Goal: Task Accomplishment & Management: Complete application form

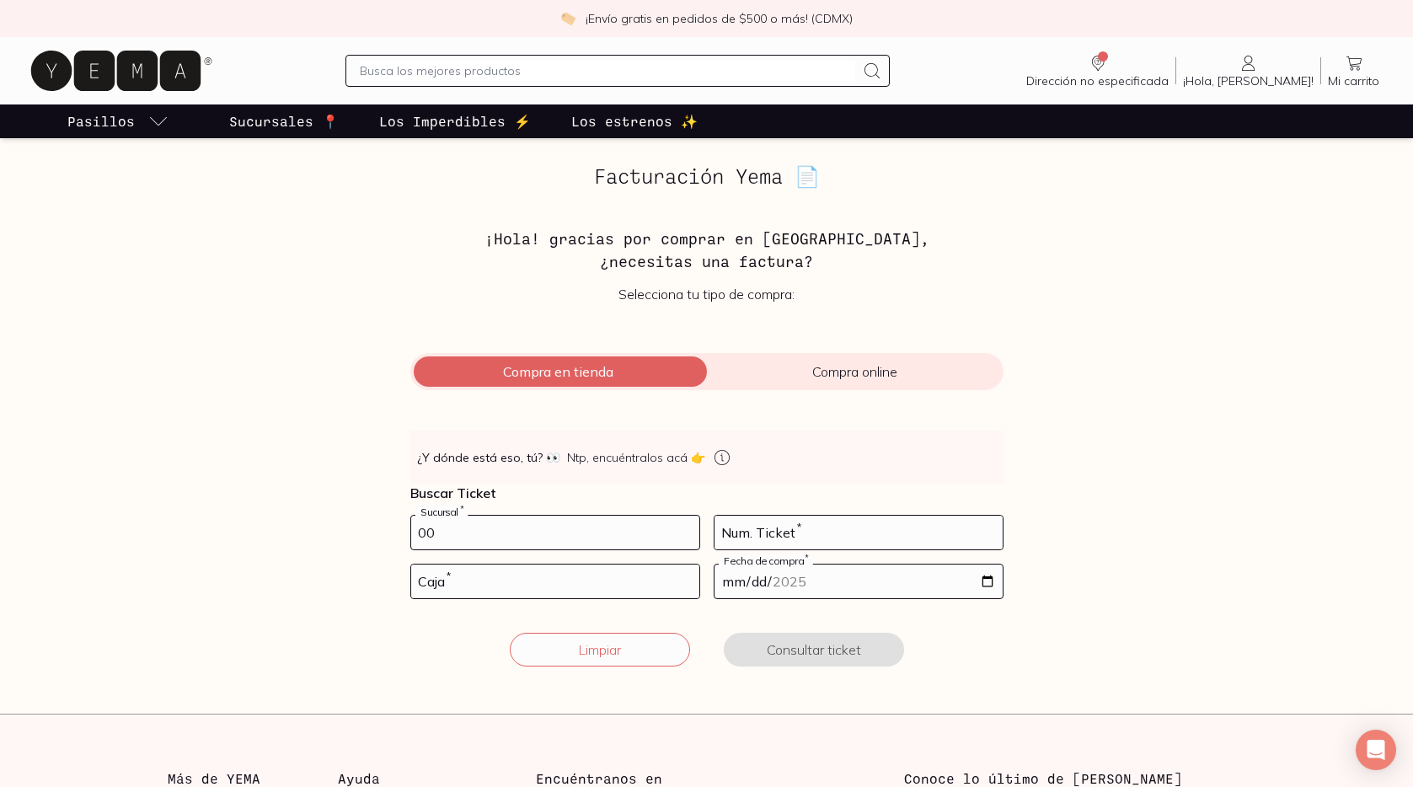
type input "0"
type input "10002"
click at [511, 593] on input "number" at bounding box center [555, 581] width 288 height 34
type input "01"
click at [775, 530] on input "number" at bounding box center [858, 533] width 288 height 34
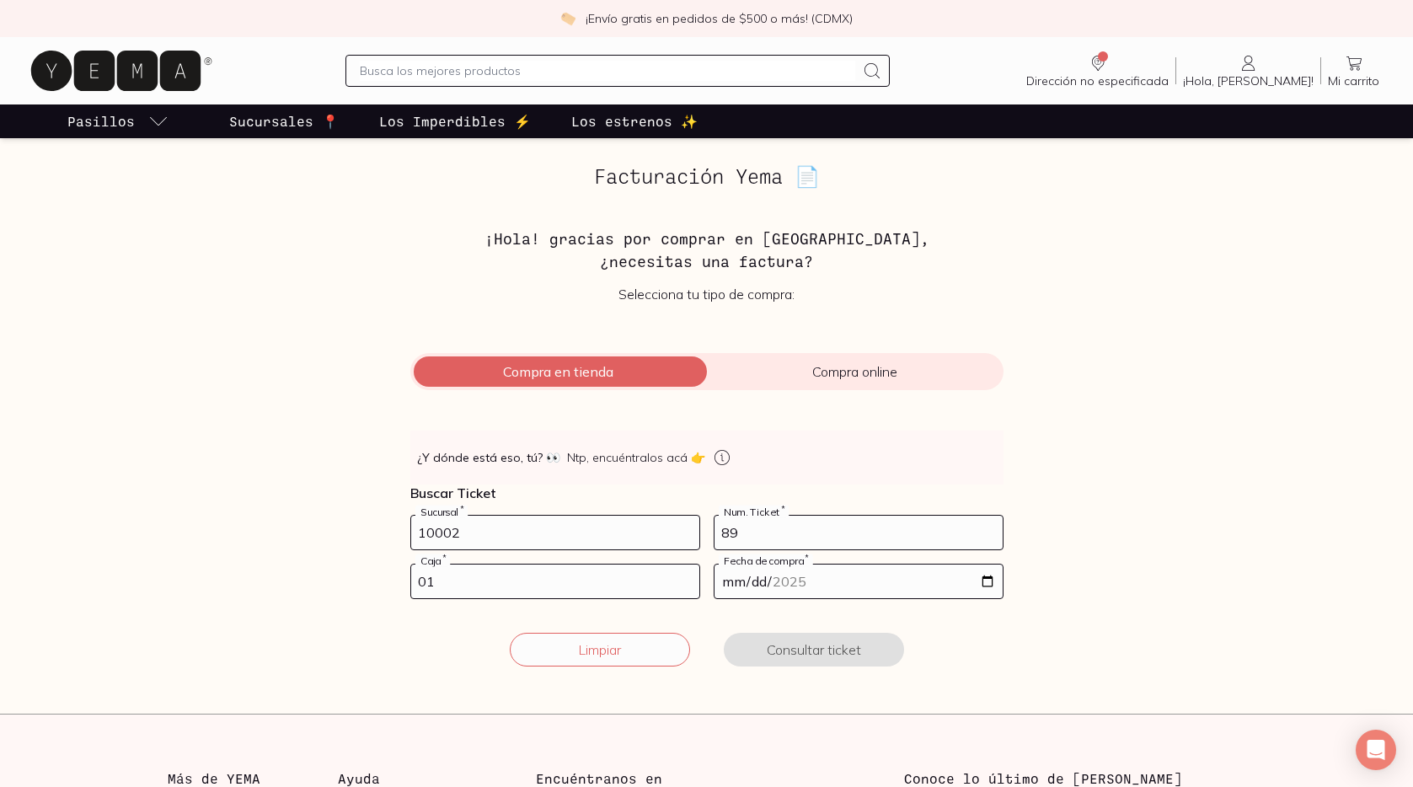
type input "89"
click at [987, 584] on input "date" at bounding box center [858, 581] width 288 height 34
type input "[DATE]"
click at [803, 650] on button "Consultar ticket" at bounding box center [814, 650] width 180 height 34
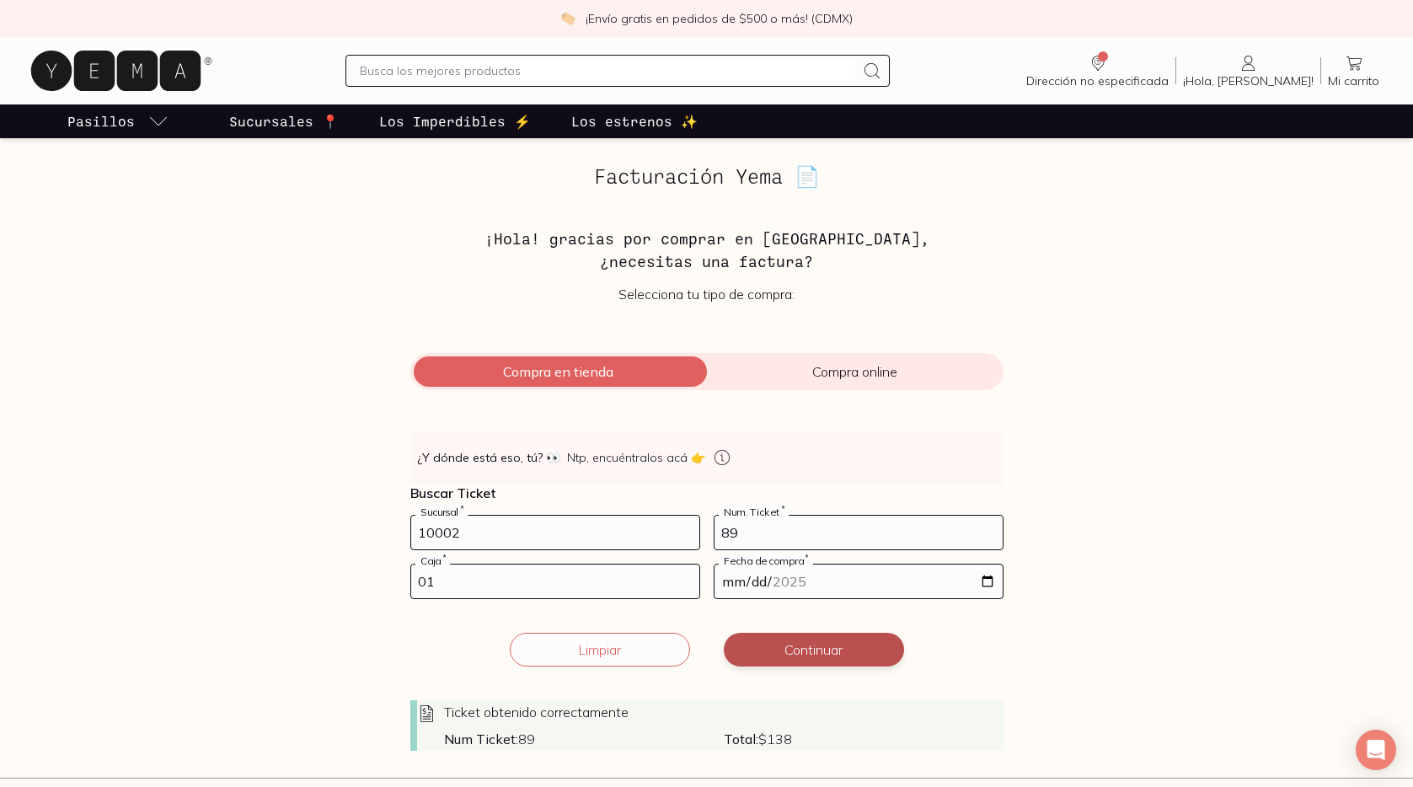
click at [803, 650] on button "Continuar" at bounding box center [814, 650] width 180 height 34
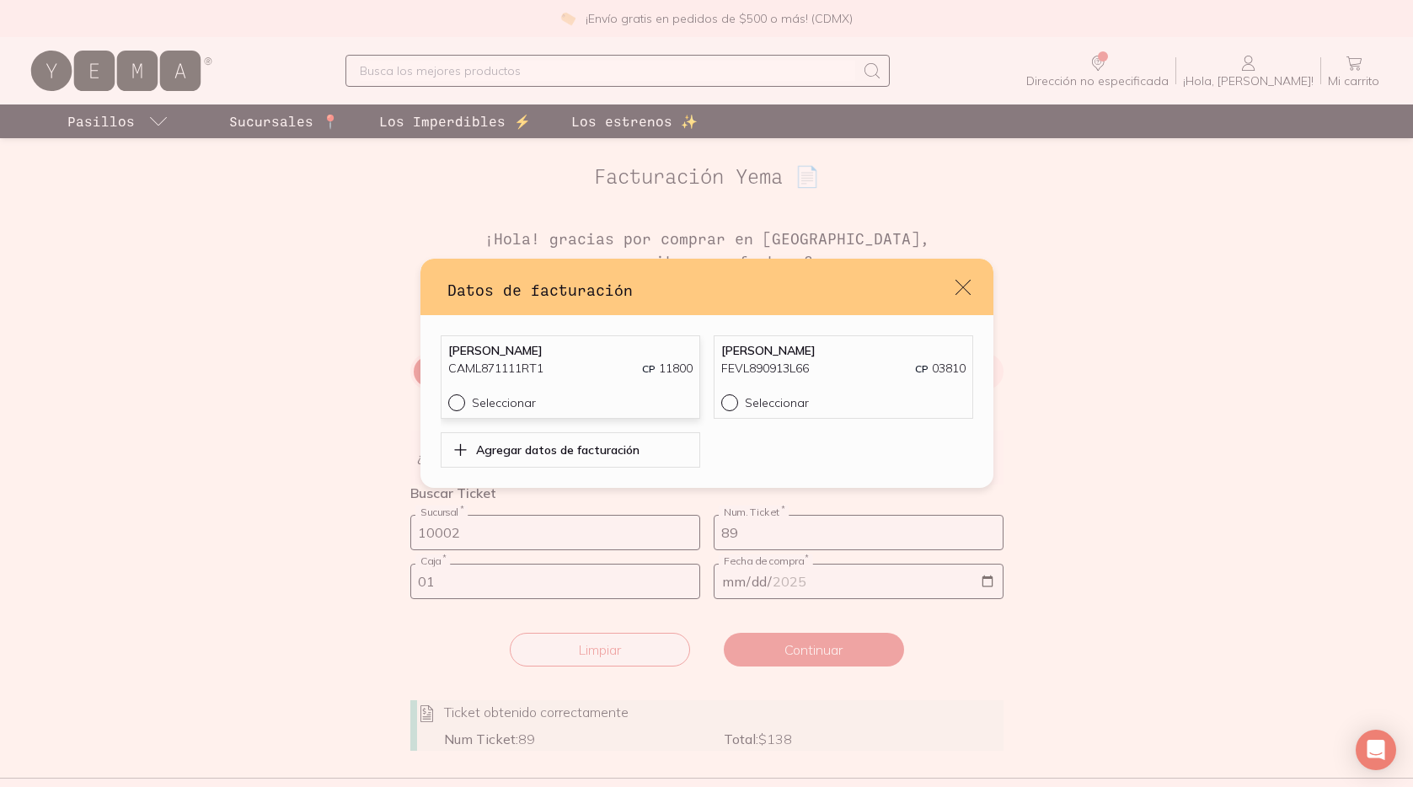
click at [591, 396] on div "Seleccionar" at bounding box center [582, 402] width 221 height 15
click at [462, 396] on input "Seleccionar" at bounding box center [454, 400] width 13 height 13
radio input "true"
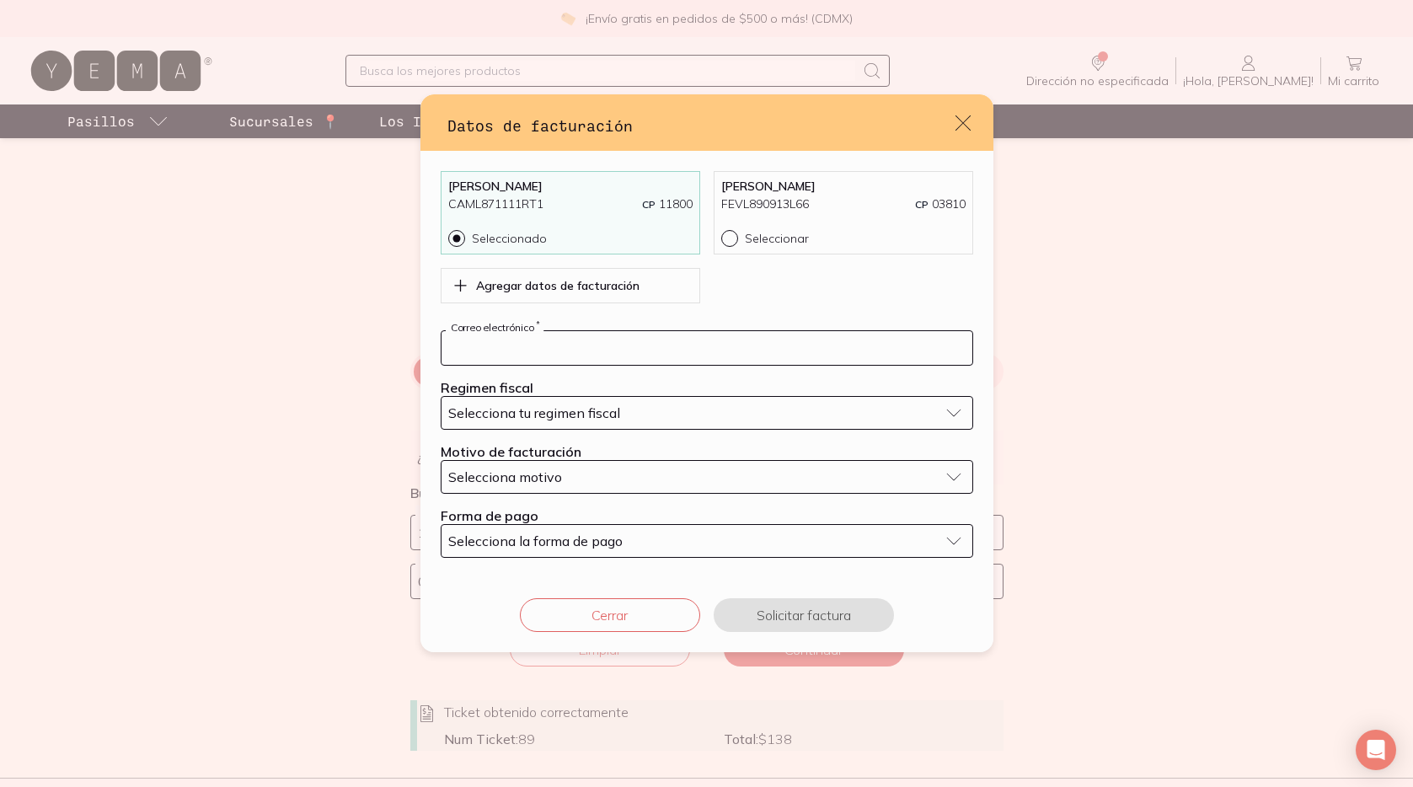
click at [574, 362] on input "default" at bounding box center [706, 348] width 531 height 34
type input "[EMAIL_ADDRESS][DOMAIN_NAME]"
click at [577, 409] on span "Selecciona tu regimen fiscal" at bounding box center [534, 412] width 172 height 17
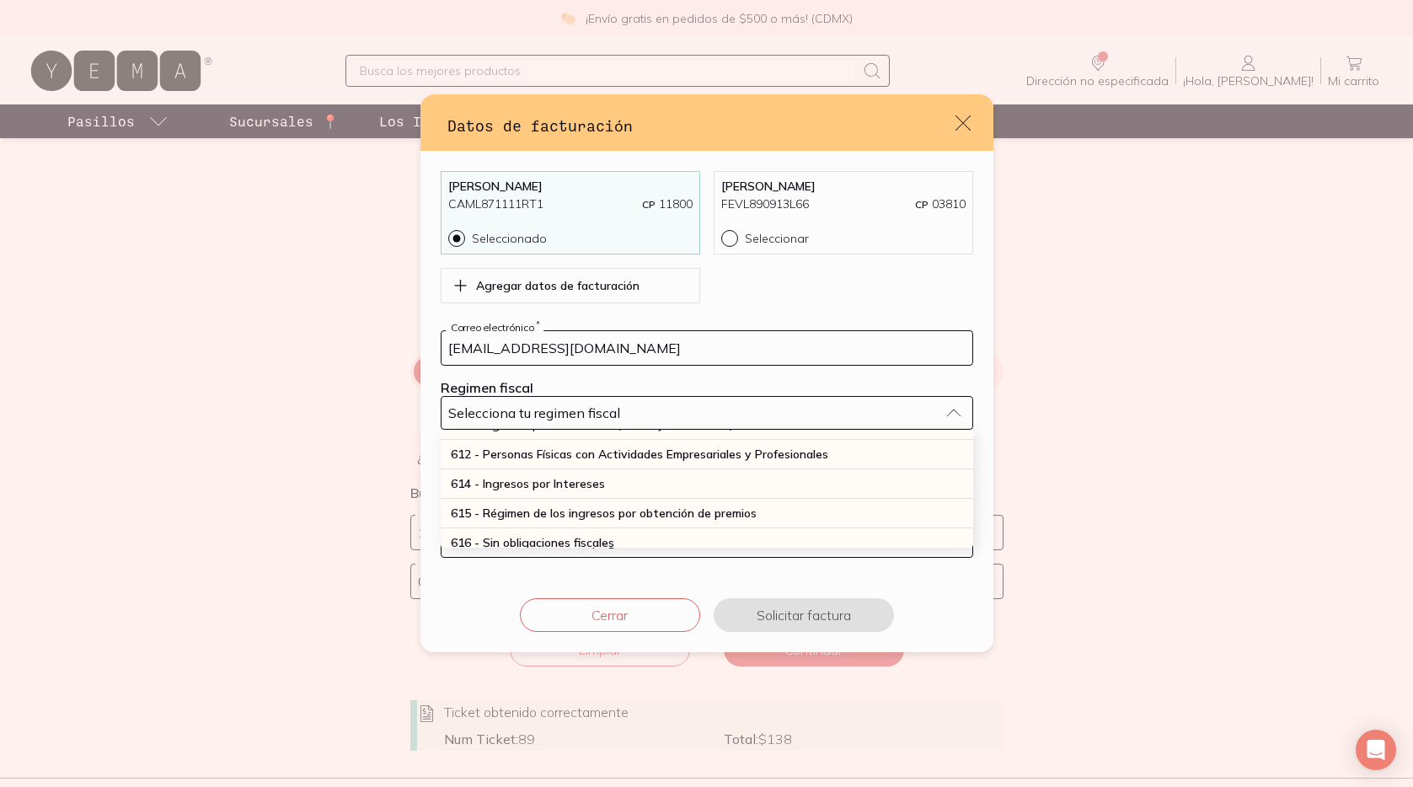
scroll to position [441, 0]
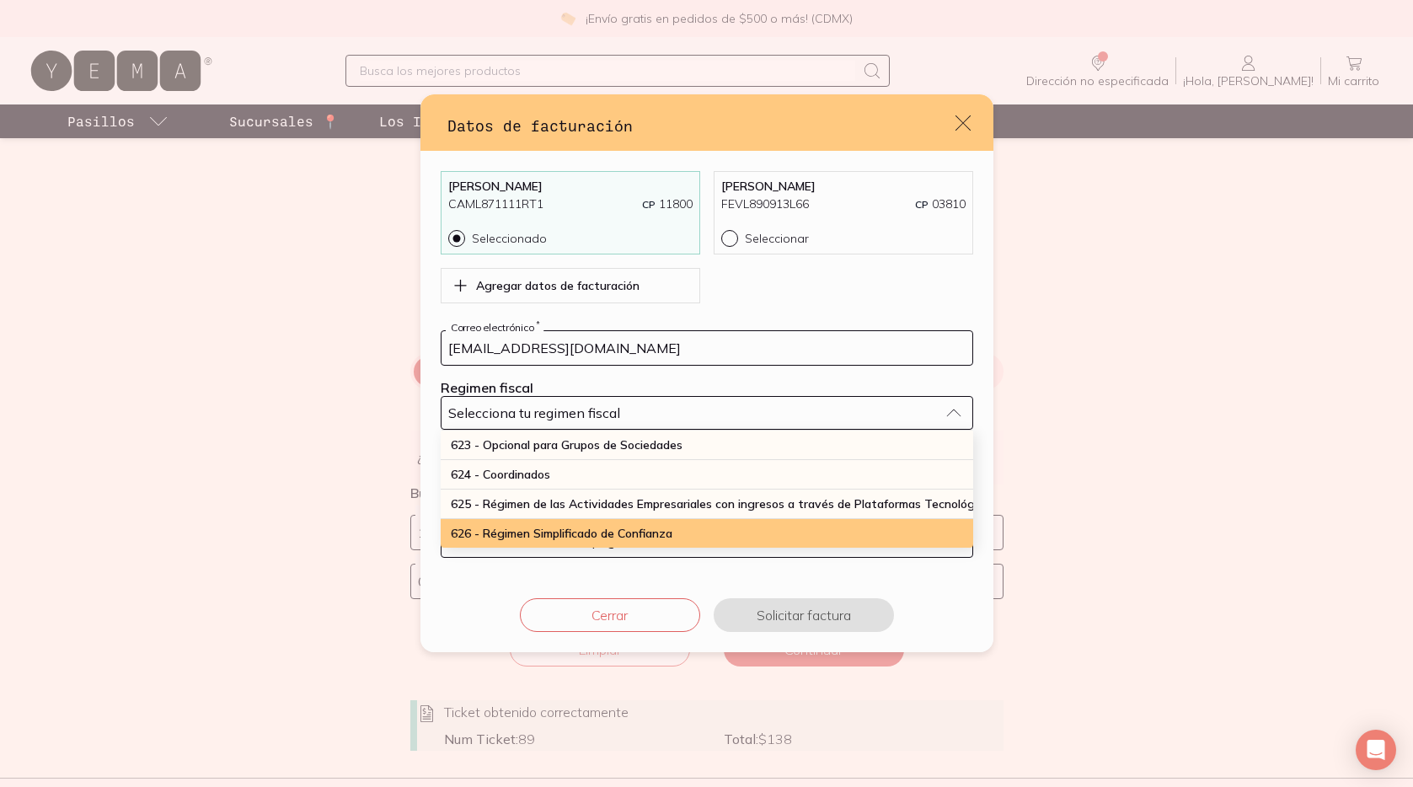
click at [560, 531] on span "626 - Régimen Simplificado de Confianza" at bounding box center [562, 533] width 222 height 15
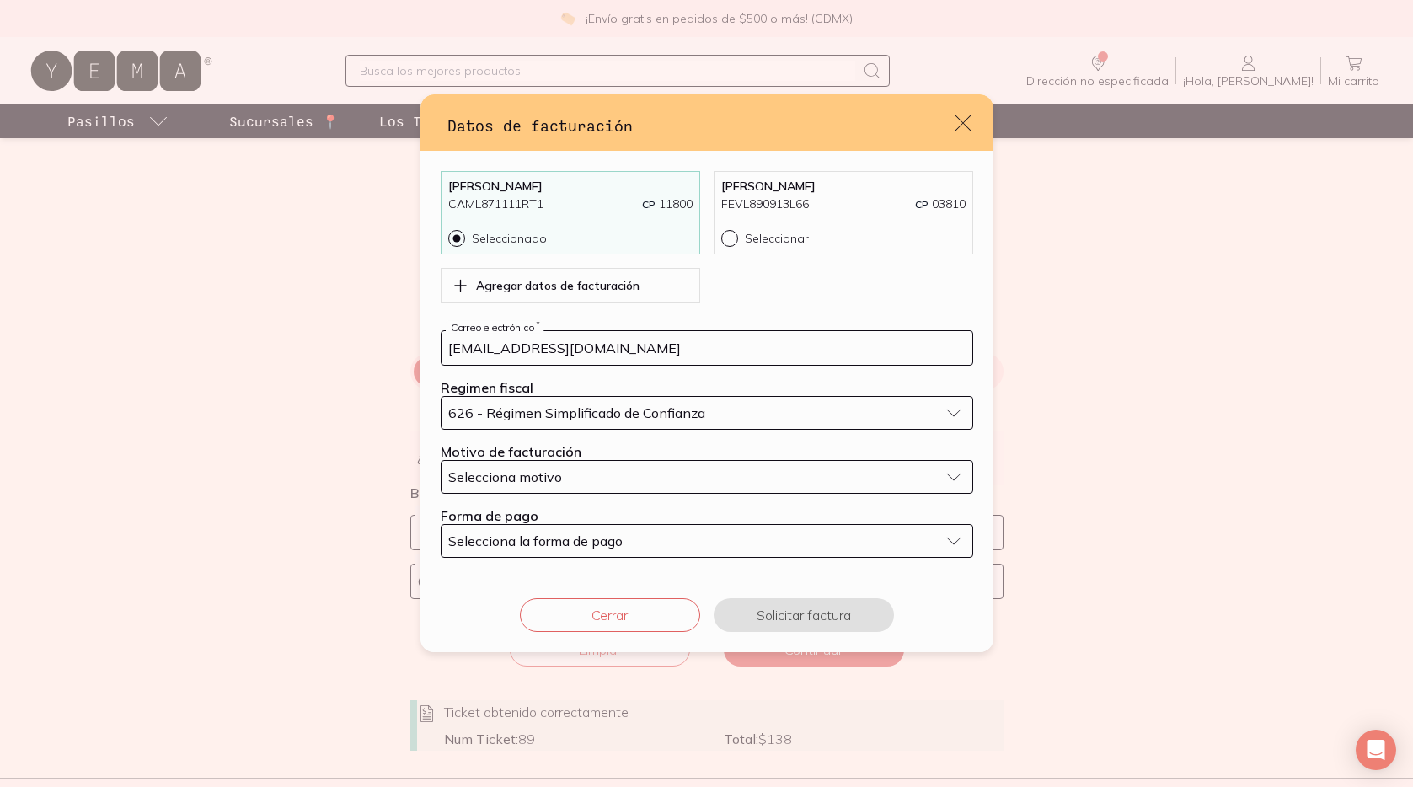
click at [555, 480] on span "Selecciona motivo" at bounding box center [505, 476] width 114 height 17
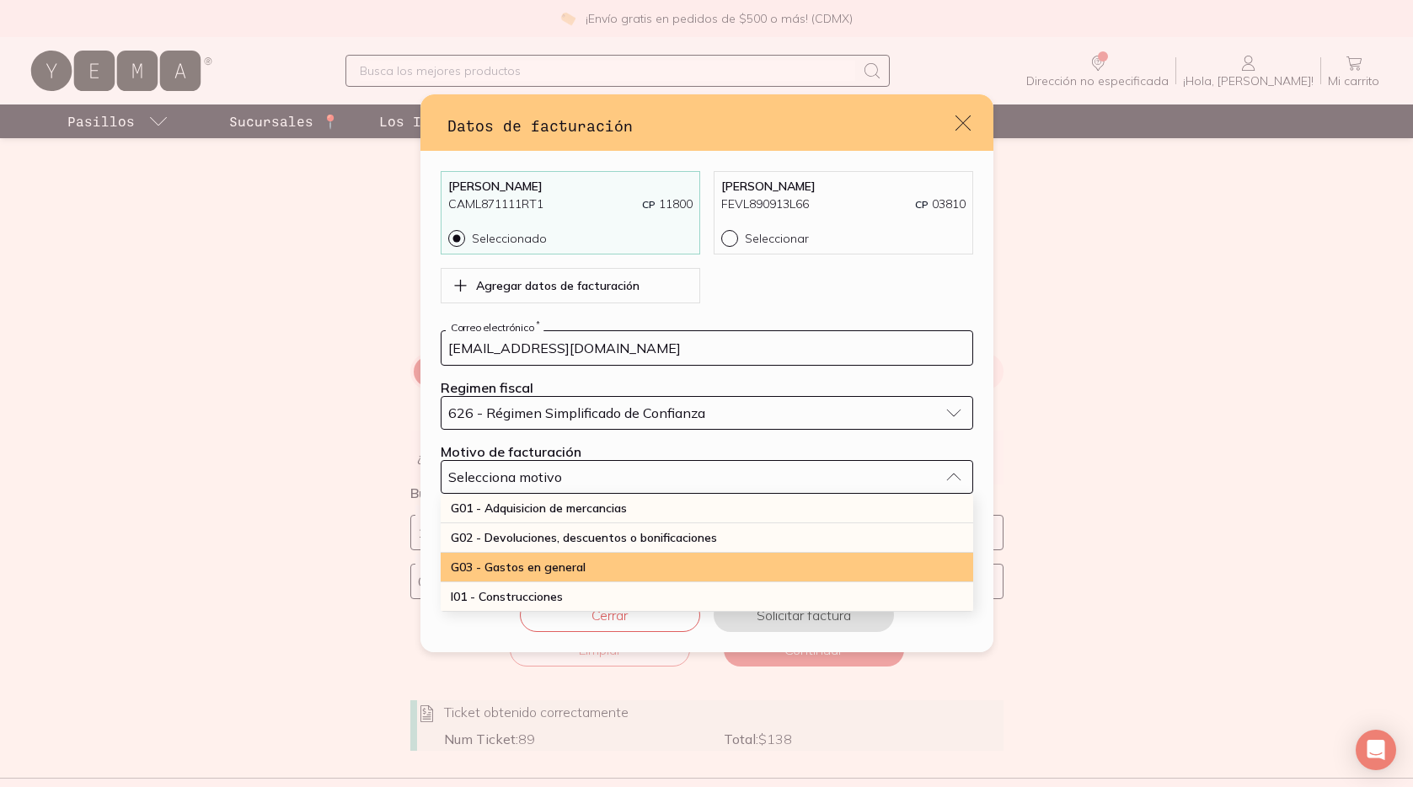
click at [544, 570] on span "G03 - Gastos en general" at bounding box center [518, 566] width 135 height 15
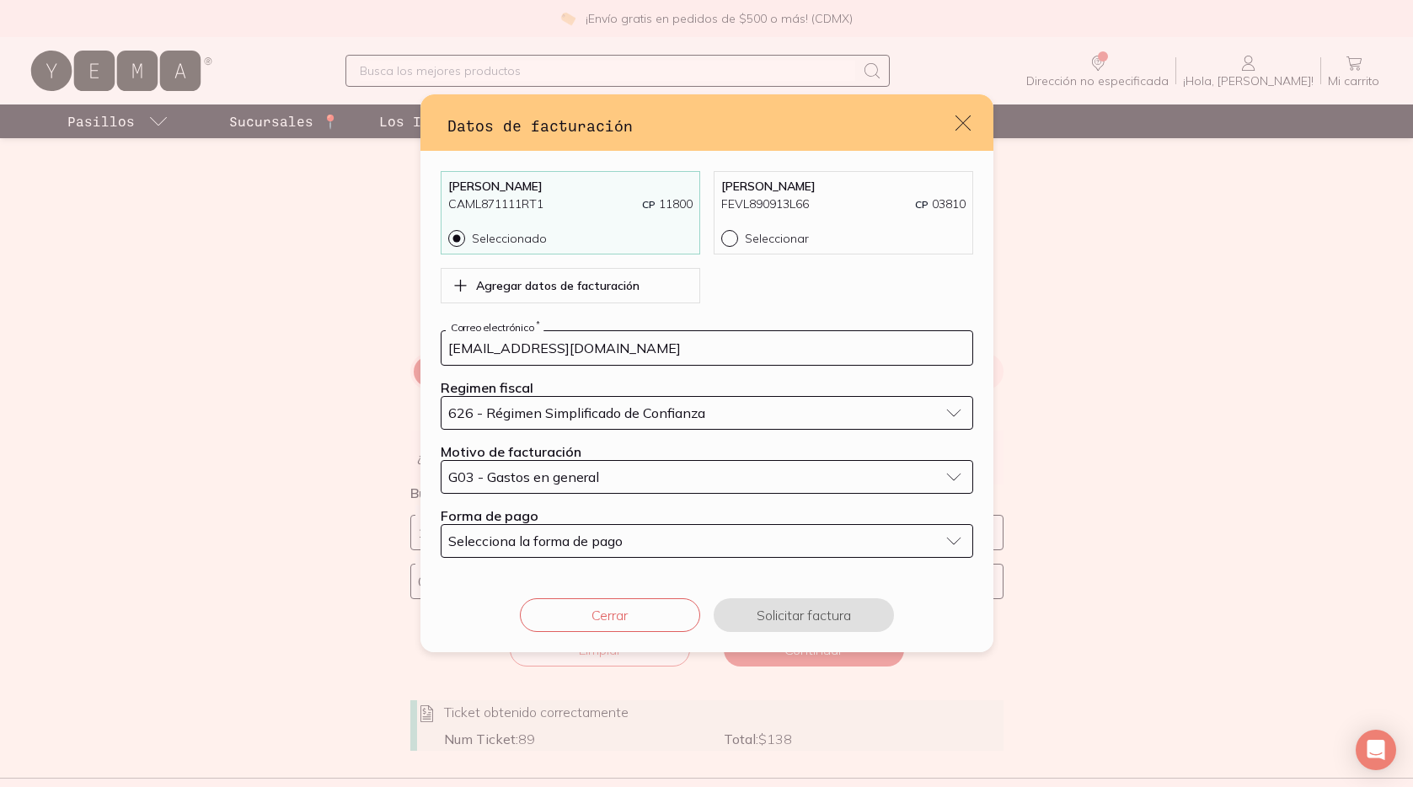
click at [540, 542] on span "Selecciona la forma de pago" at bounding box center [535, 540] width 174 height 17
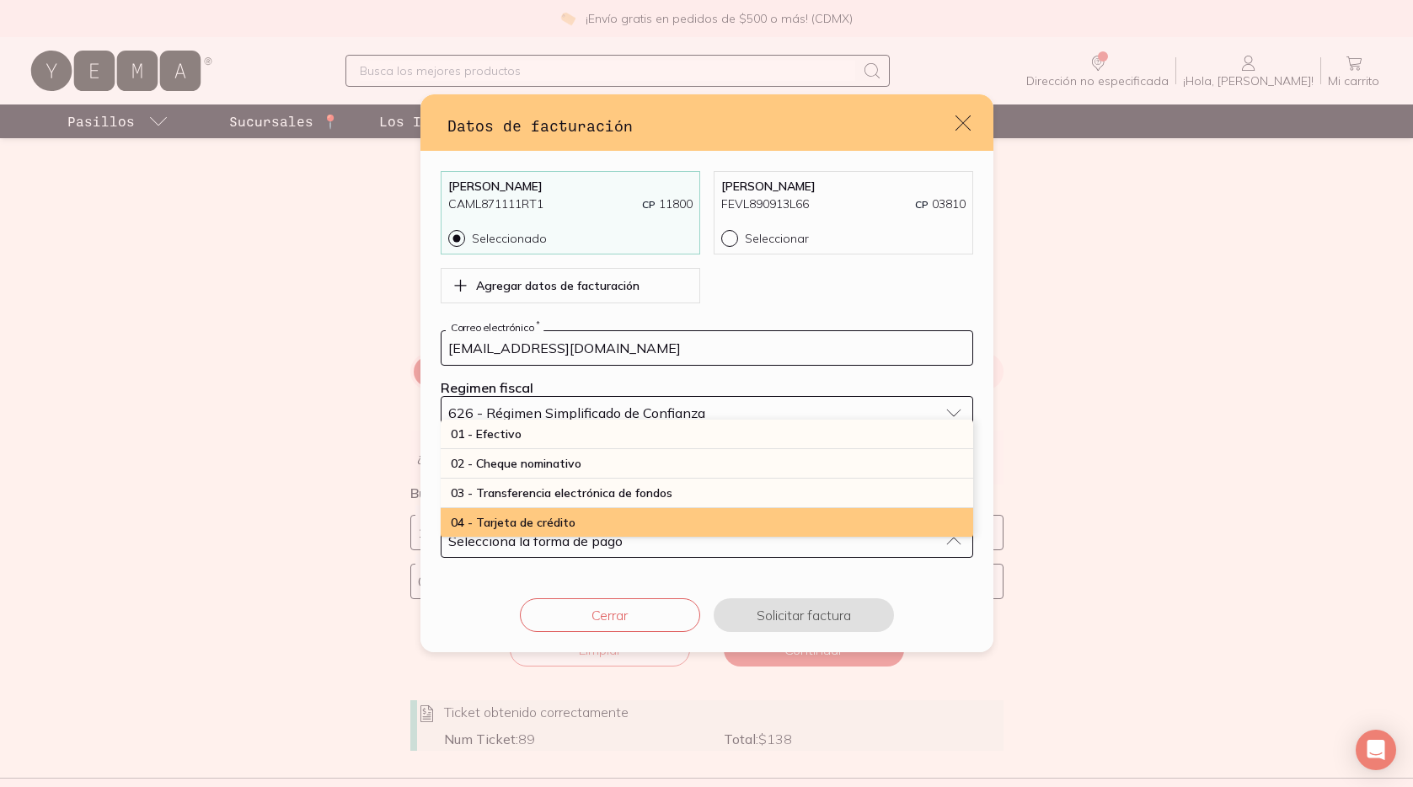
click at [544, 522] on span "04 - Tarjeta de crédito" at bounding box center [513, 522] width 125 height 15
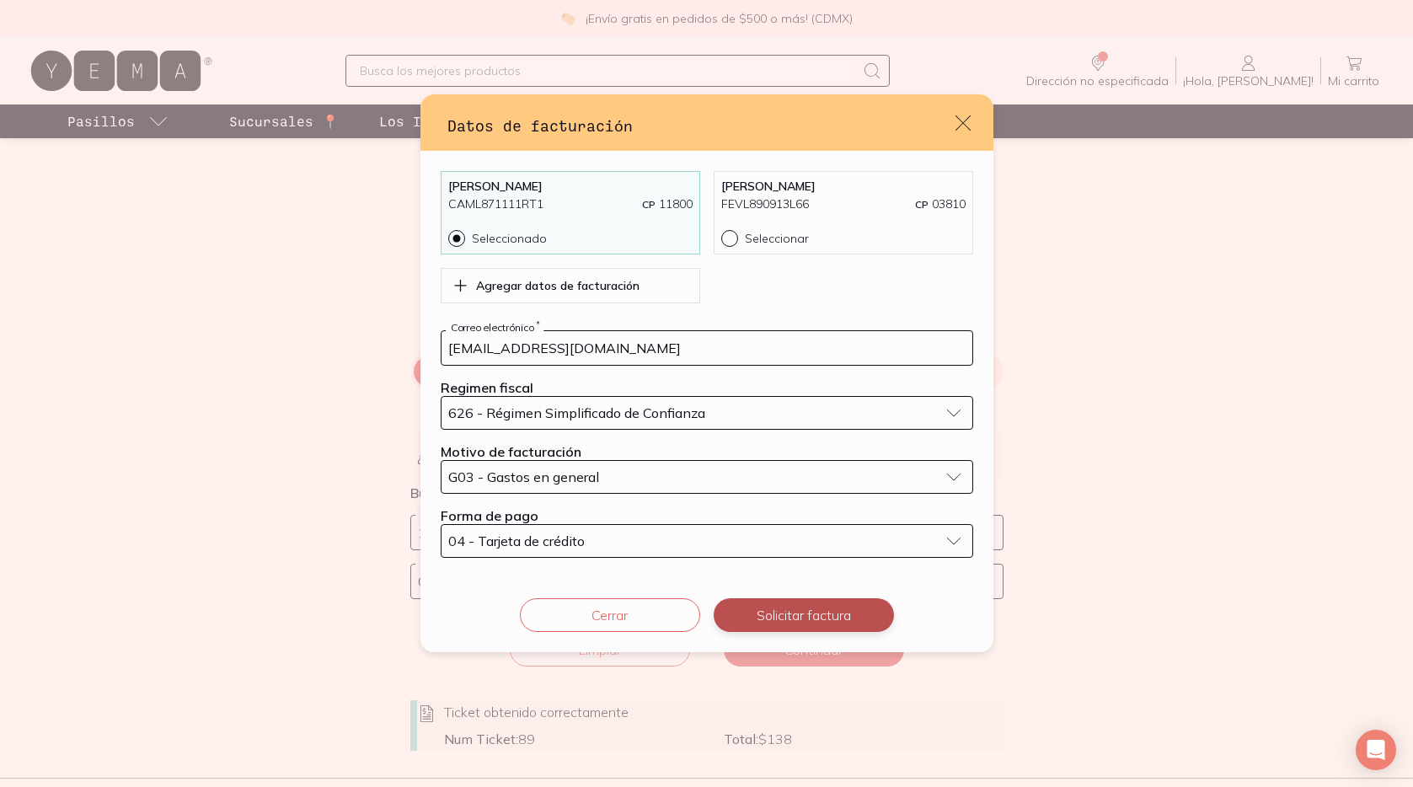
click at [788, 620] on button "Solicitar factura" at bounding box center [804, 615] width 180 height 34
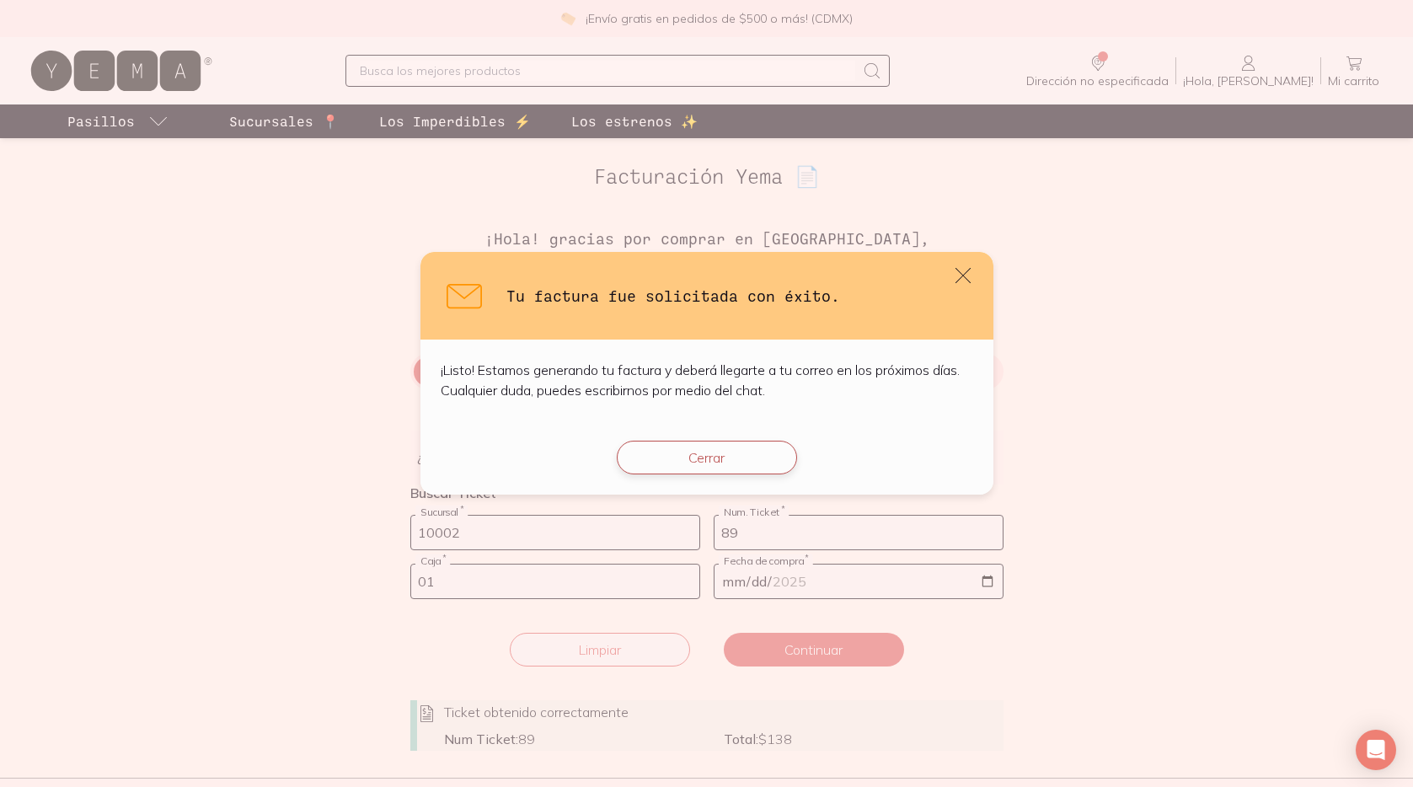
click at [730, 462] on button "Cerrar" at bounding box center [707, 458] width 180 height 34
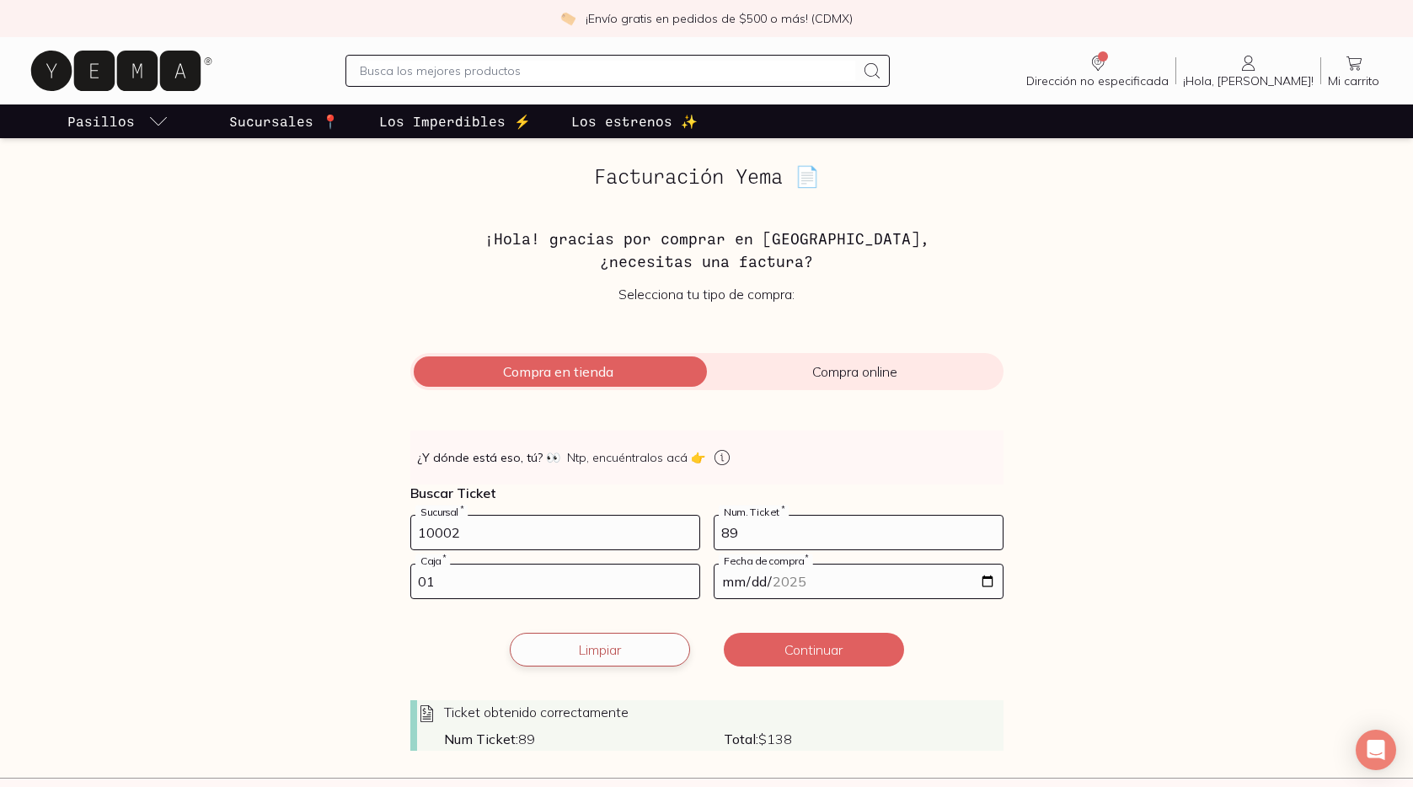
click at [616, 653] on button "Limpiar" at bounding box center [600, 650] width 180 height 34
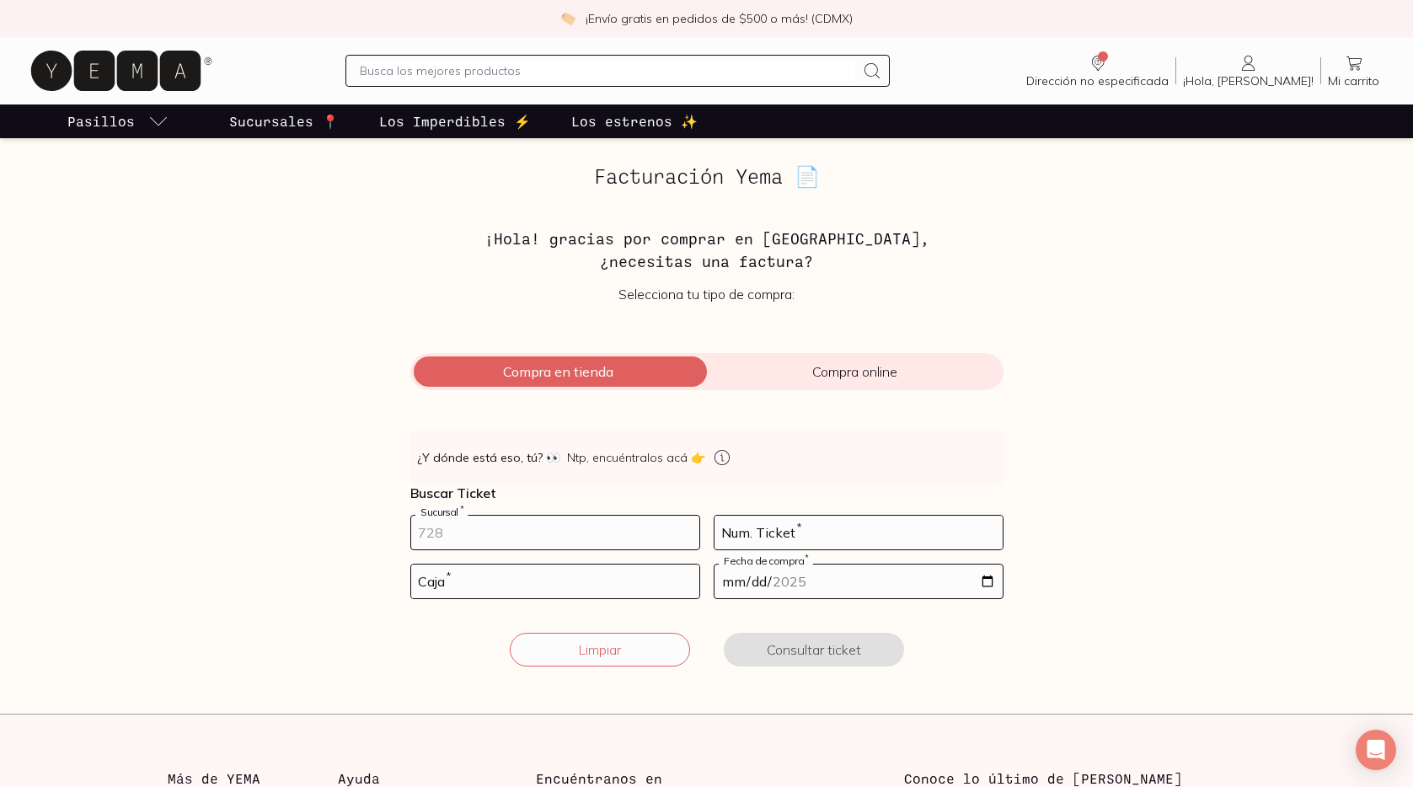
click at [553, 536] on input "number" at bounding box center [555, 533] width 288 height 34
type input "10002"
click at [562, 594] on input "number" at bounding box center [555, 581] width 288 height 34
type input "01"
click at [755, 530] on input "number" at bounding box center [858, 533] width 288 height 34
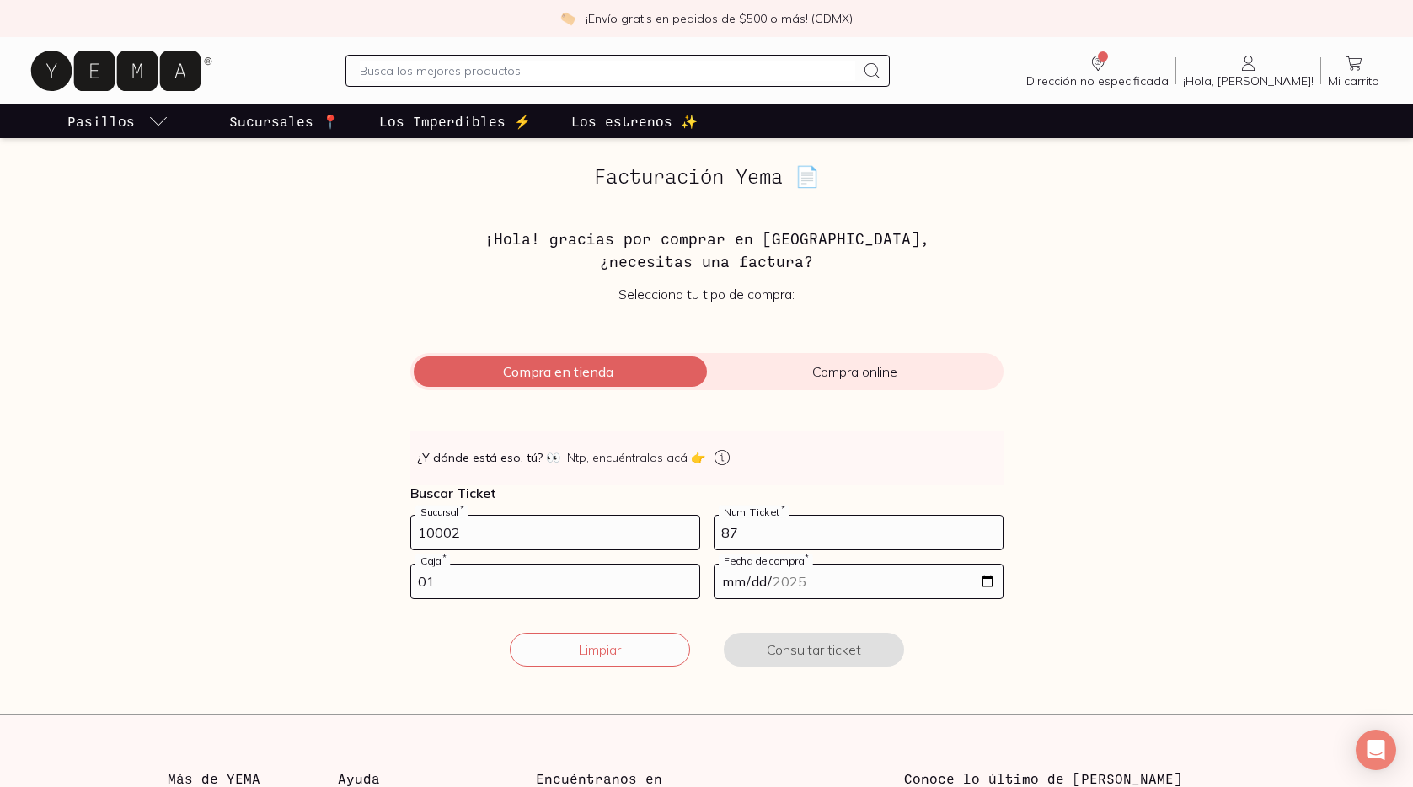
type input "87"
click at [987, 585] on input "date" at bounding box center [858, 581] width 288 height 34
type input "[DATE]"
click at [827, 654] on button "Consultar ticket" at bounding box center [814, 650] width 180 height 34
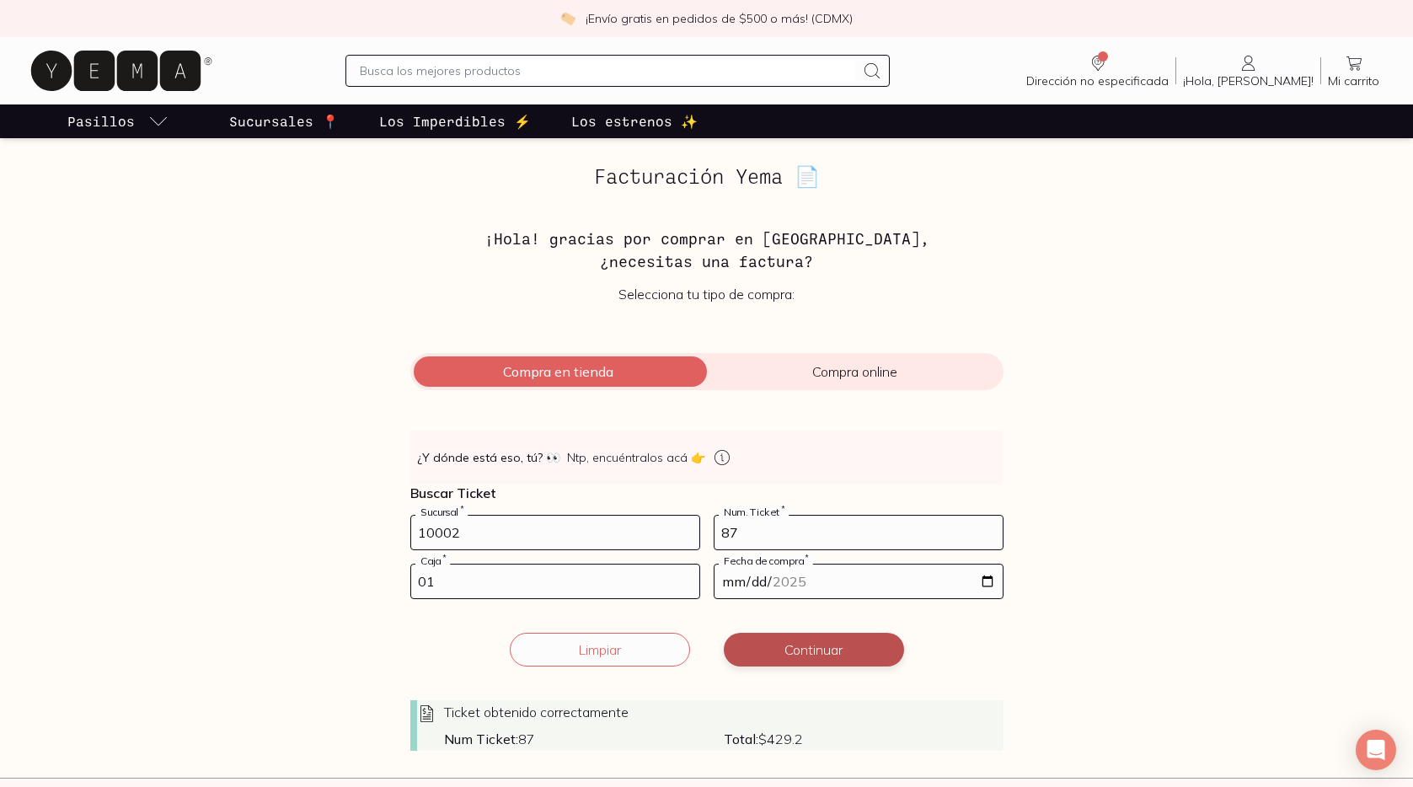
click at [827, 654] on button "Continuar" at bounding box center [814, 650] width 180 height 34
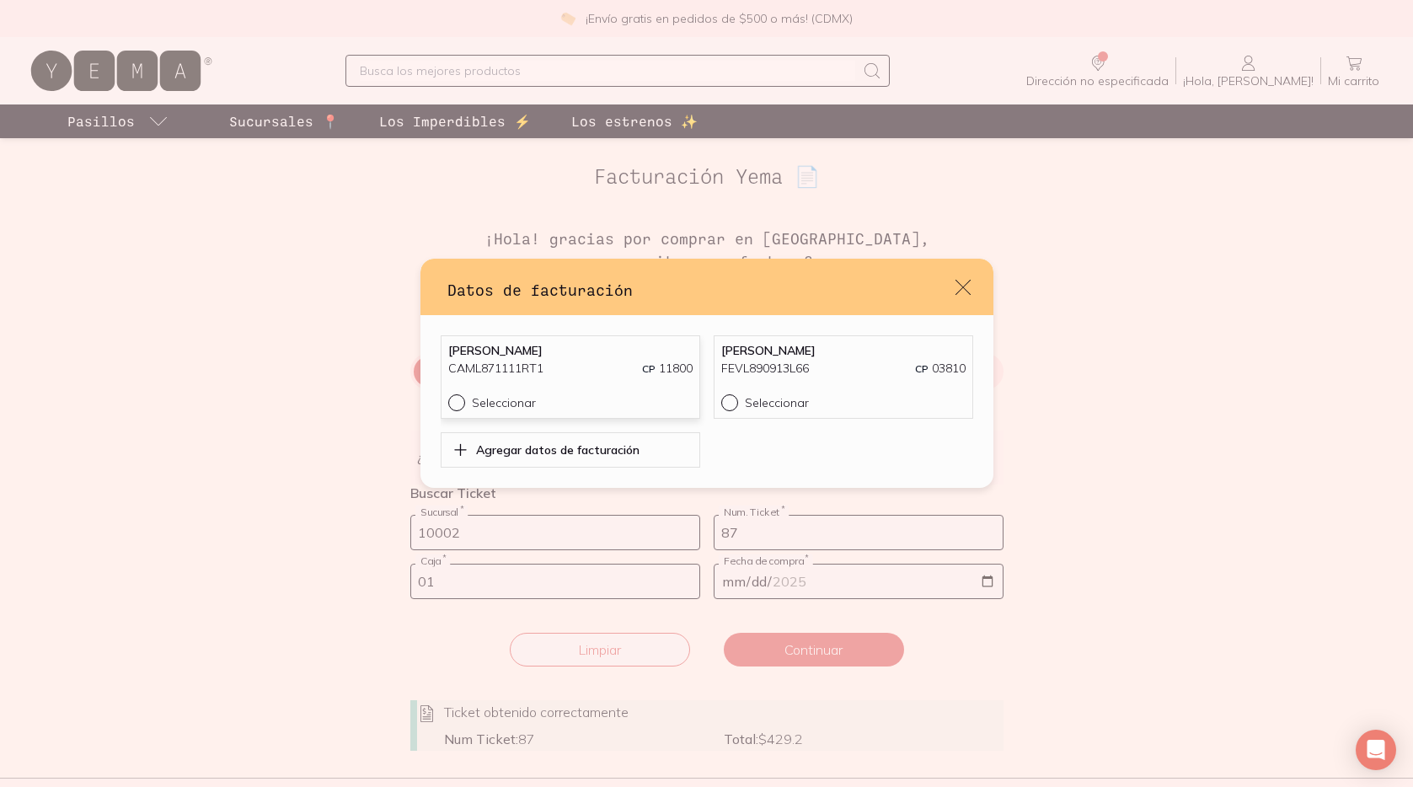
click at [594, 368] on div "CAML871111RT1 CP 11800" at bounding box center [570, 369] width 244 height 18
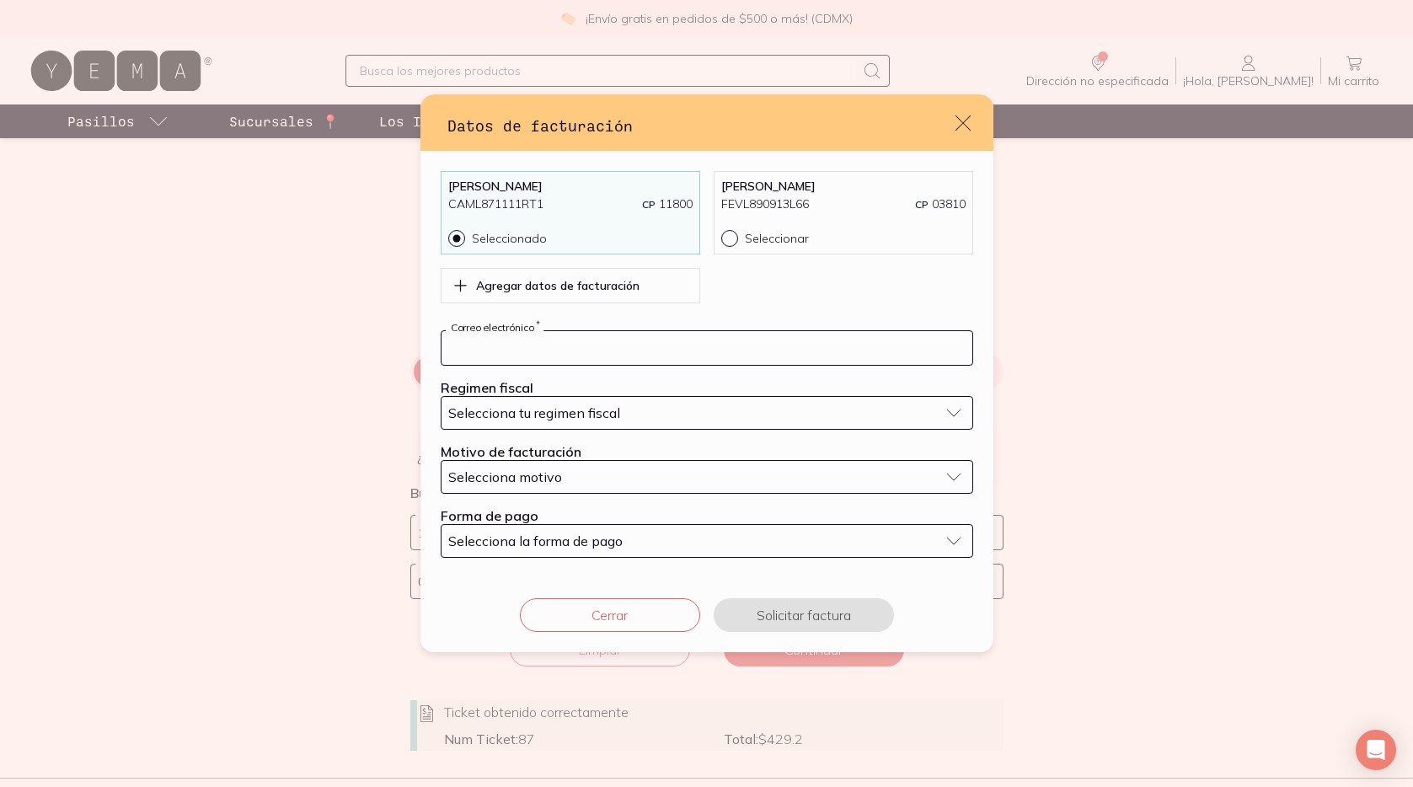
click at [584, 352] on input "default" at bounding box center [706, 348] width 531 height 34
type input "[EMAIL_ADDRESS][DOMAIN_NAME]"
click at [581, 401] on button "Selecciona tu regimen fiscal" at bounding box center [707, 413] width 532 height 34
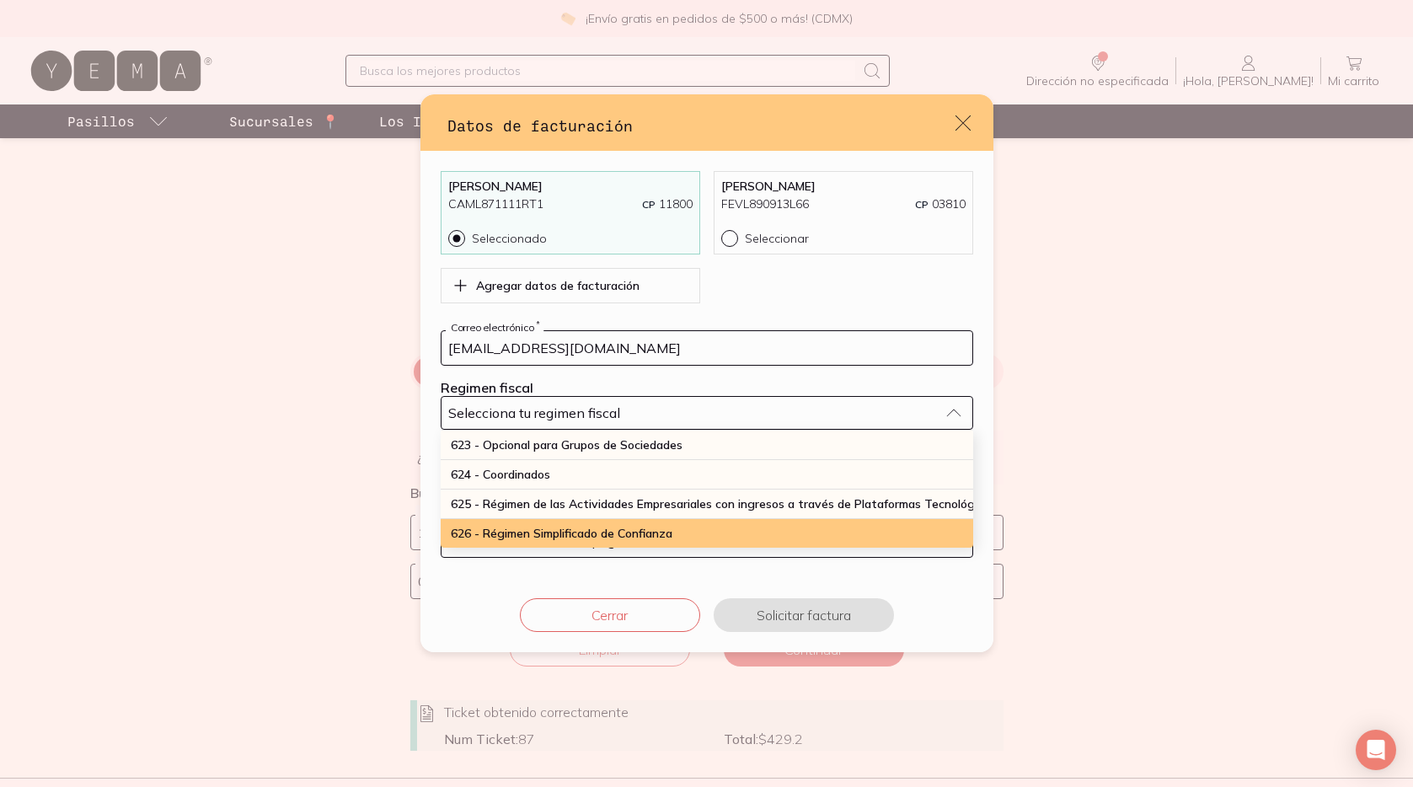
click at [550, 531] on span "626 - Régimen Simplificado de Confianza" at bounding box center [562, 533] width 222 height 15
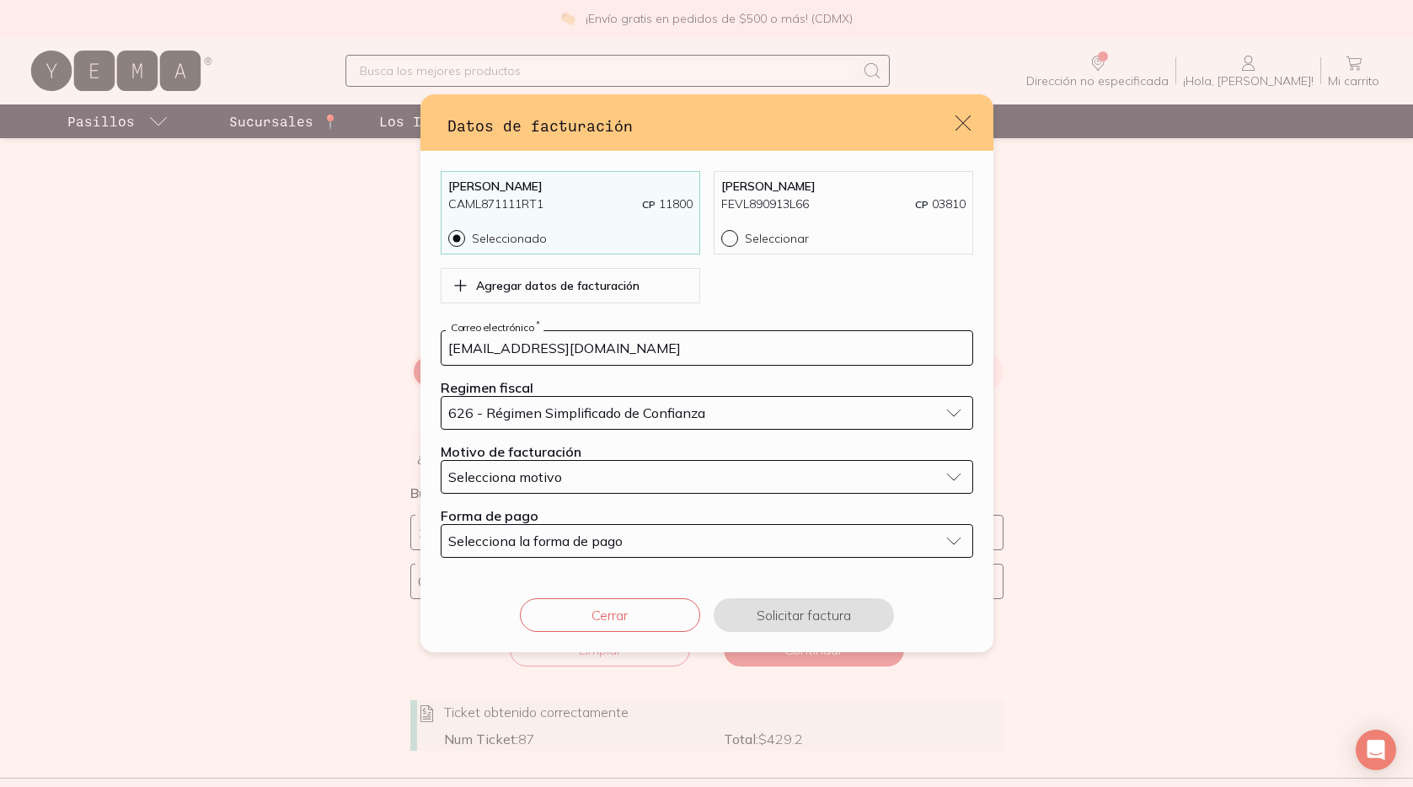
click at [537, 484] on span "Selecciona motivo" at bounding box center [505, 476] width 114 height 17
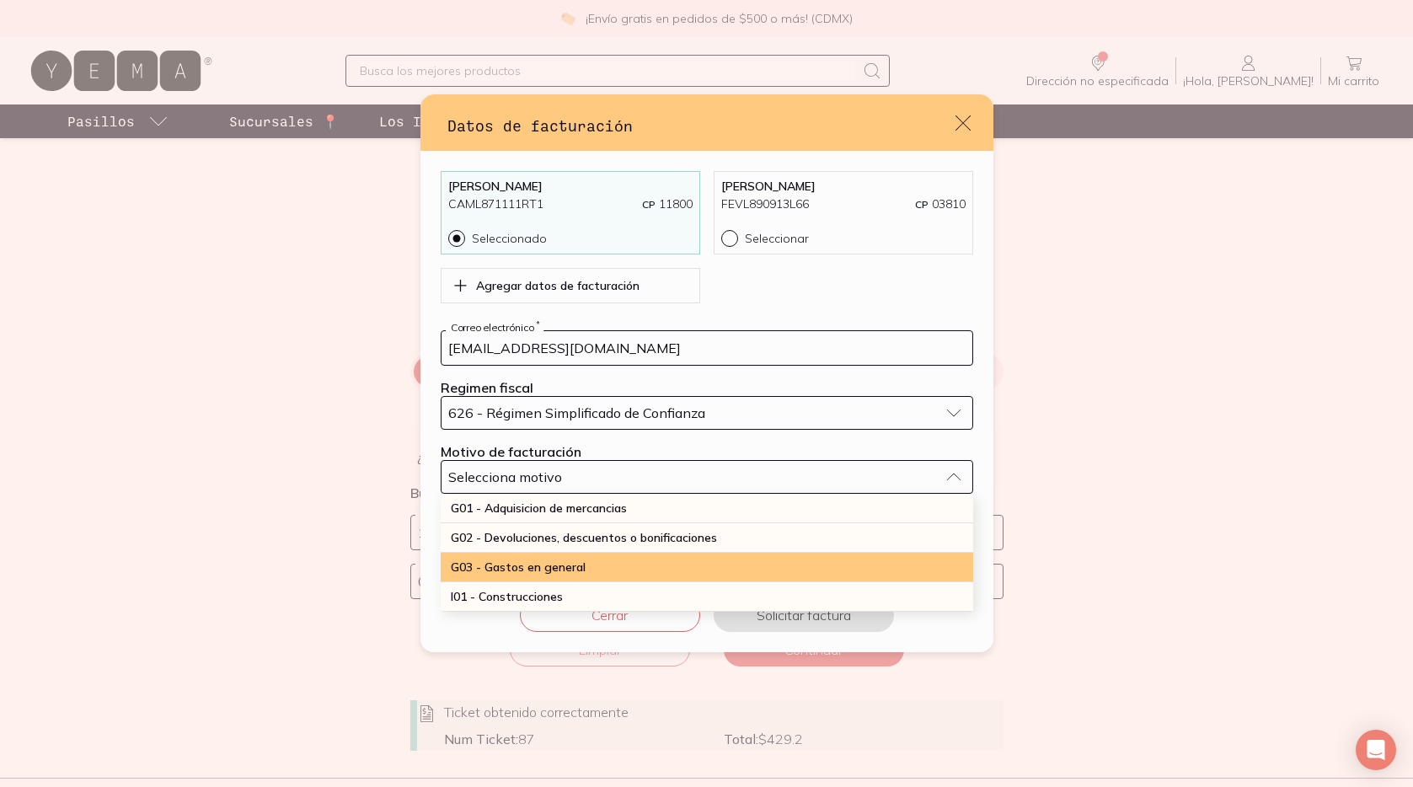
click at [540, 558] on div "G03 - Gastos en general" at bounding box center [707, 567] width 532 height 29
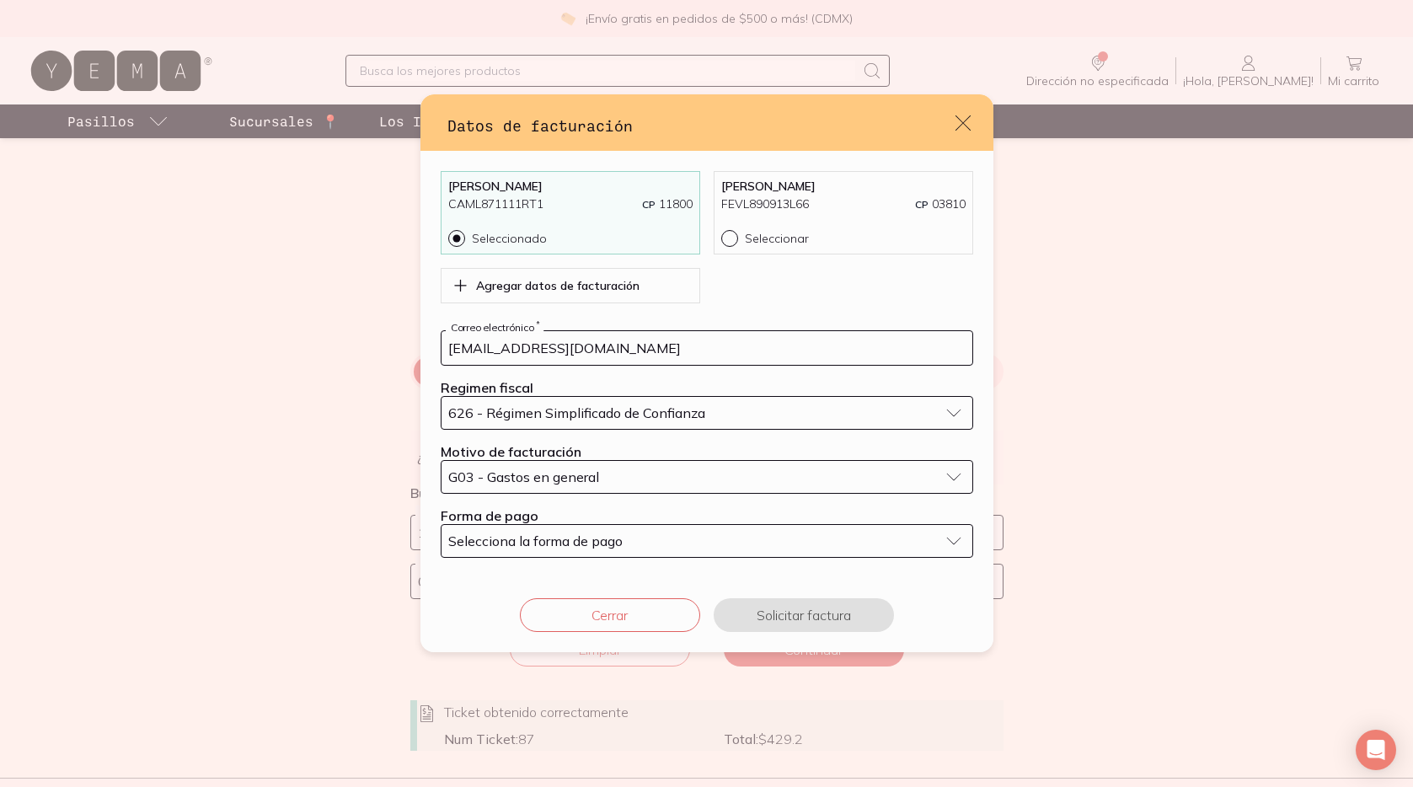
click at [539, 543] on span "Selecciona la forma de pago" at bounding box center [535, 540] width 174 height 17
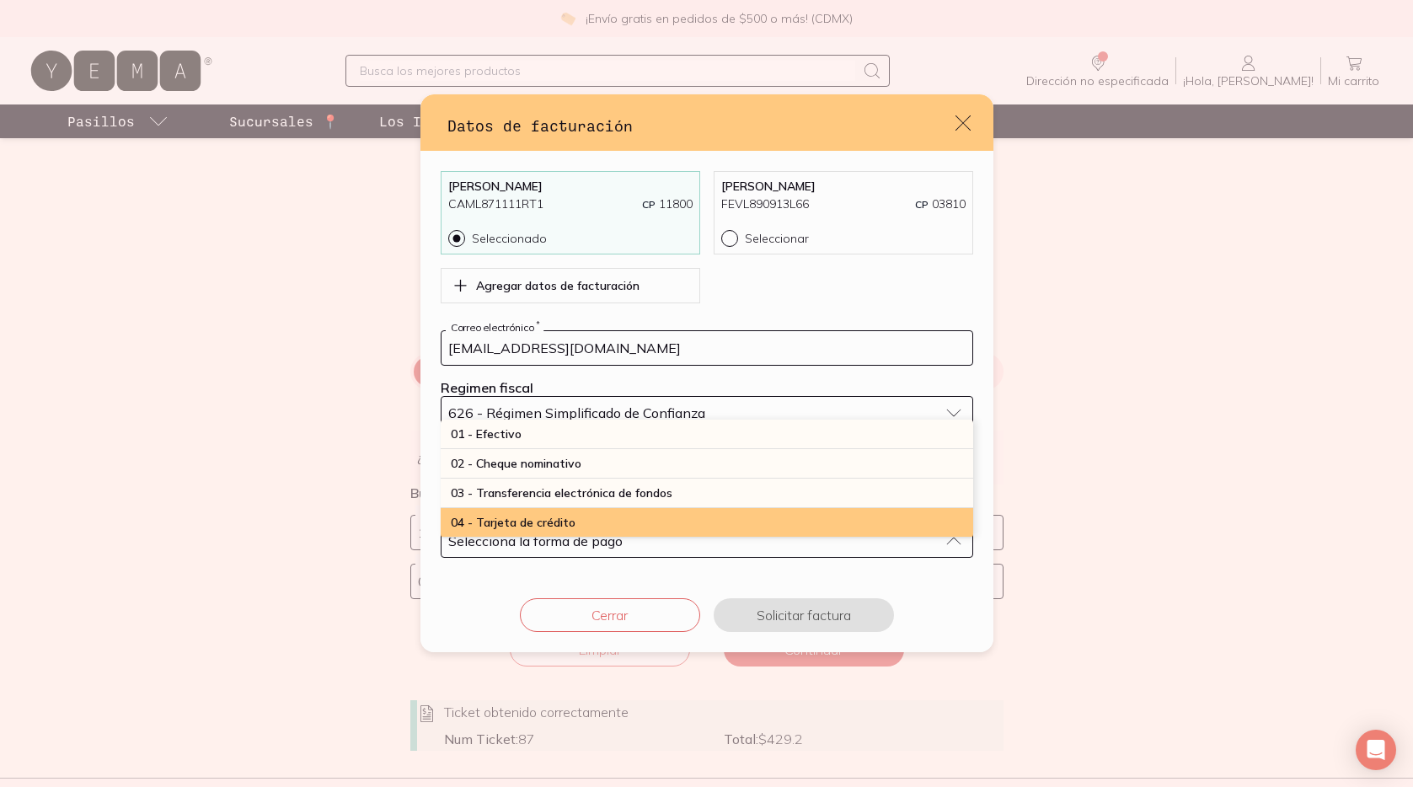
click at [540, 522] on span "04 - Tarjeta de crédito" at bounding box center [513, 522] width 125 height 15
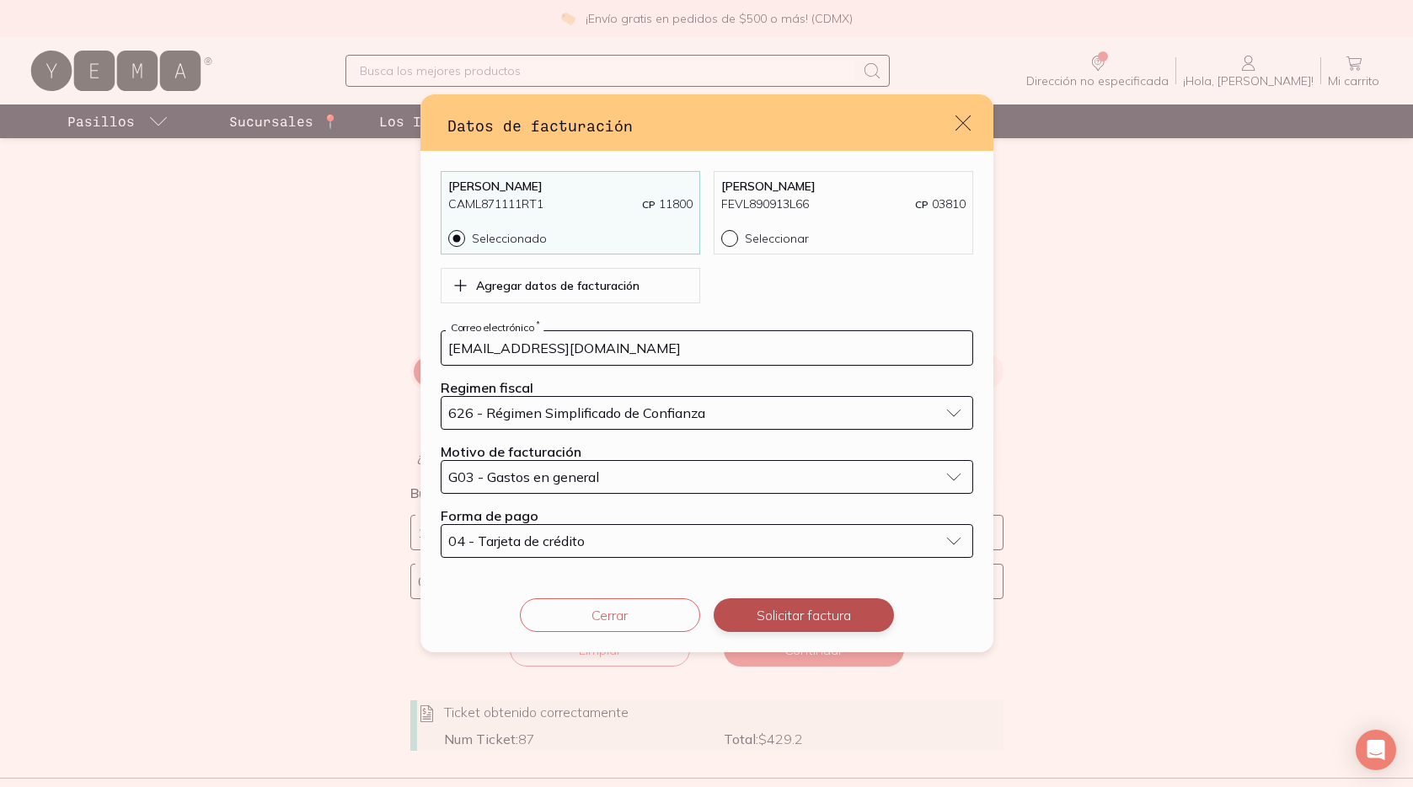
click at [785, 621] on button "Solicitar factura" at bounding box center [804, 615] width 180 height 34
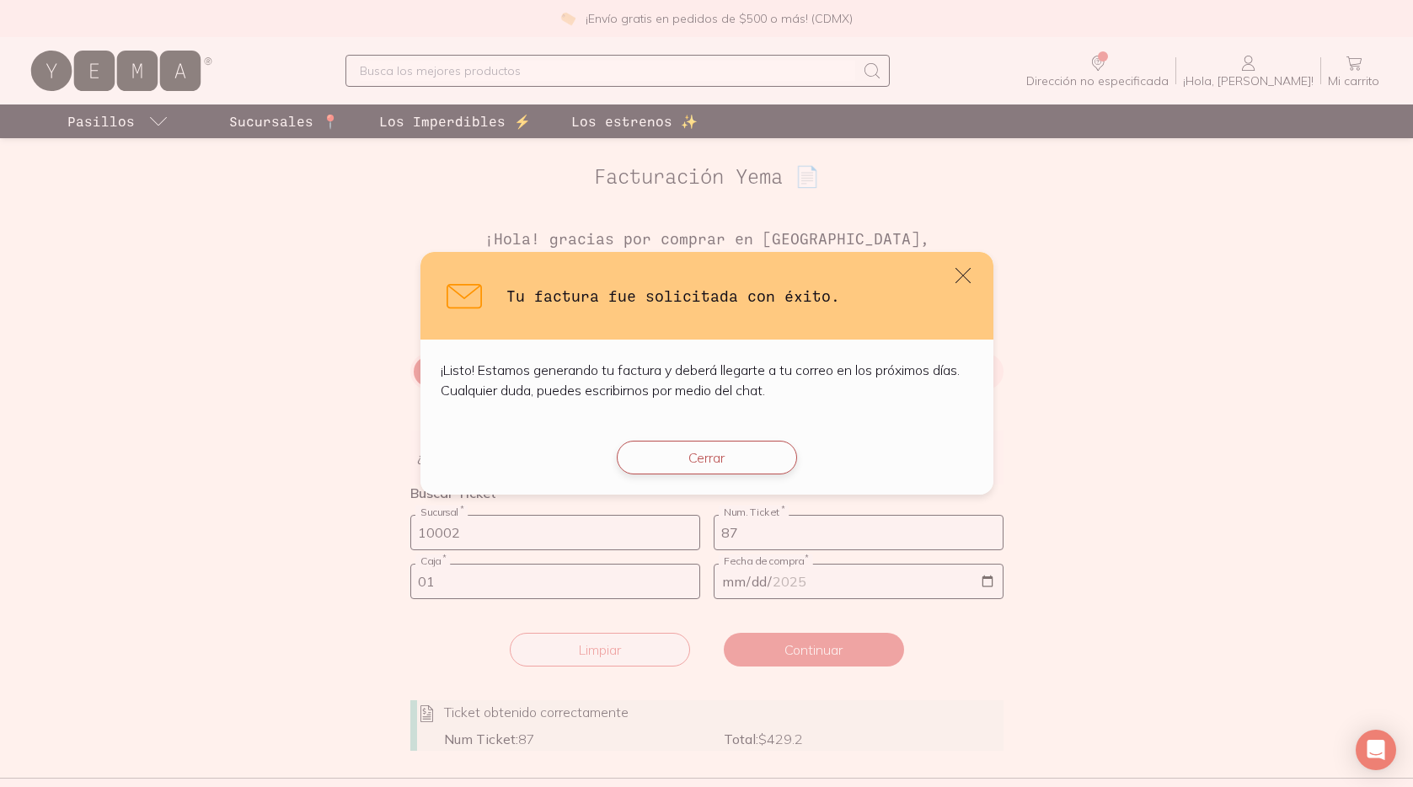
click at [703, 457] on button "Cerrar" at bounding box center [707, 458] width 180 height 34
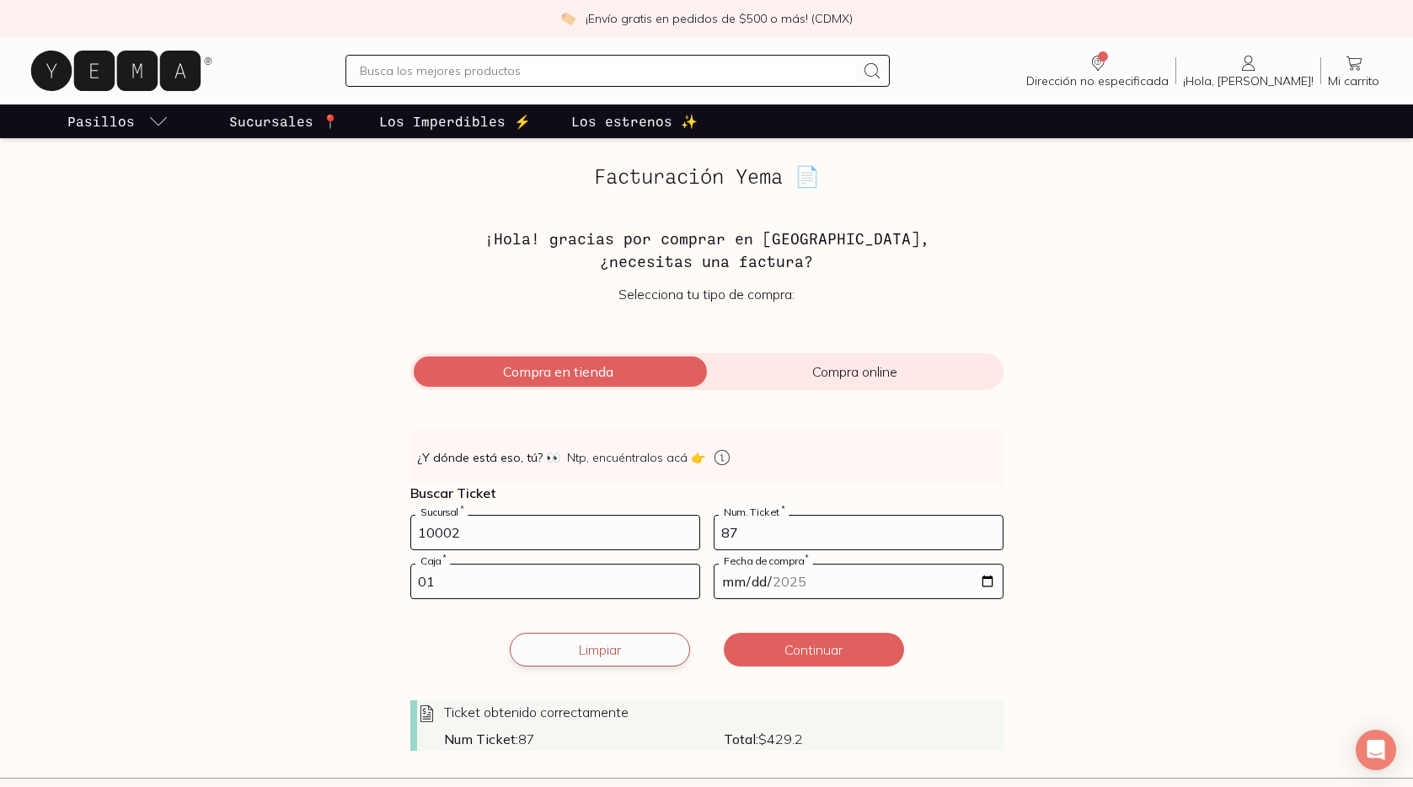
click at [603, 657] on button "Limpiar" at bounding box center [600, 650] width 180 height 34
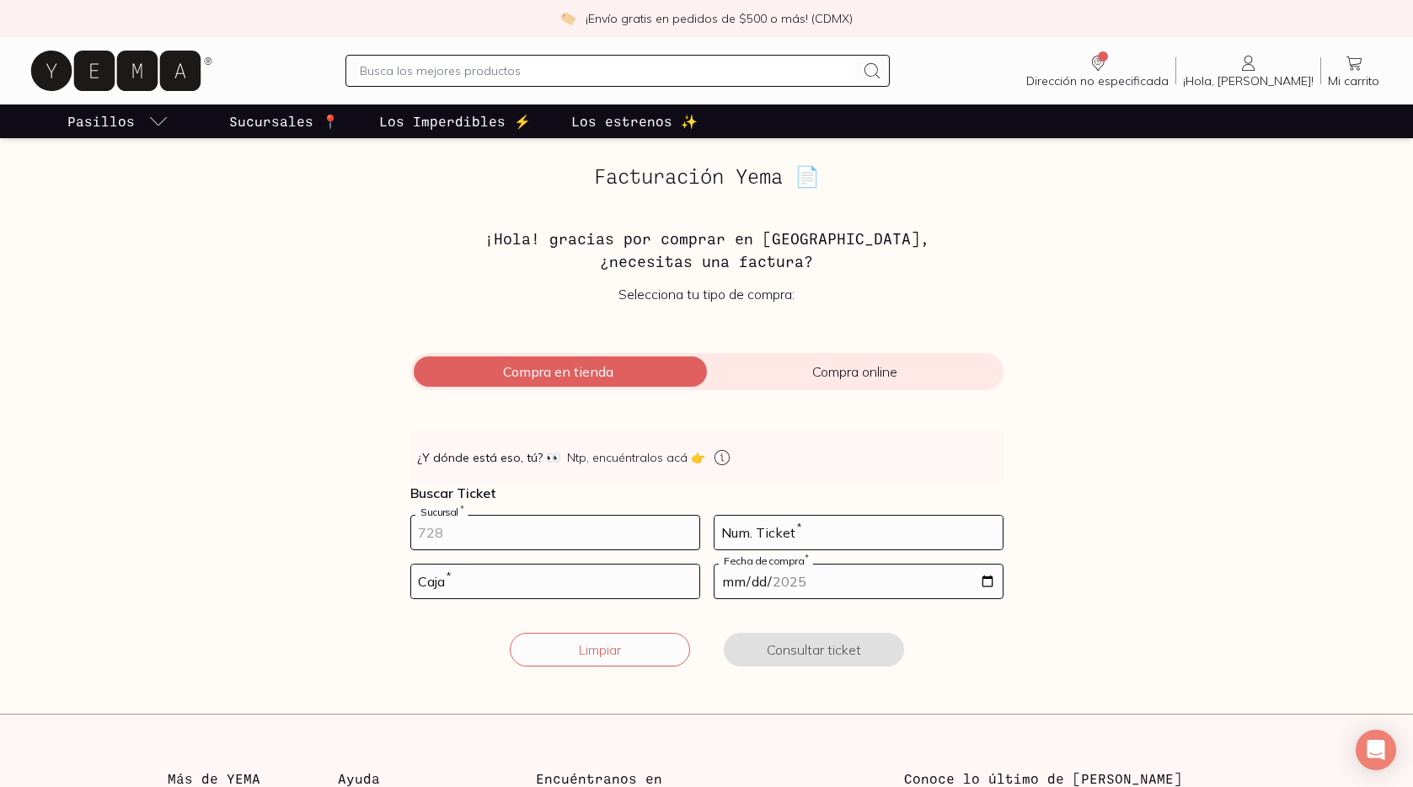
click at [535, 532] on input "number" at bounding box center [555, 533] width 288 height 34
type input "10002"
click at [566, 589] on input "number" at bounding box center [555, 581] width 288 height 34
type input "01"
click at [821, 531] on input "number" at bounding box center [858, 533] width 288 height 34
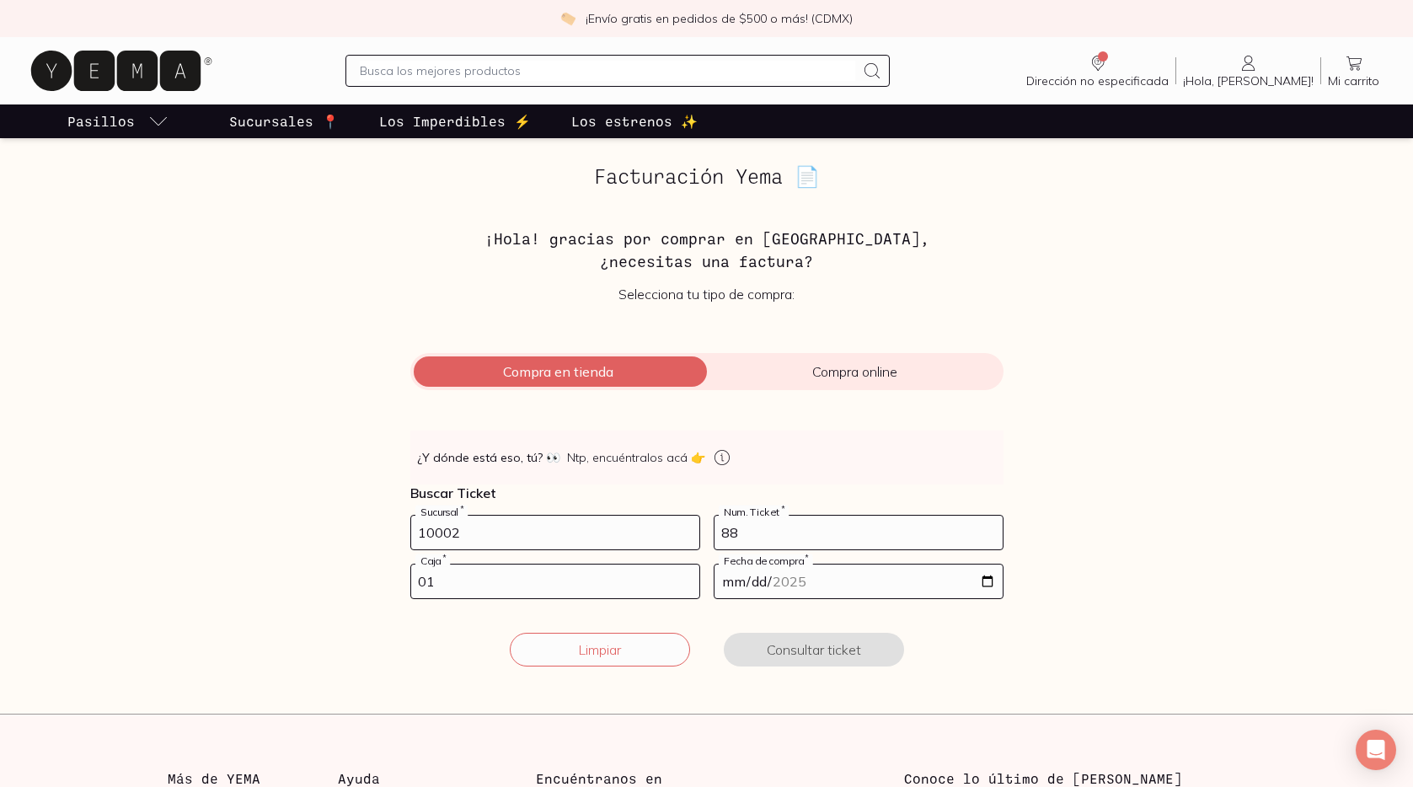
type input "88"
click at [740, 578] on input "date" at bounding box center [858, 581] width 288 height 34
click at [989, 580] on input "date" at bounding box center [858, 581] width 288 height 34
type input "[DATE]"
click at [818, 652] on button "Consultar ticket" at bounding box center [814, 650] width 180 height 34
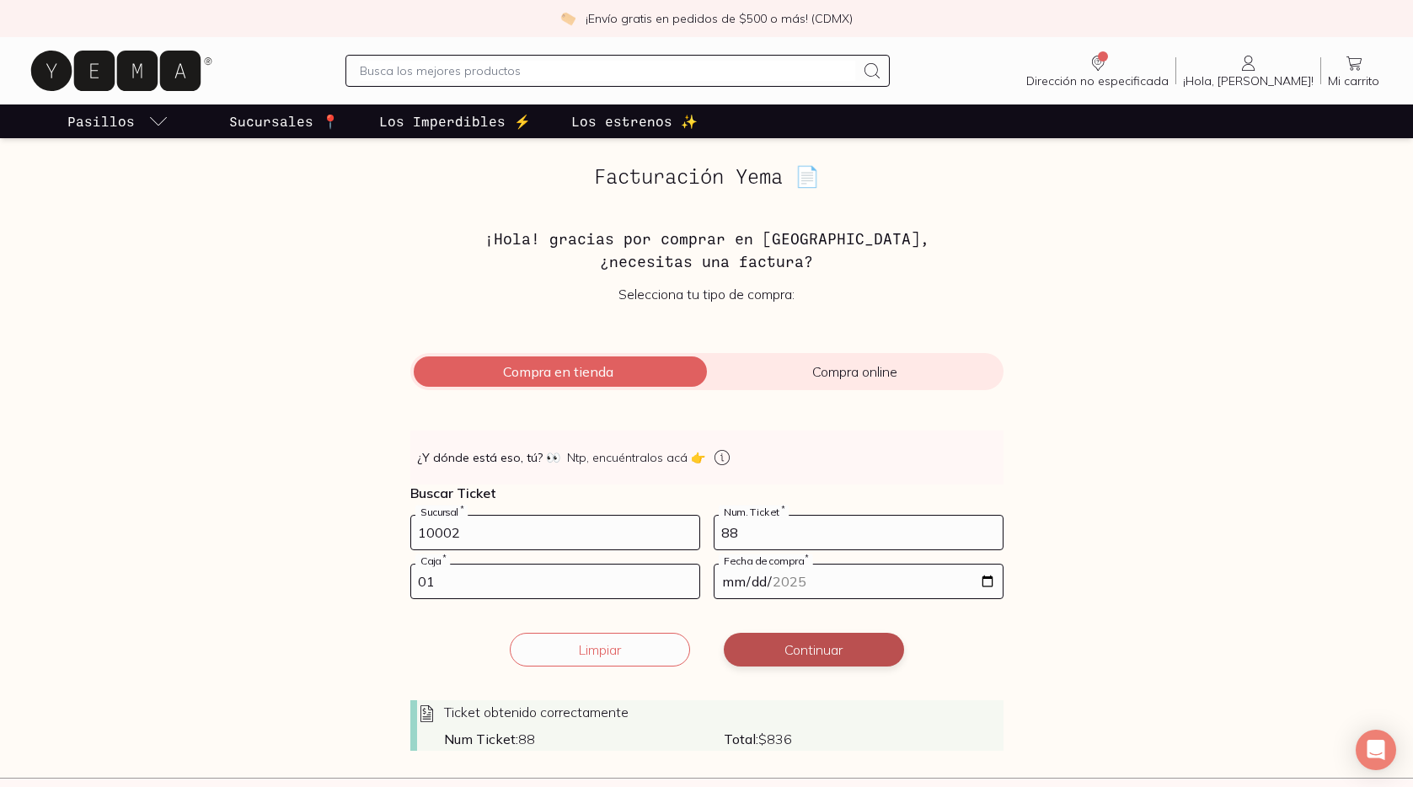
click at [818, 652] on button "Continuar" at bounding box center [814, 650] width 180 height 34
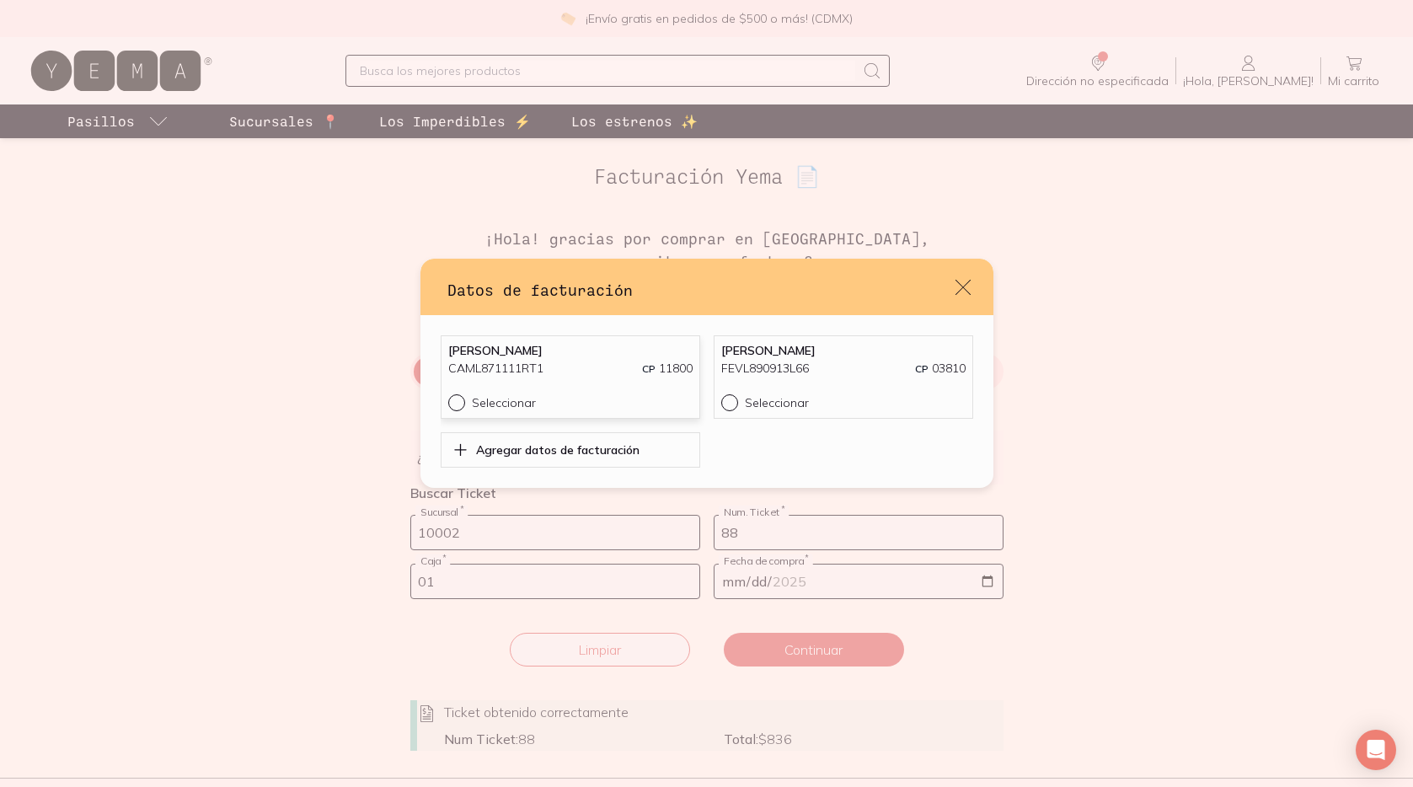
click at [610, 396] on div "Seleccionar" at bounding box center [582, 402] width 221 height 15
click at [462, 396] on input "Seleccionar" at bounding box center [454, 400] width 13 height 13
radio input "true"
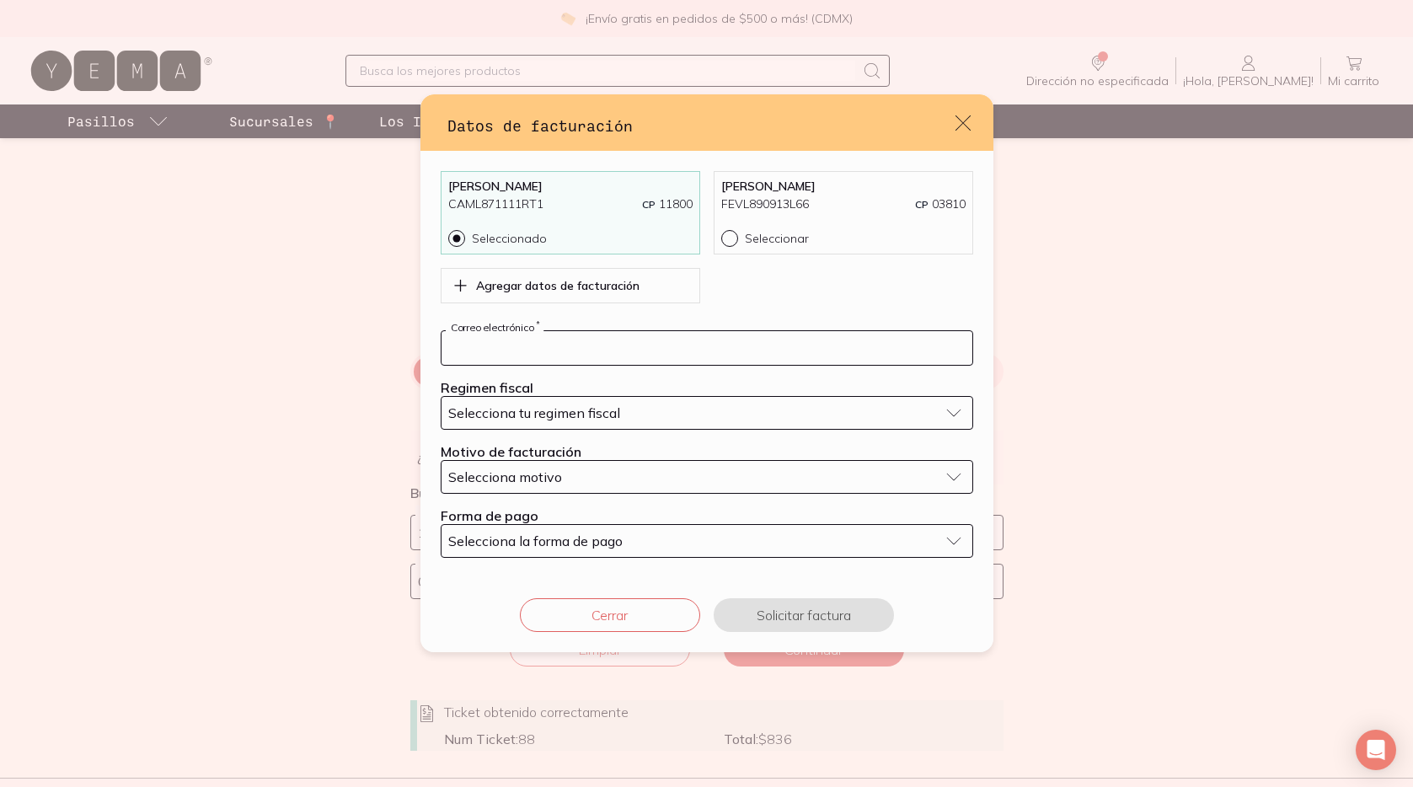
click at [610, 355] on input "default" at bounding box center [706, 348] width 531 height 34
type input "[EMAIL_ADDRESS][DOMAIN_NAME]"
click at [602, 405] on span "Selecciona tu regimen fiscal" at bounding box center [534, 412] width 172 height 17
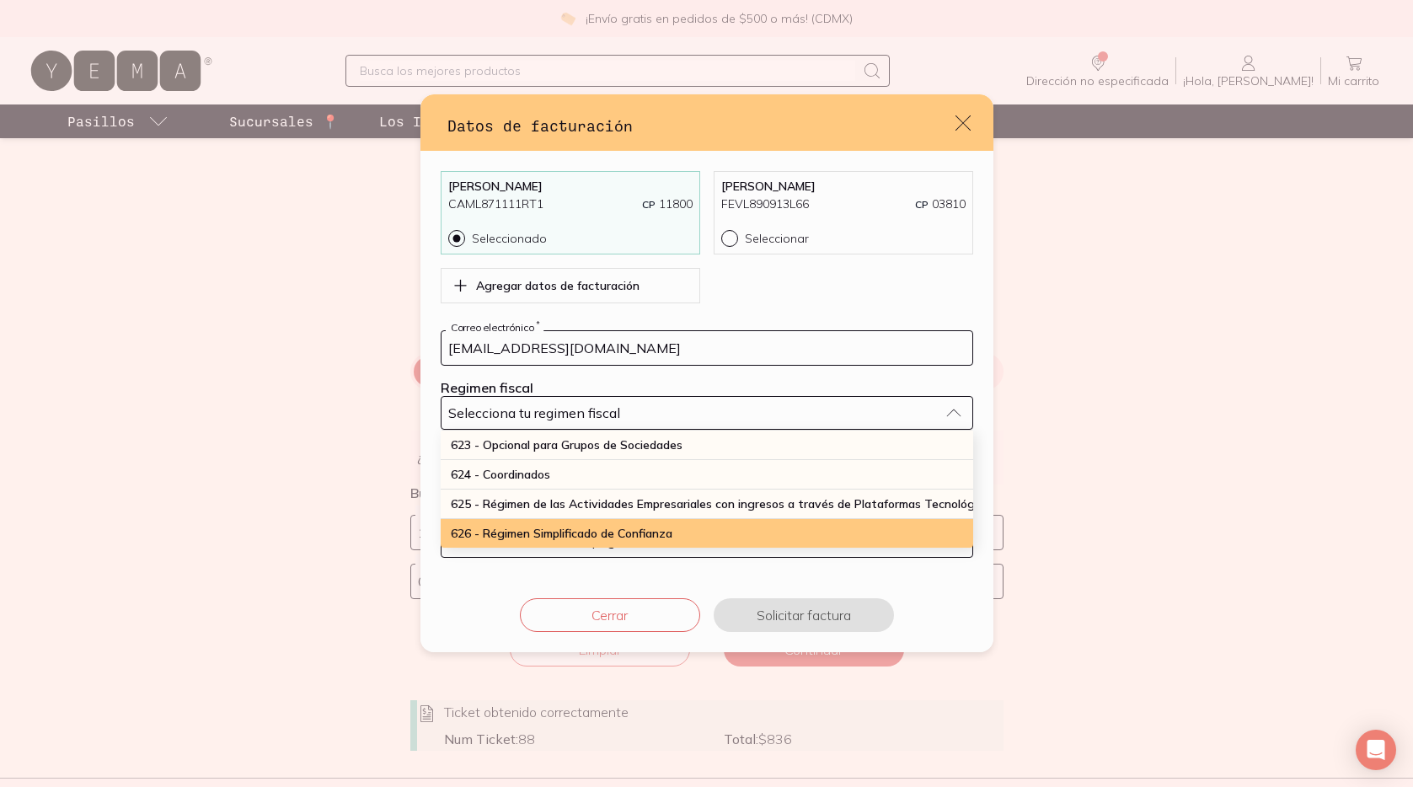
click at [574, 531] on span "626 - Régimen Simplificado de Confianza" at bounding box center [562, 533] width 222 height 15
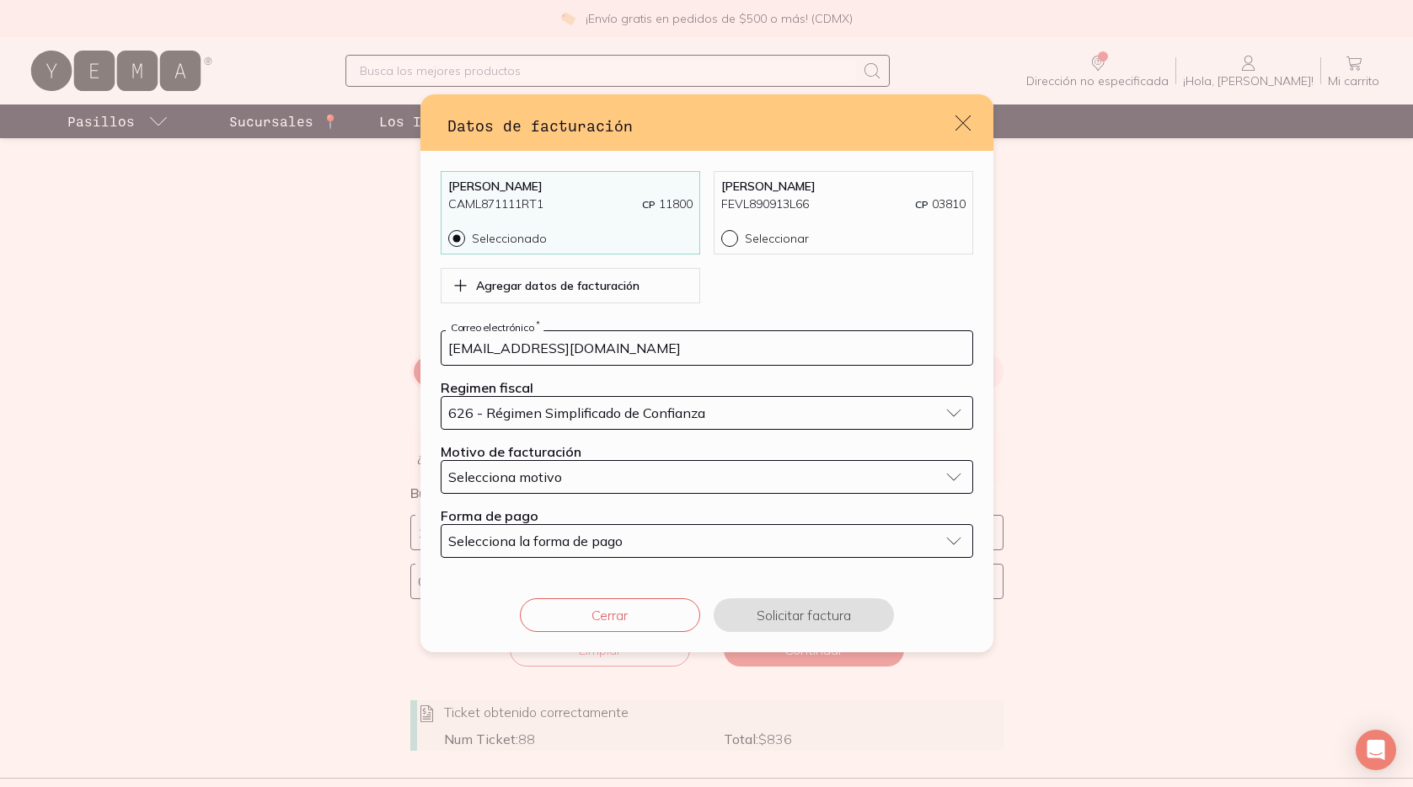
click at [554, 478] on span "Selecciona motivo" at bounding box center [505, 476] width 114 height 17
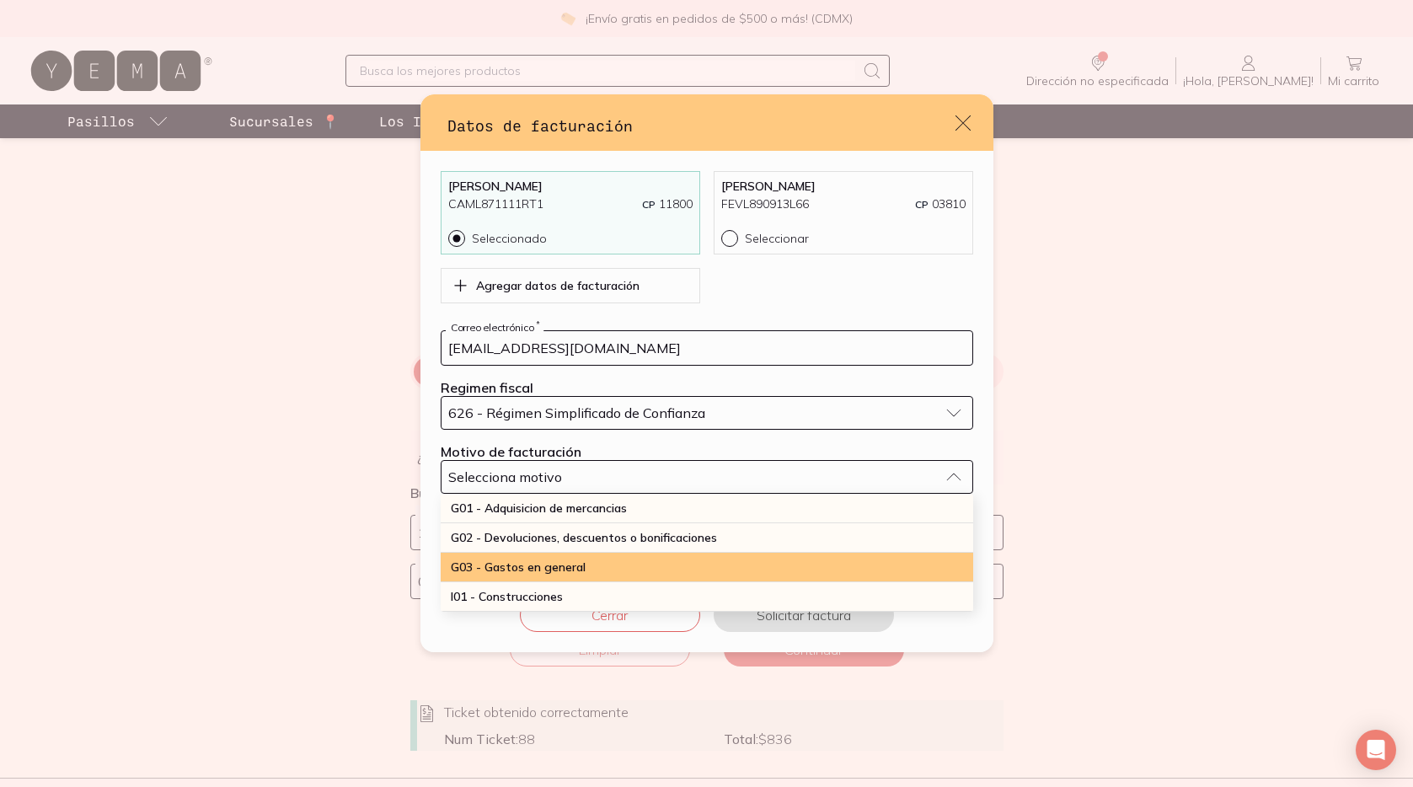
click at [554, 564] on span "G03 - Gastos en general" at bounding box center [518, 566] width 135 height 15
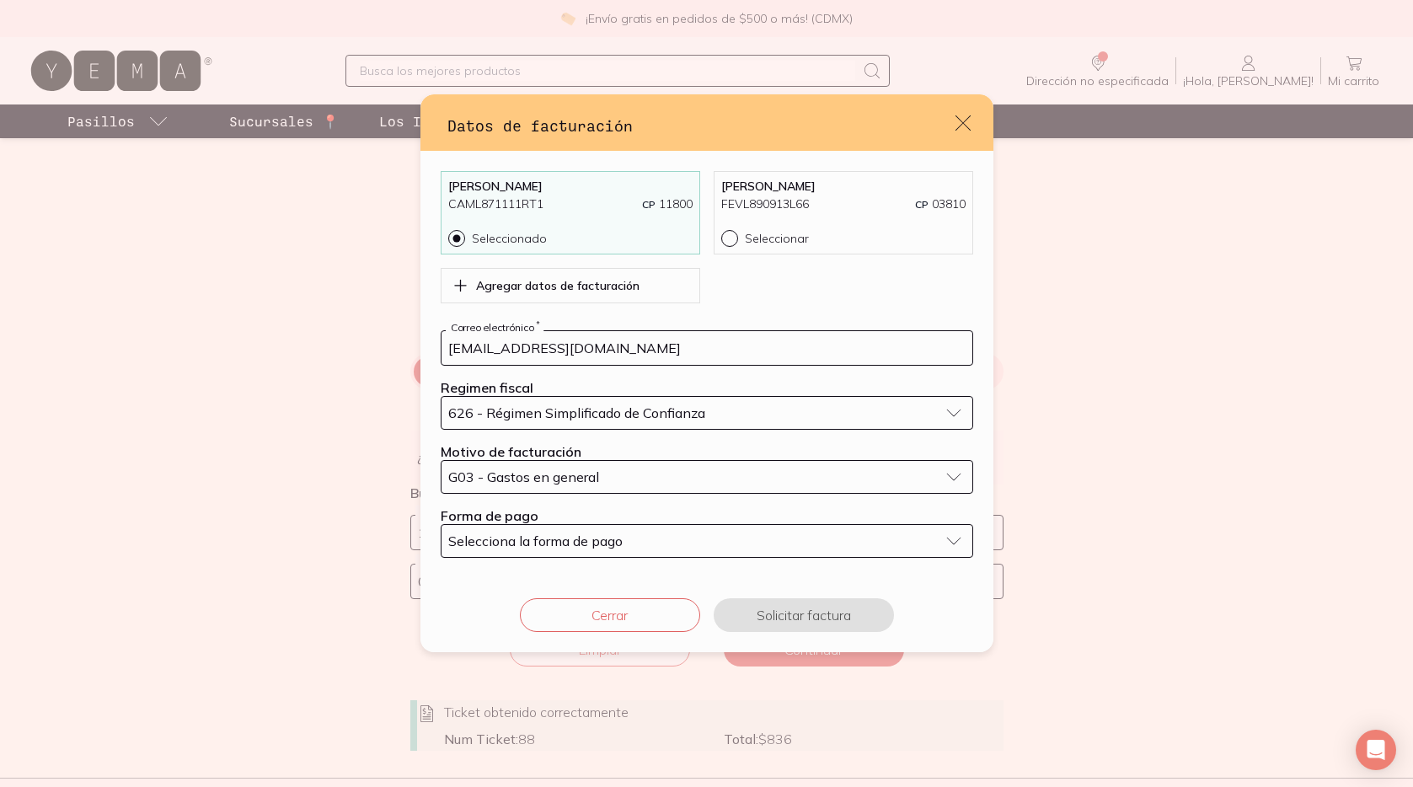
click at [553, 544] on span "Selecciona la forma de pago" at bounding box center [535, 540] width 174 height 17
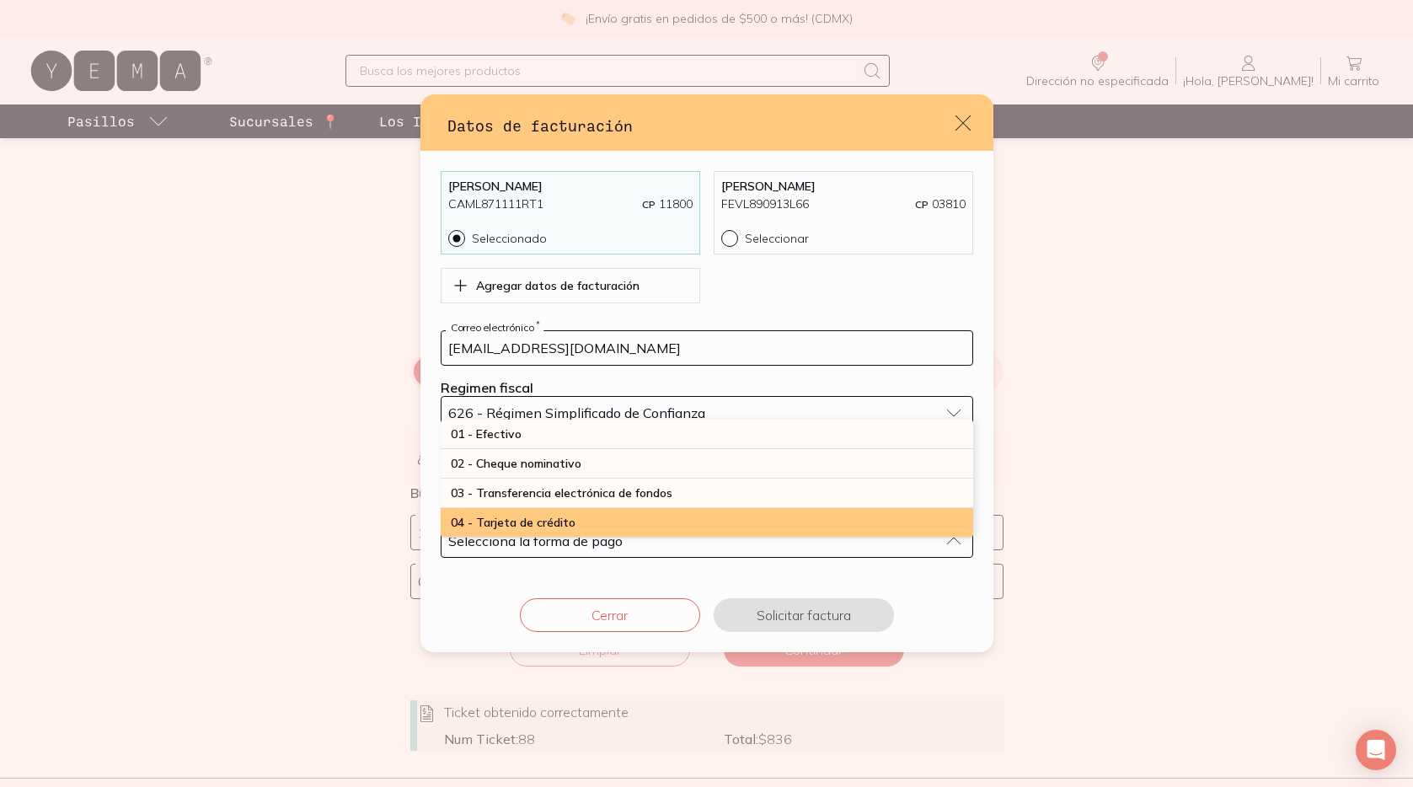
click at [555, 524] on span "04 - Tarjeta de crédito" at bounding box center [513, 522] width 125 height 15
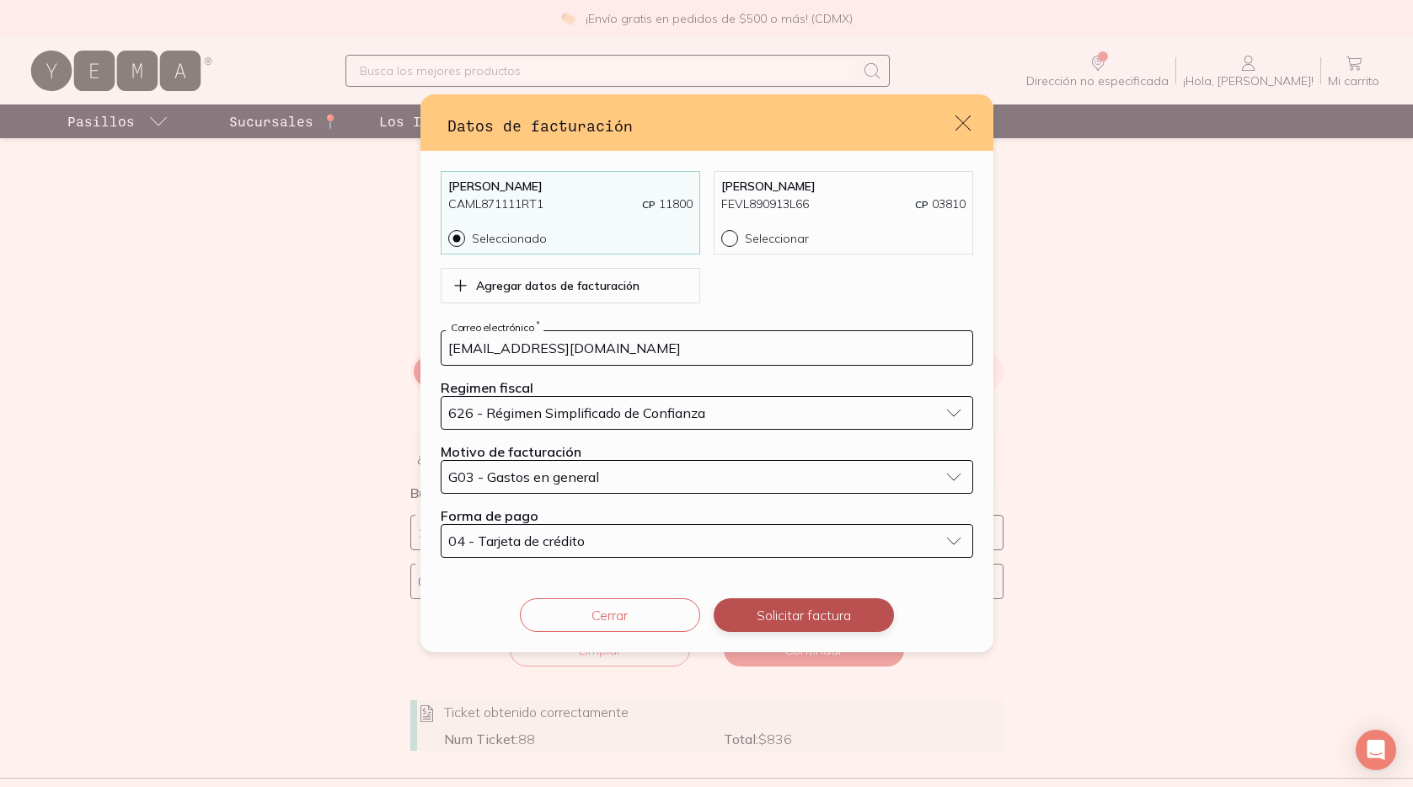
click at [794, 618] on button "Solicitar factura" at bounding box center [804, 615] width 180 height 34
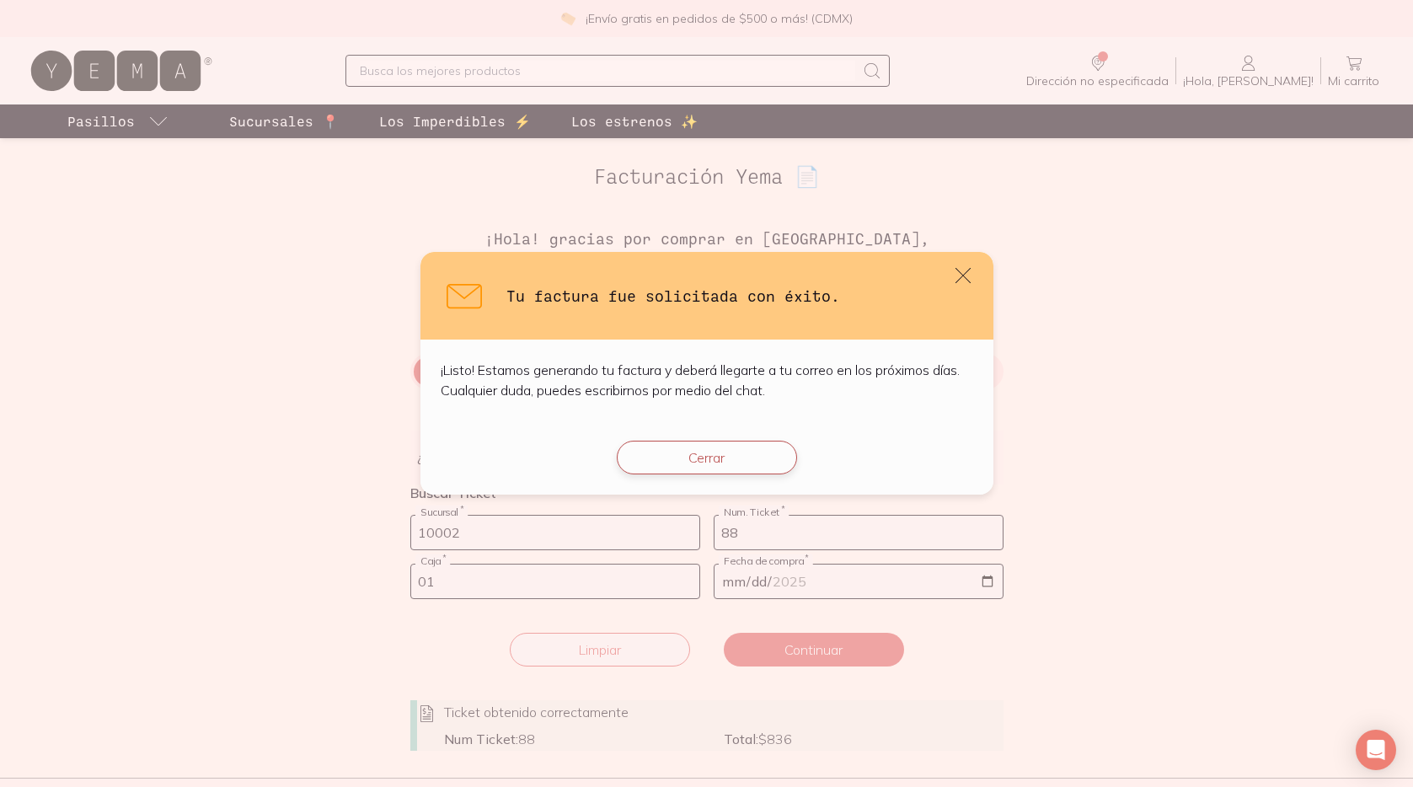
click at [719, 448] on button "Cerrar" at bounding box center [707, 458] width 180 height 34
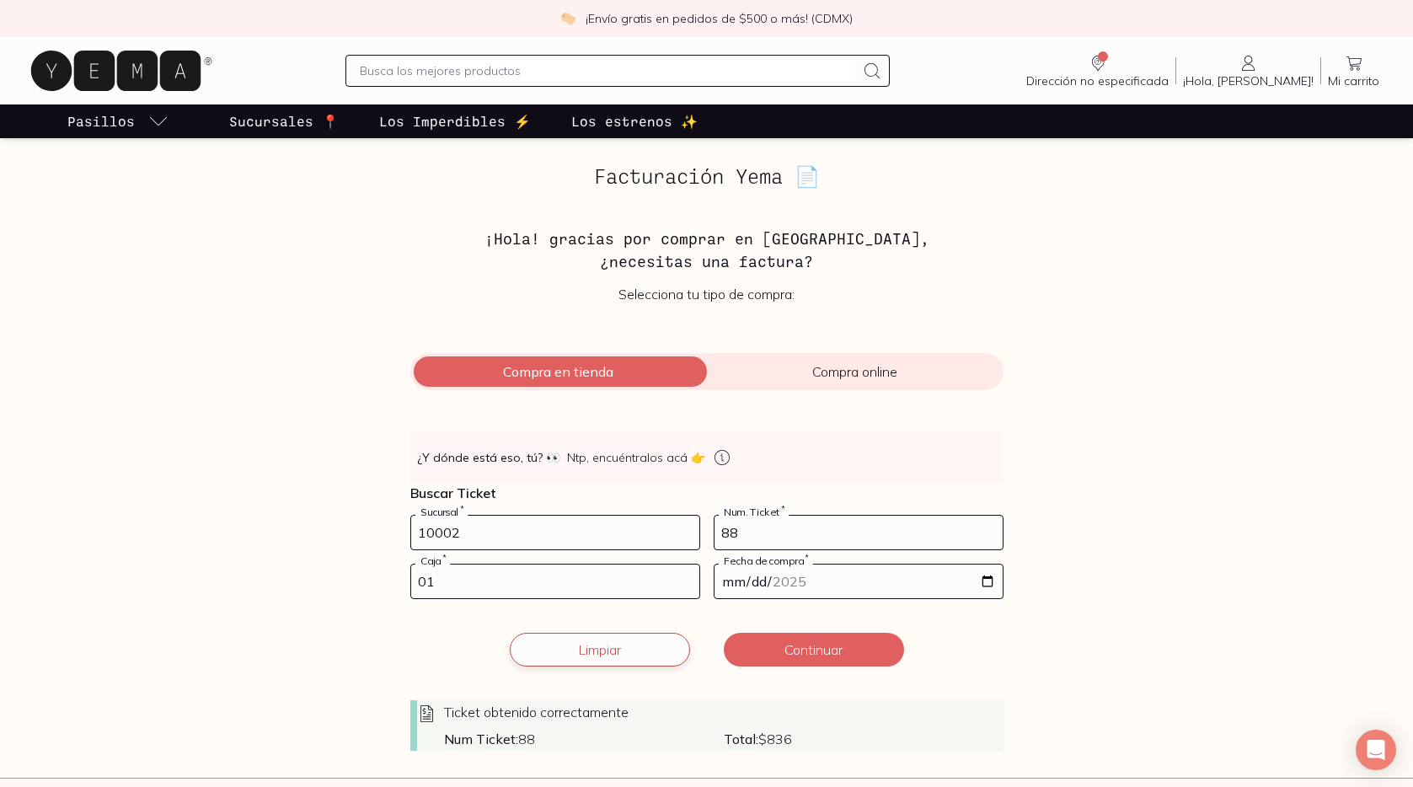
click at [577, 651] on button "Limpiar" at bounding box center [600, 650] width 180 height 34
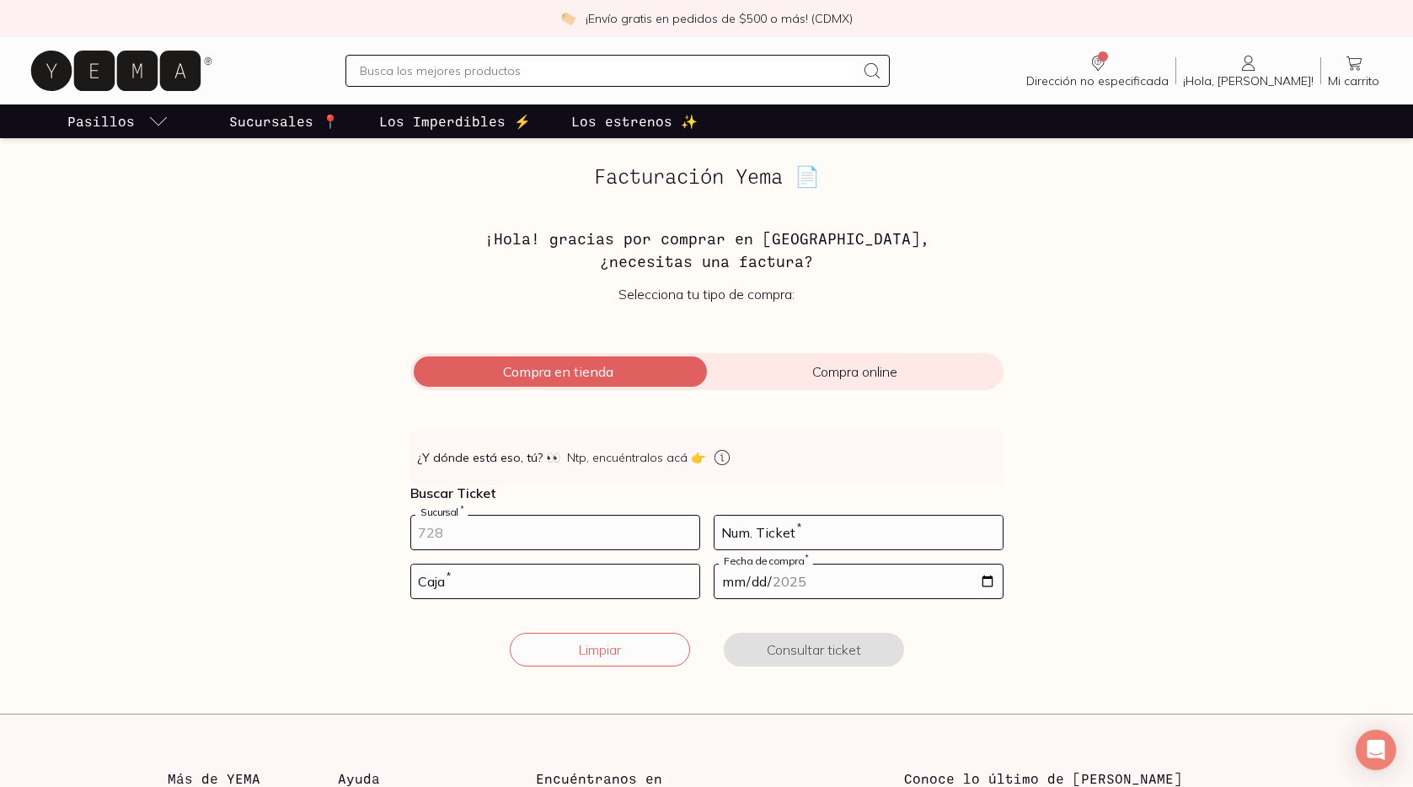
click at [531, 532] on input "number" at bounding box center [555, 533] width 288 height 34
type input "10002"
click at [498, 576] on input "number" at bounding box center [555, 581] width 288 height 34
type input "01"
click at [768, 537] on input "number" at bounding box center [858, 533] width 288 height 34
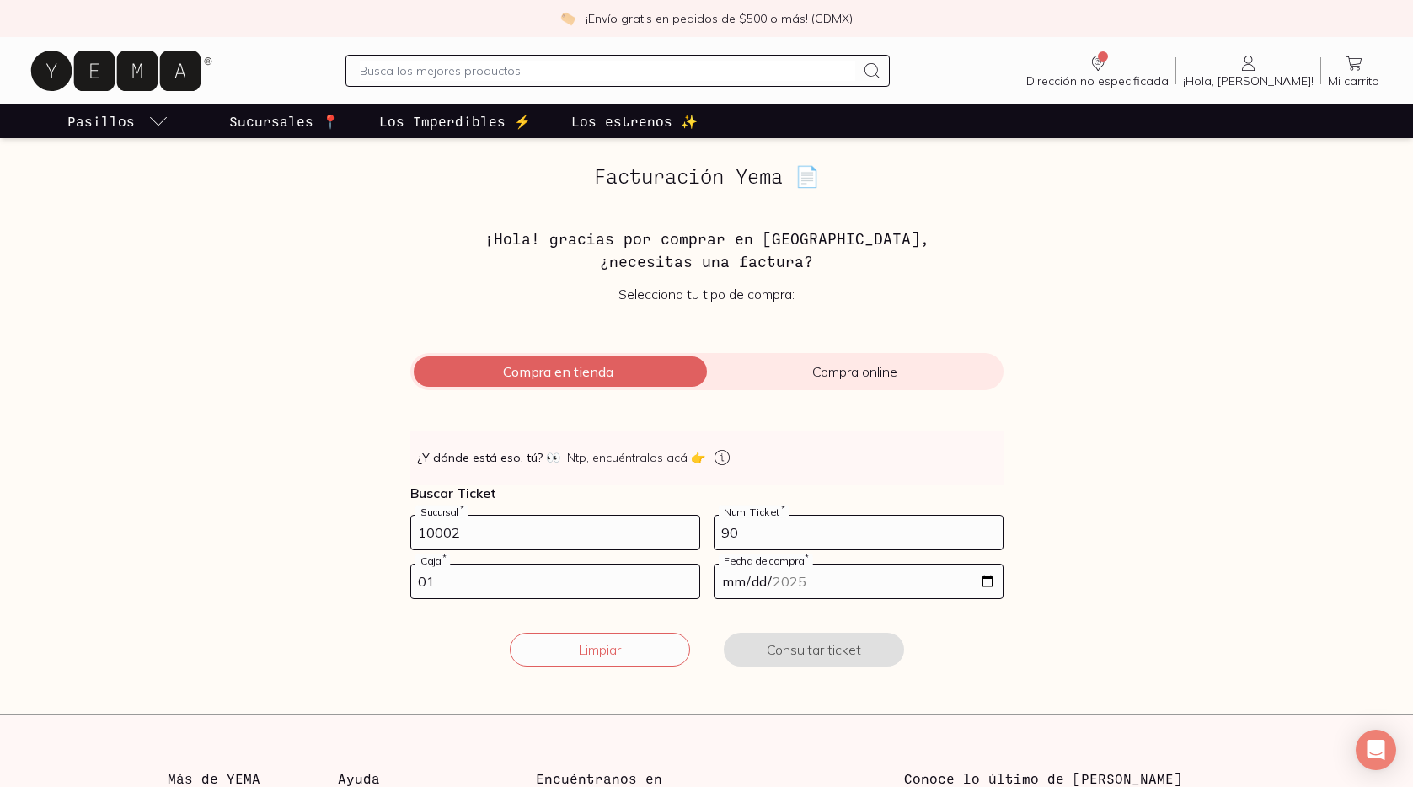
type input "90"
click at [990, 586] on input "date" at bounding box center [858, 581] width 288 height 34
type input "[DATE]"
click at [802, 654] on button "Consultar ticket" at bounding box center [814, 650] width 180 height 34
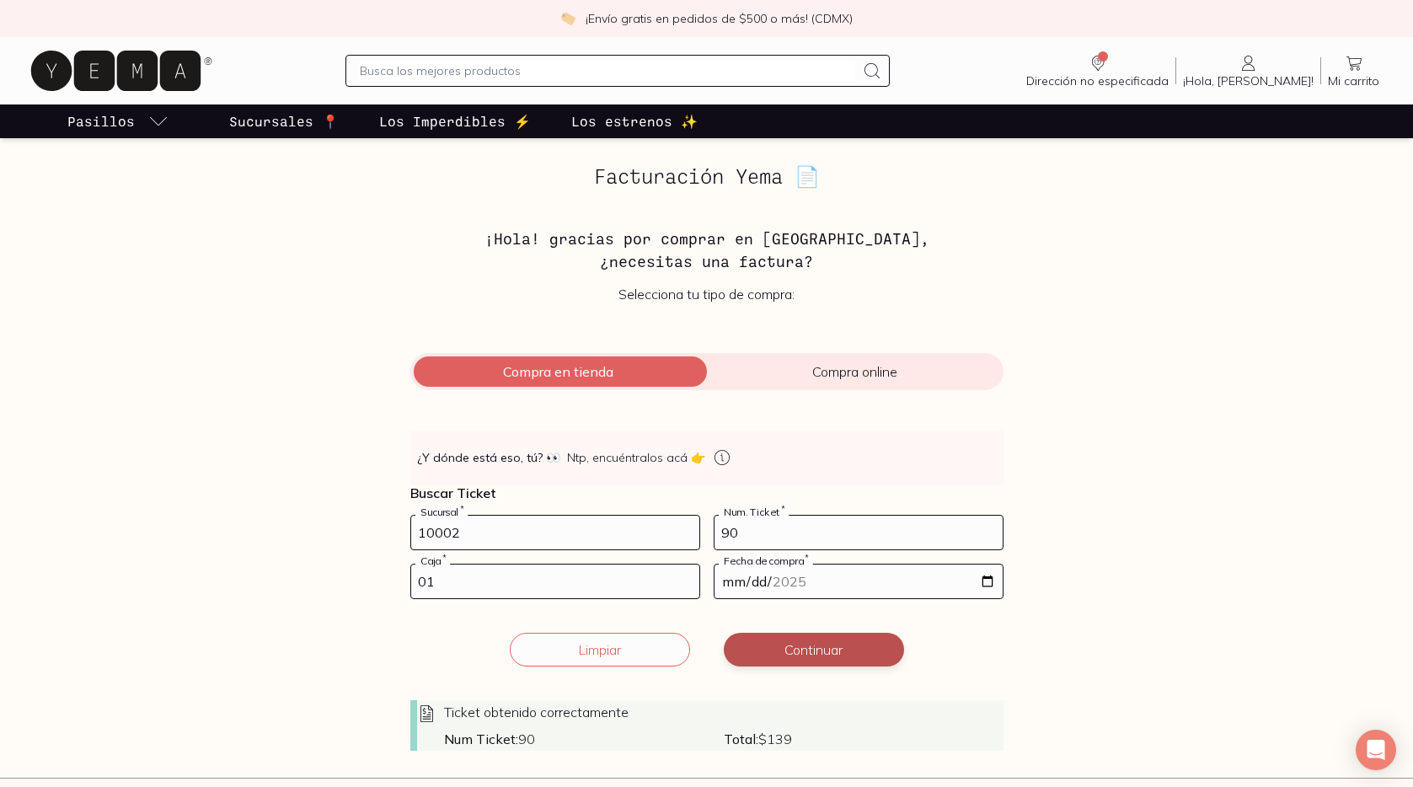
click at [802, 652] on button "Continuar" at bounding box center [814, 650] width 180 height 34
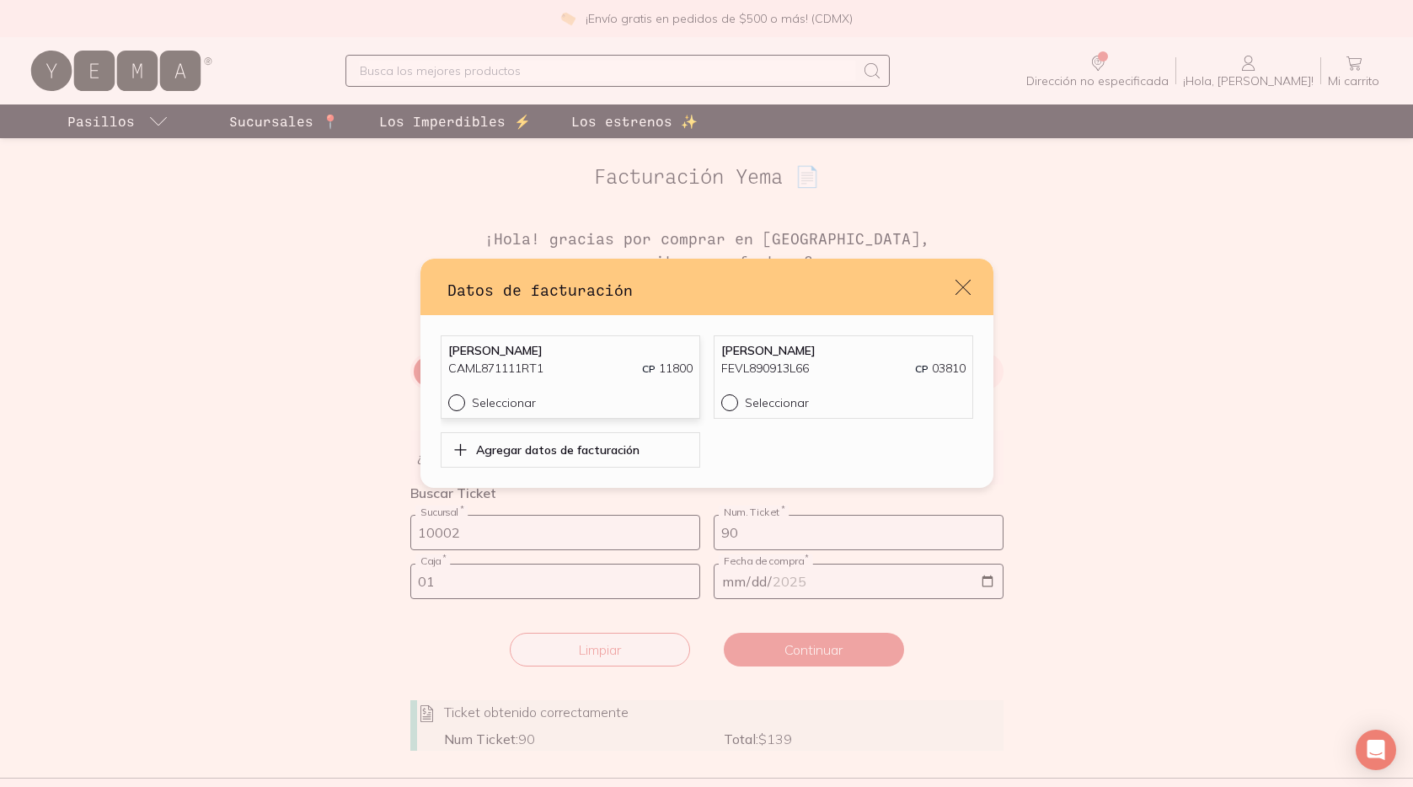
click at [547, 335] on div "[PERSON_NAME] CAML871111RT1 CP 11800 Seleccionar" at bounding box center [570, 376] width 259 height 83
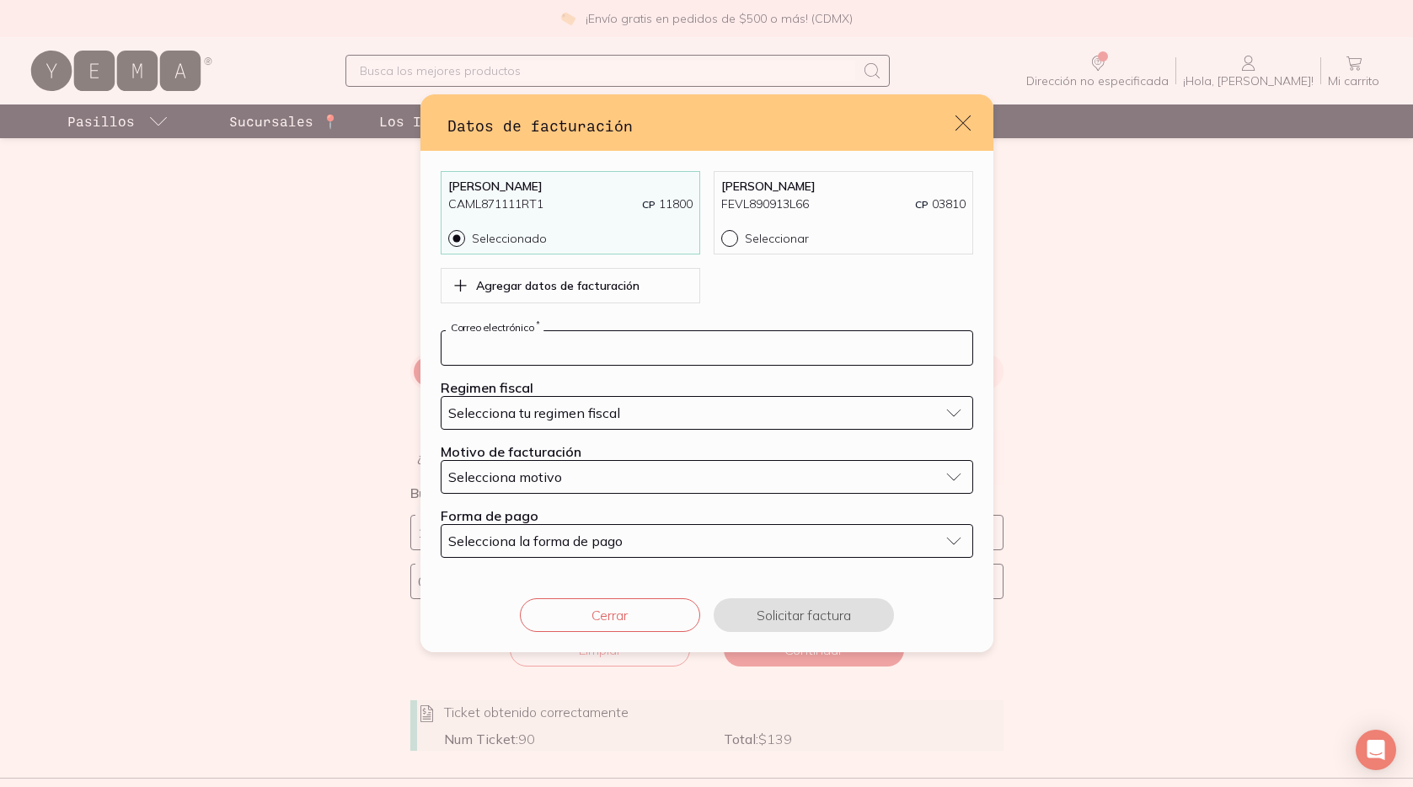
click at [544, 346] on input "default" at bounding box center [706, 348] width 531 height 34
type input "[EMAIL_ADDRESS][DOMAIN_NAME]"
click at [560, 420] on span "Selecciona tu regimen fiscal" at bounding box center [534, 412] width 172 height 17
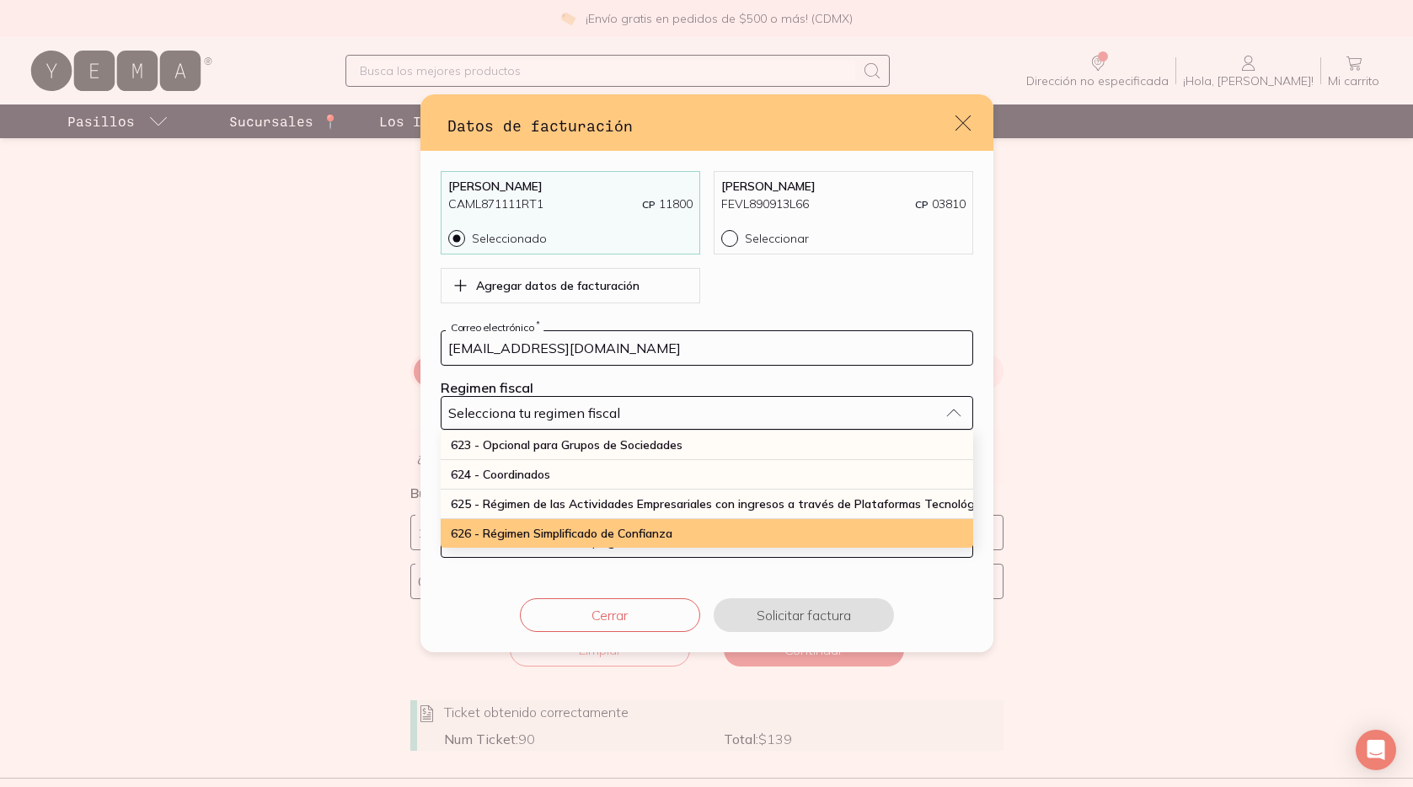
click at [572, 529] on span "626 - Régimen Simplificado de Confianza" at bounding box center [562, 533] width 222 height 15
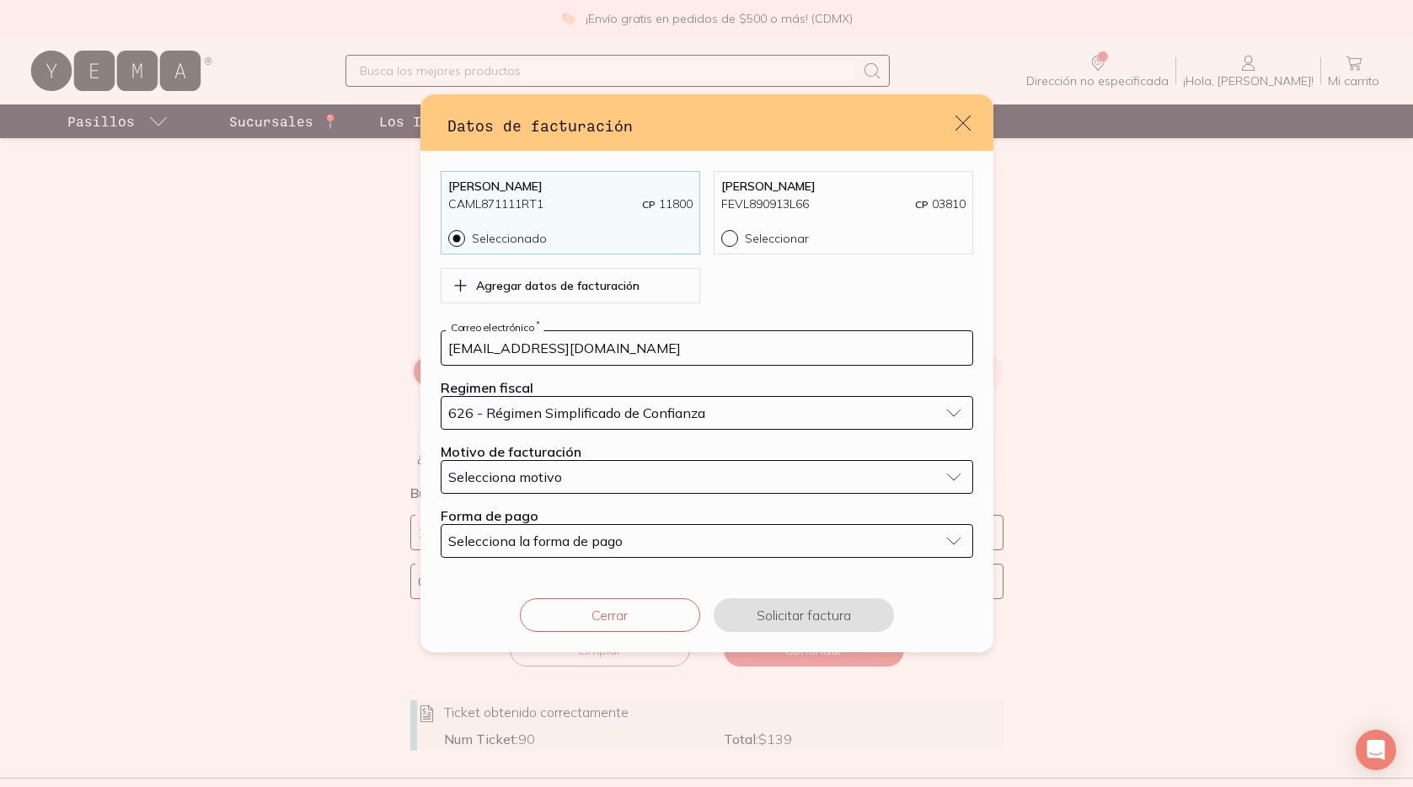
click at [552, 463] on button "Selecciona motivo" at bounding box center [707, 477] width 532 height 34
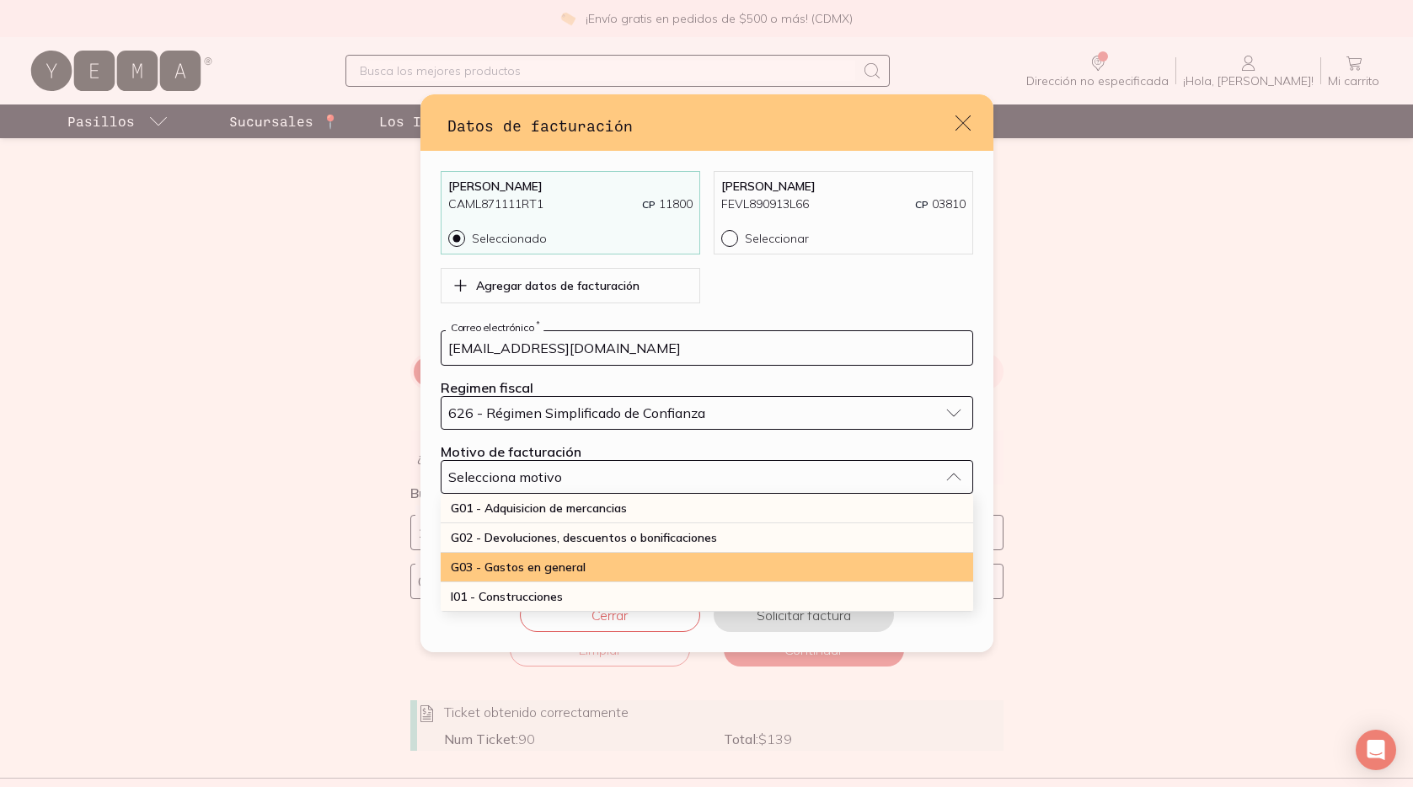
click at [552, 572] on span "G03 - Gastos en general" at bounding box center [518, 566] width 135 height 15
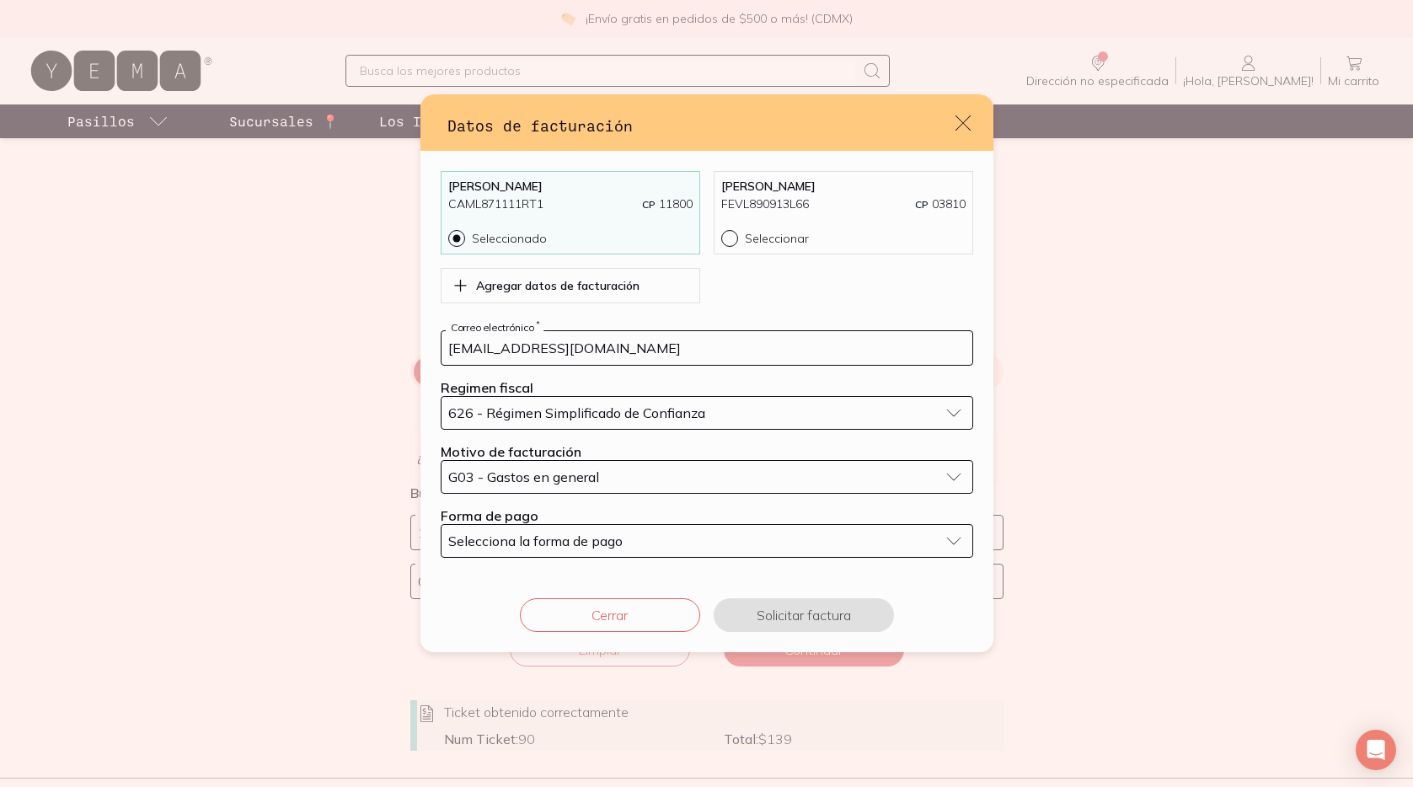
click at [559, 544] on span "Selecciona la forma de pago" at bounding box center [535, 540] width 174 height 17
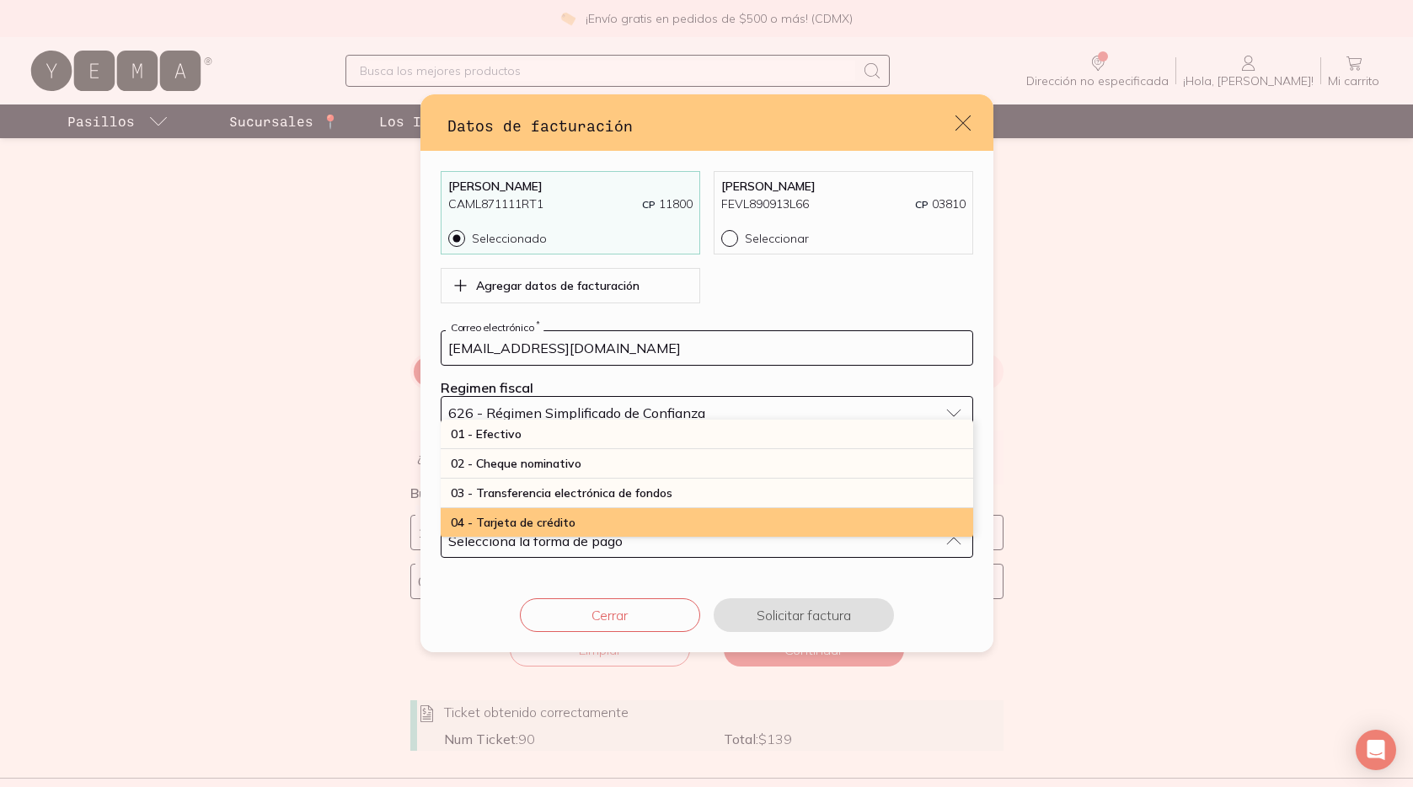
click at [534, 527] on span "04 - Tarjeta de crédito" at bounding box center [513, 522] width 125 height 15
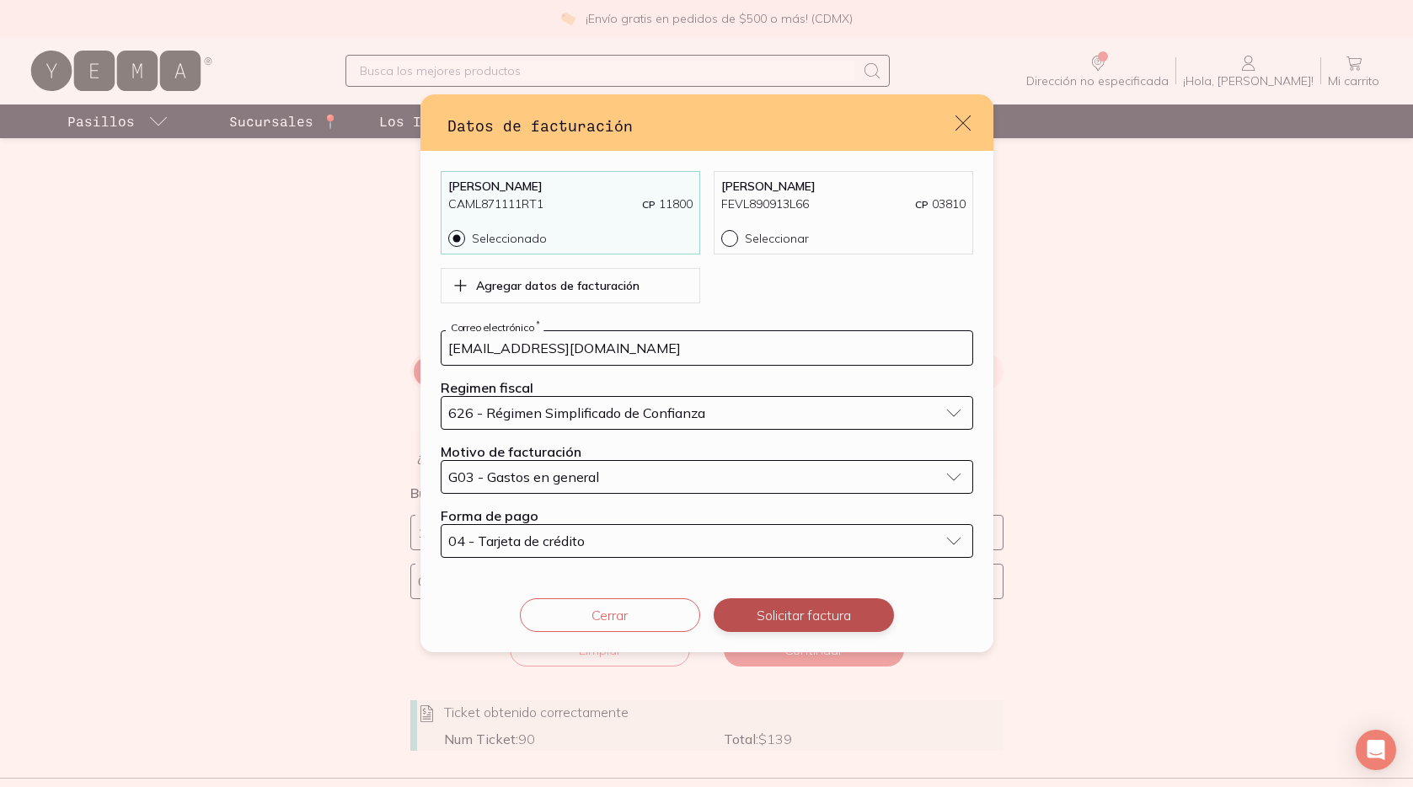
click at [795, 618] on button "Solicitar factura" at bounding box center [804, 615] width 180 height 34
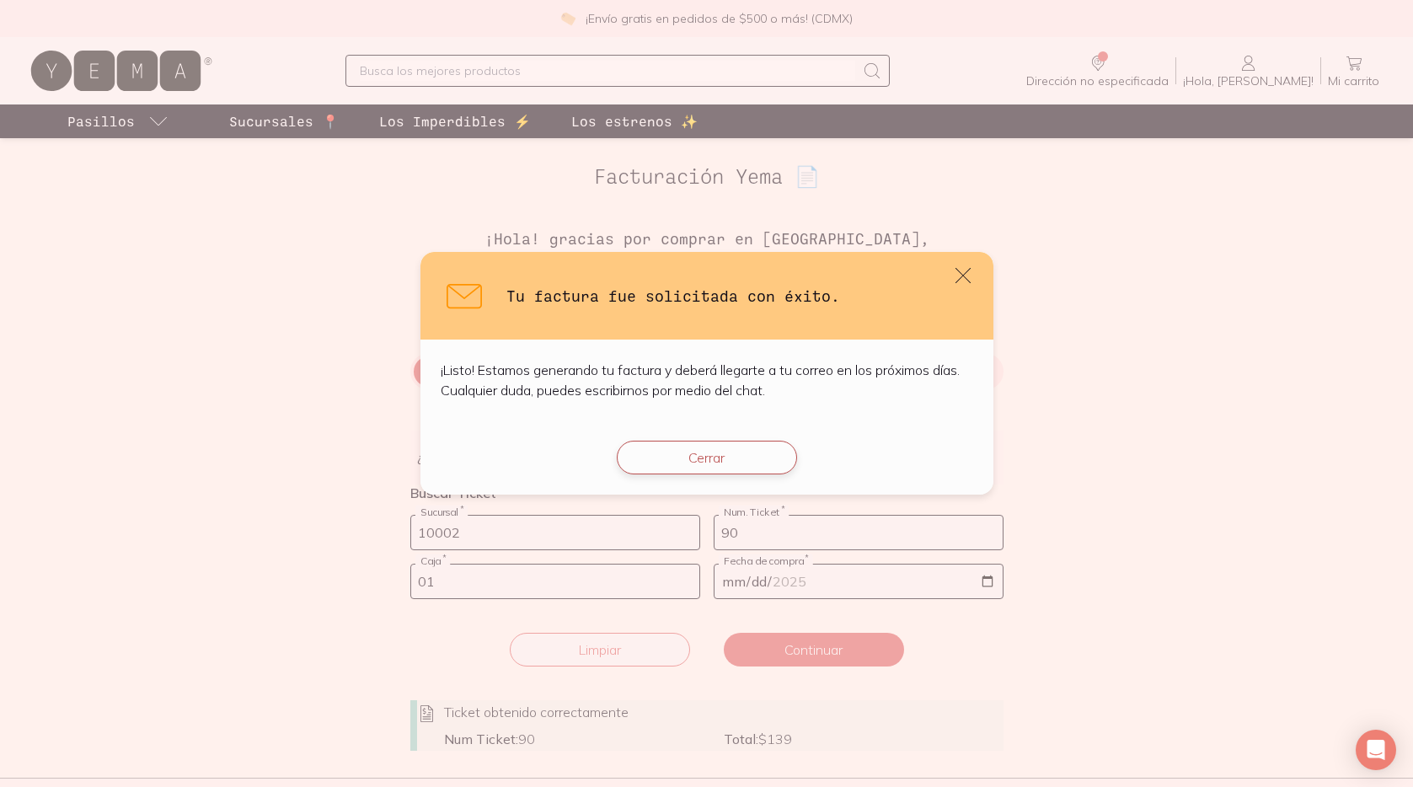
click at [715, 456] on button "Cerrar" at bounding box center [707, 458] width 180 height 34
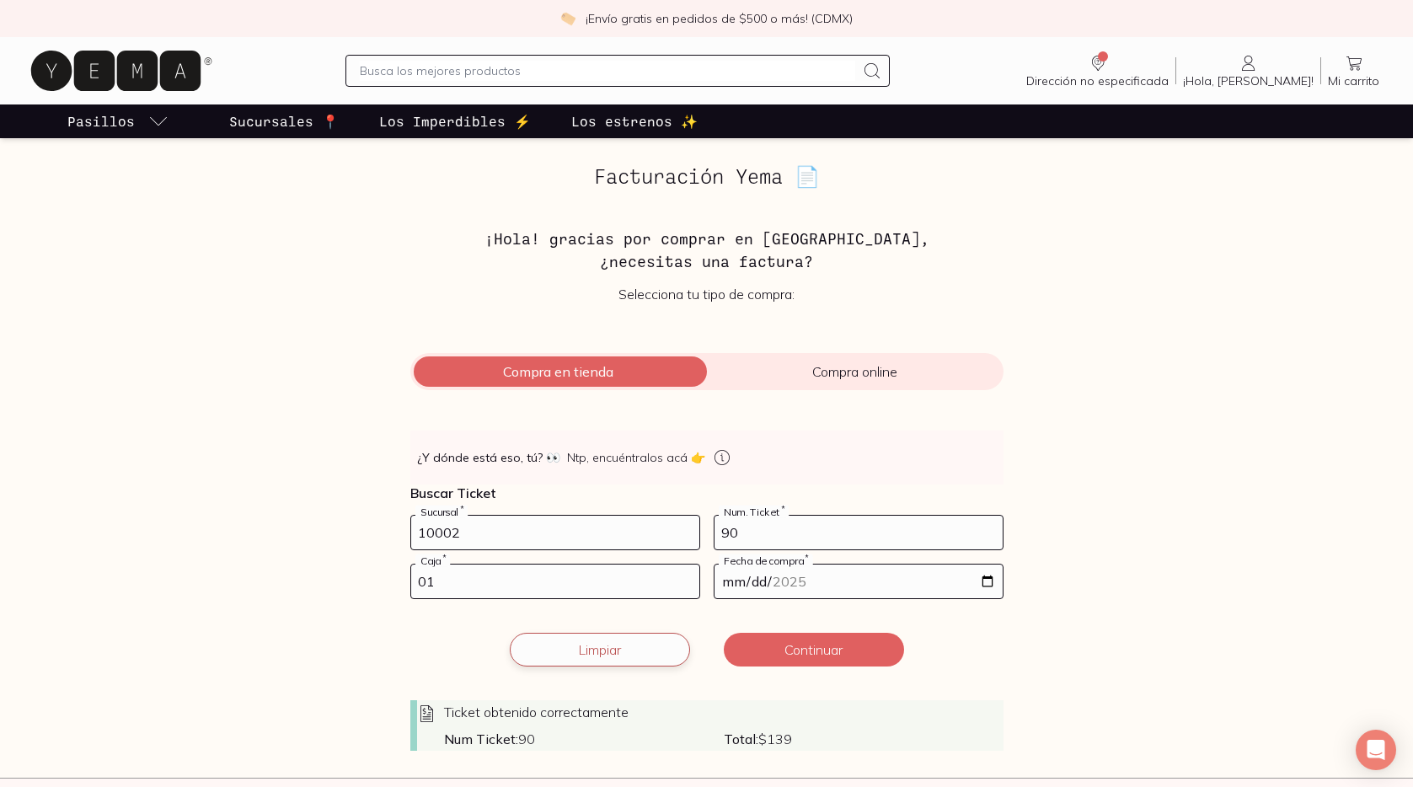
click at [609, 650] on button "Limpiar" at bounding box center [600, 650] width 180 height 34
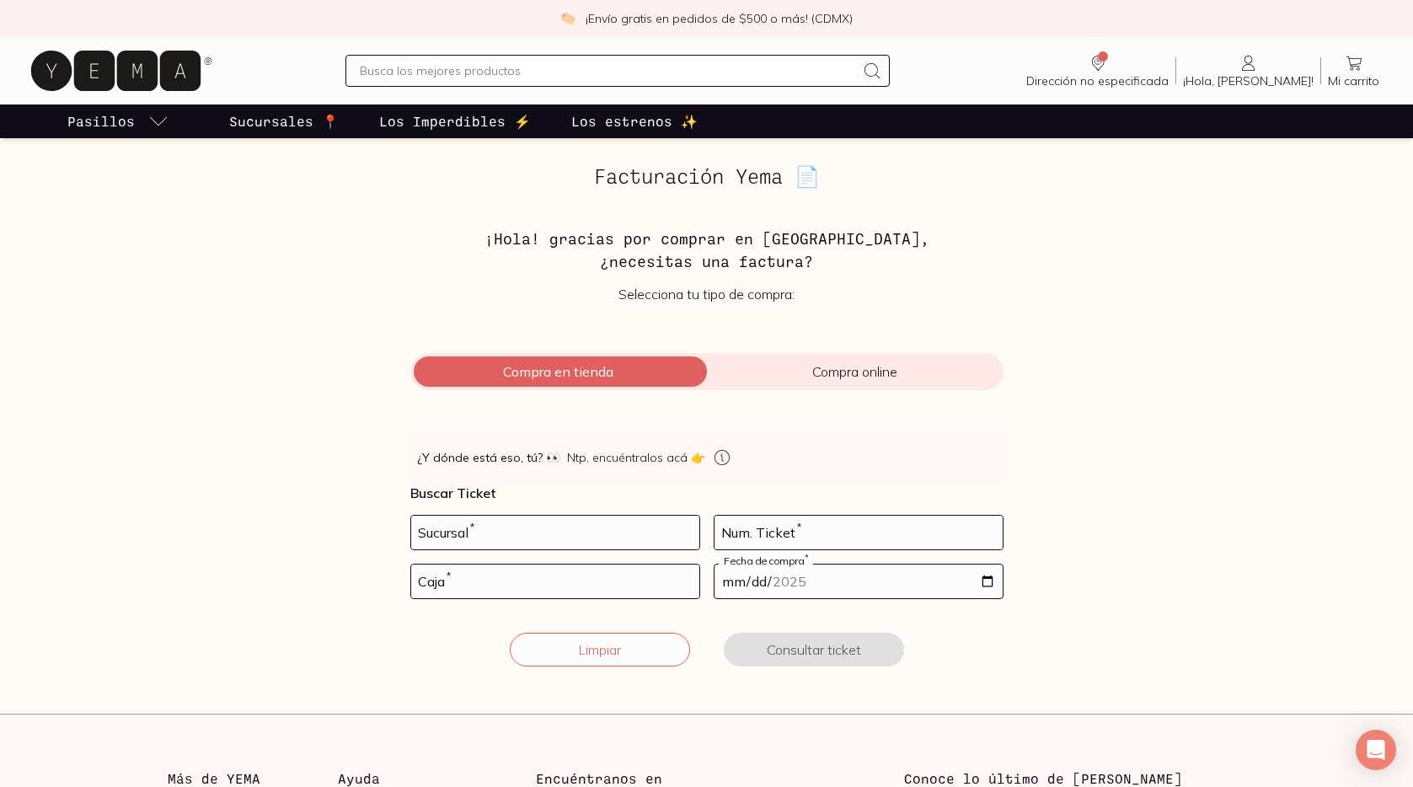
click at [339, 541] on div "Facturación Yema 📄 ¡Hola! gracias por comprar en [GEOGRAPHIC_DATA], ¿necesitas …" at bounding box center [706, 426] width 1159 height 522
click at [452, 536] on input "number" at bounding box center [555, 533] width 288 height 34
type input "10002"
click at [436, 579] on input "number" at bounding box center [555, 581] width 288 height 34
type input "01"
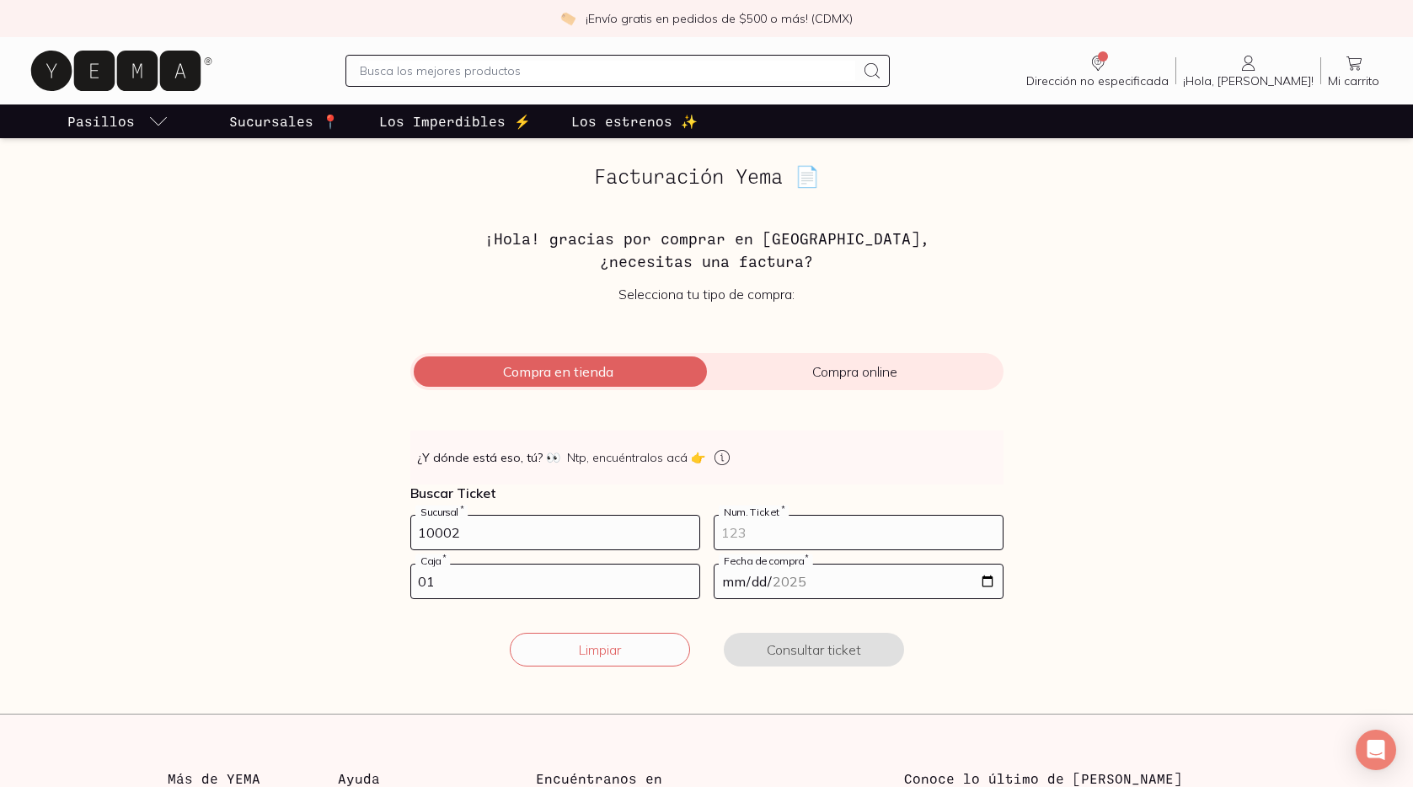
click at [751, 535] on input "number" at bounding box center [858, 533] width 288 height 34
type input "91"
click at [987, 586] on input "date" at bounding box center [858, 581] width 288 height 34
type input "[DATE]"
click at [811, 639] on button "Consultar ticket" at bounding box center [814, 650] width 180 height 34
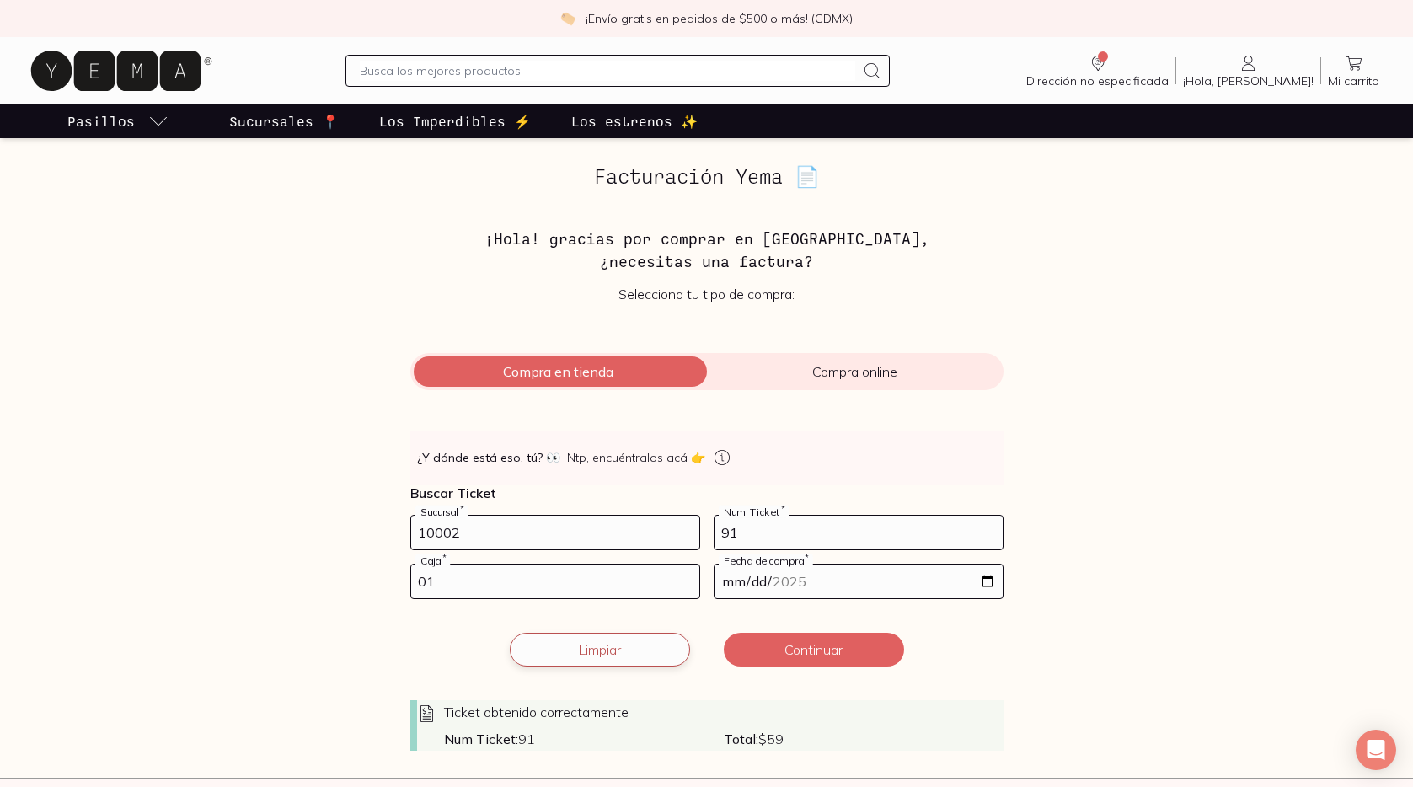
click at [607, 636] on button "Limpiar" at bounding box center [600, 650] width 180 height 34
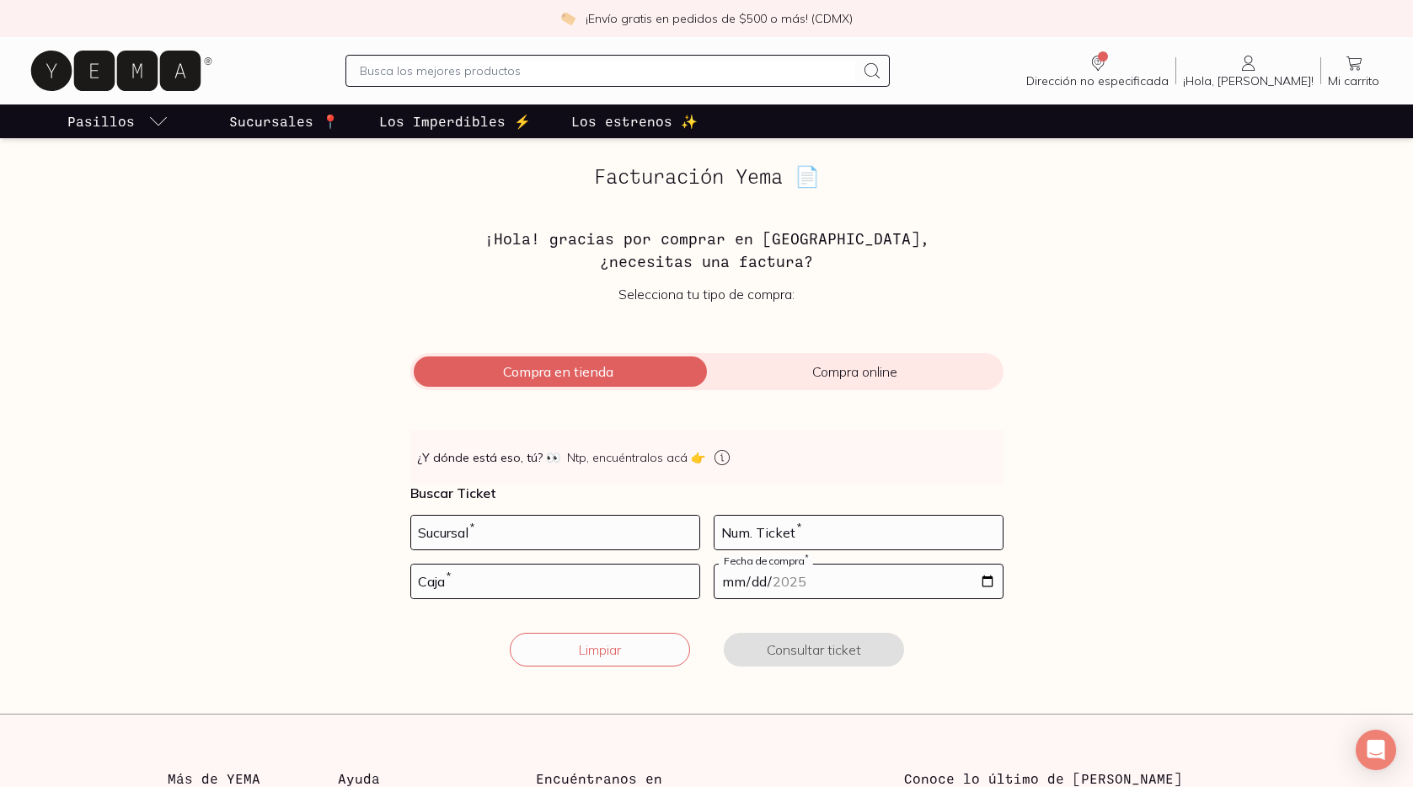
click at [373, 522] on div "Facturación Yema 📄 ¡Hola! gracias por comprar en [GEOGRAPHIC_DATA], ¿necesitas …" at bounding box center [706, 426] width 1159 height 522
click at [476, 527] on input "number" at bounding box center [555, 533] width 288 height 34
type input "10002"
click at [451, 581] on input "number" at bounding box center [555, 581] width 288 height 34
type input "01"
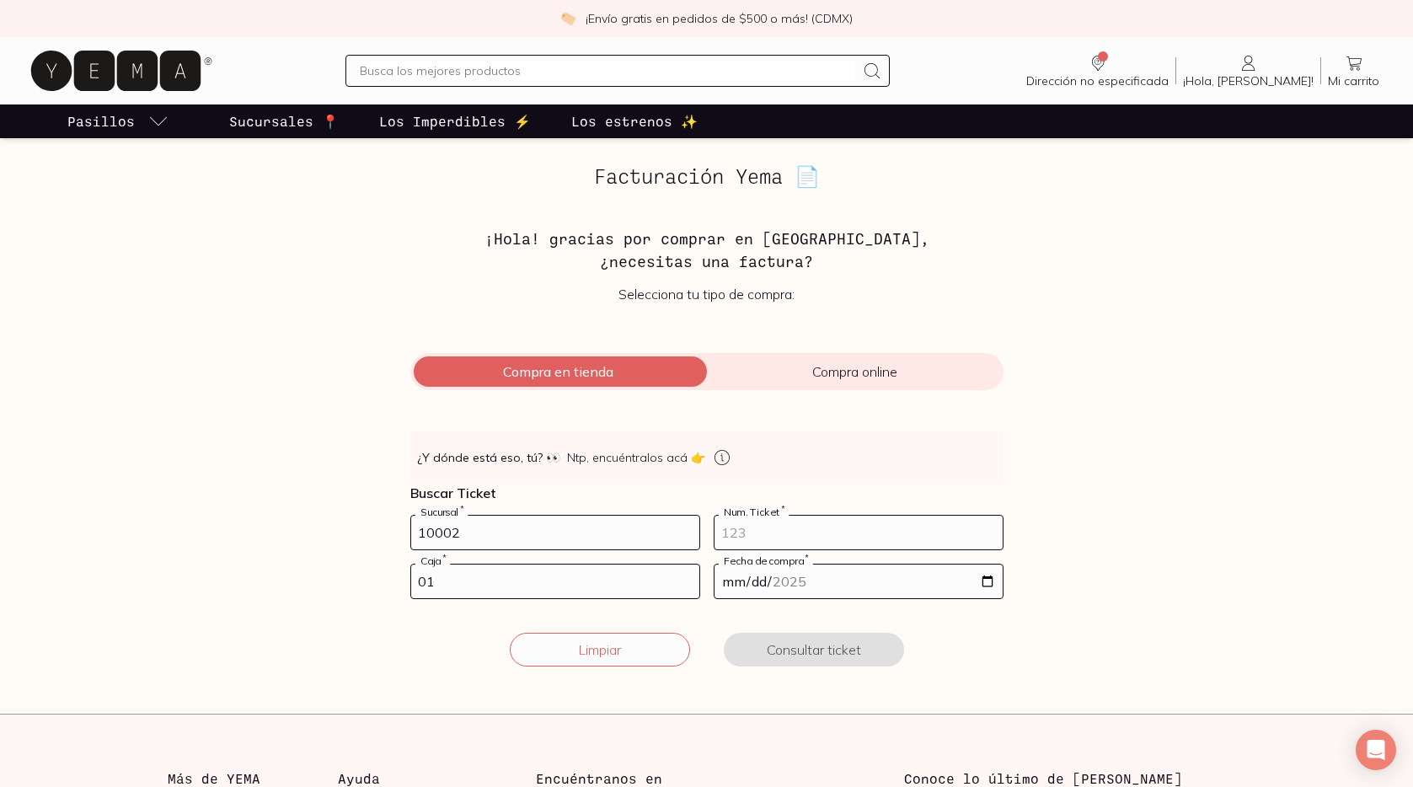
click at [740, 533] on input "number" at bounding box center [858, 533] width 288 height 34
type input "56"
click at [983, 581] on input "date" at bounding box center [858, 581] width 288 height 34
type input "2025-08-19"
click at [797, 649] on button "Consultar ticket" at bounding box center [814, 650] width 180 height 34
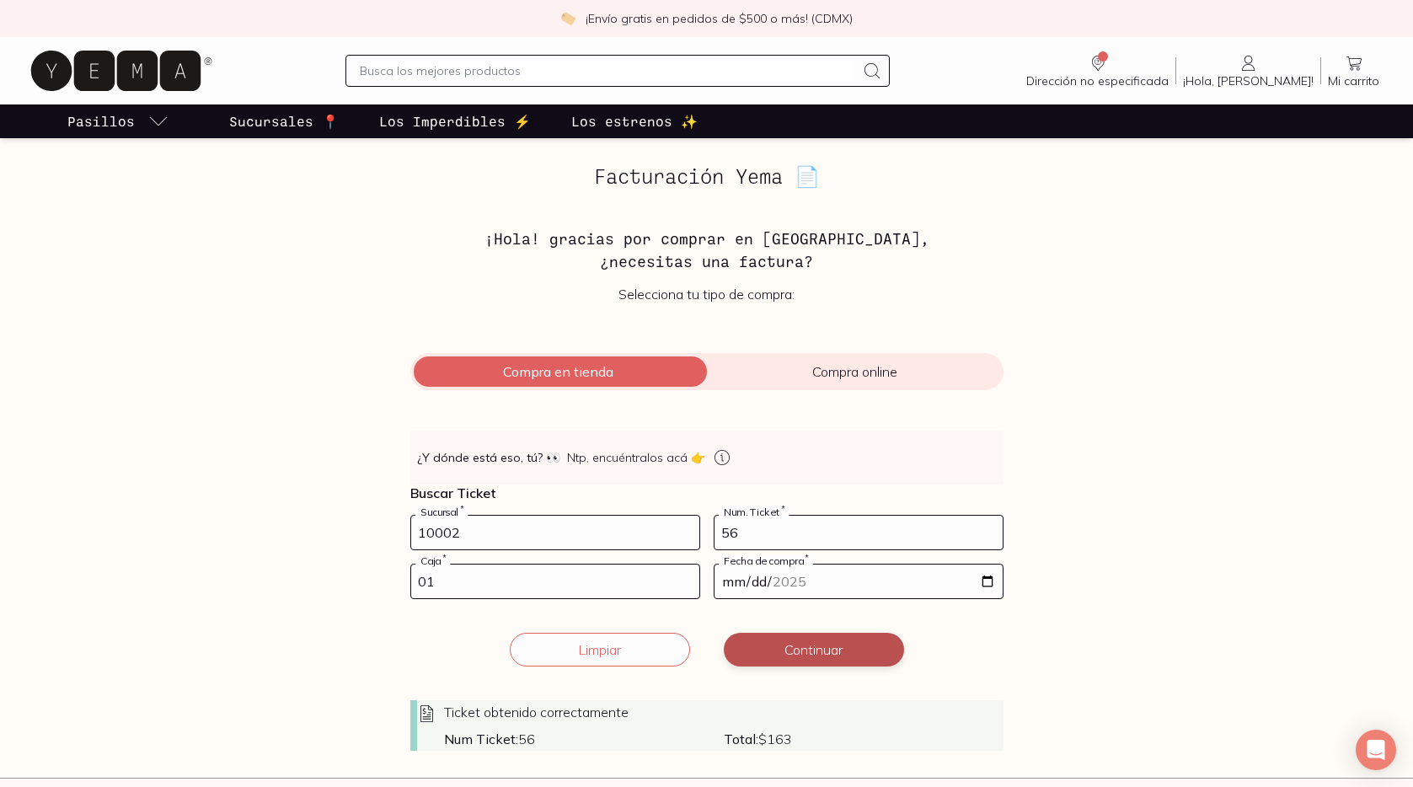
click at [797, 649] on button "Continuar" at bounding box center [814, 650] width 180 height 34
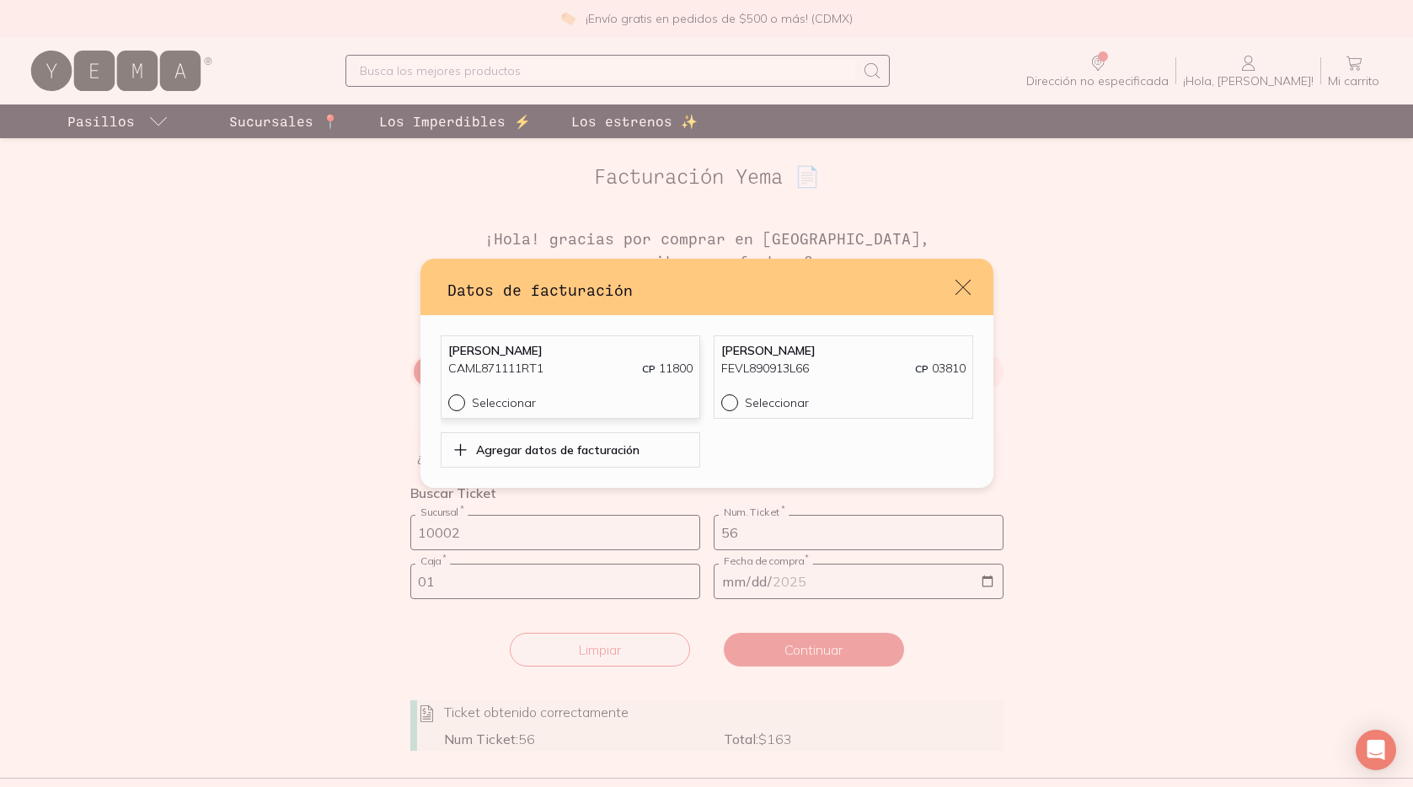
click at [554, 383] on div "LEONARDO CALVILLO MENDEZ CAML871111RT1 CP 11800" at bounding box center [570, 368] width 244 height 51
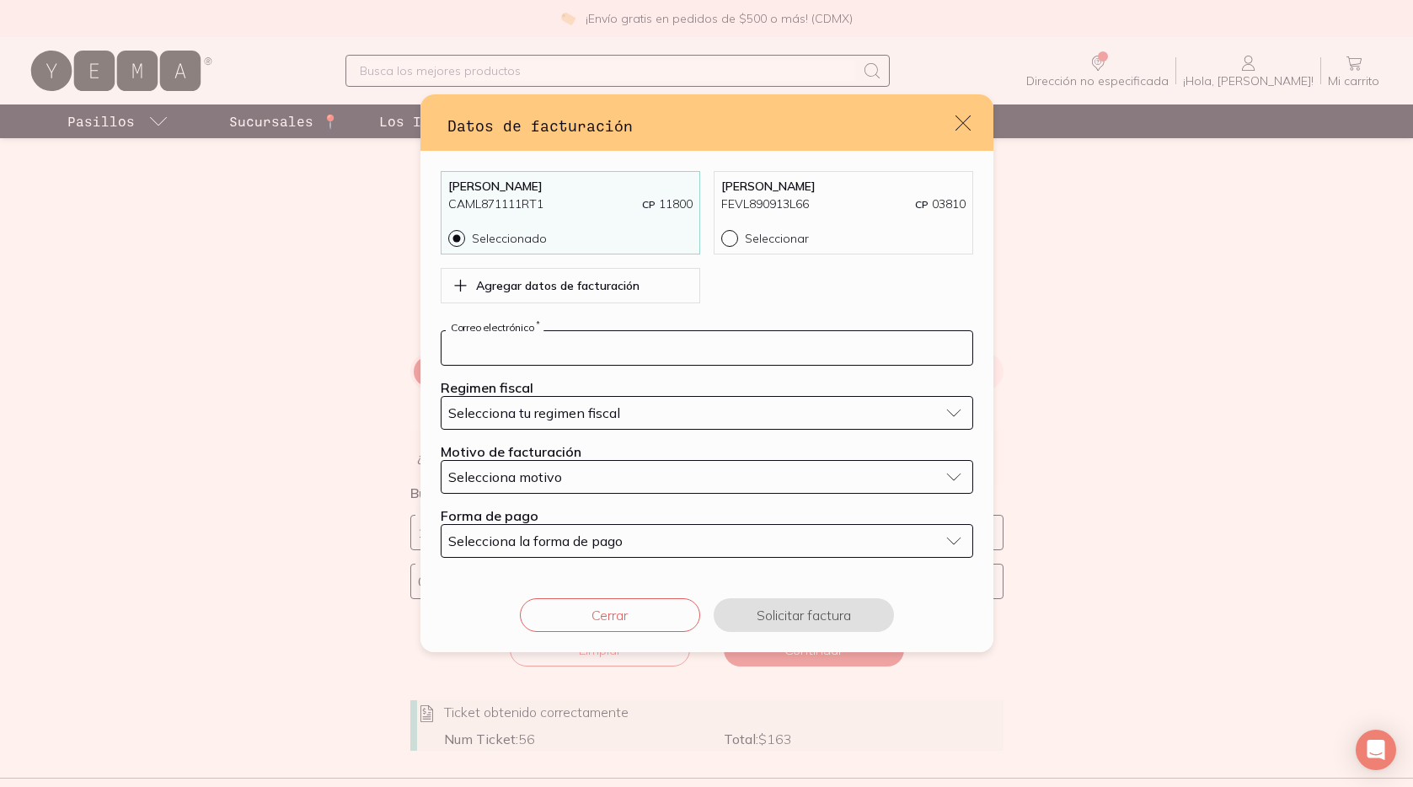
click at [542, 350] on input "default" at bounding box center [706, 348] width 531 height 34
type input "[EMAIL_ADDRESS][DOMAIN_NAME]"
click at [558, 417] on span "Selecciona tu regimen fiscal" at bounding box center [534, 412] width 172 height 17
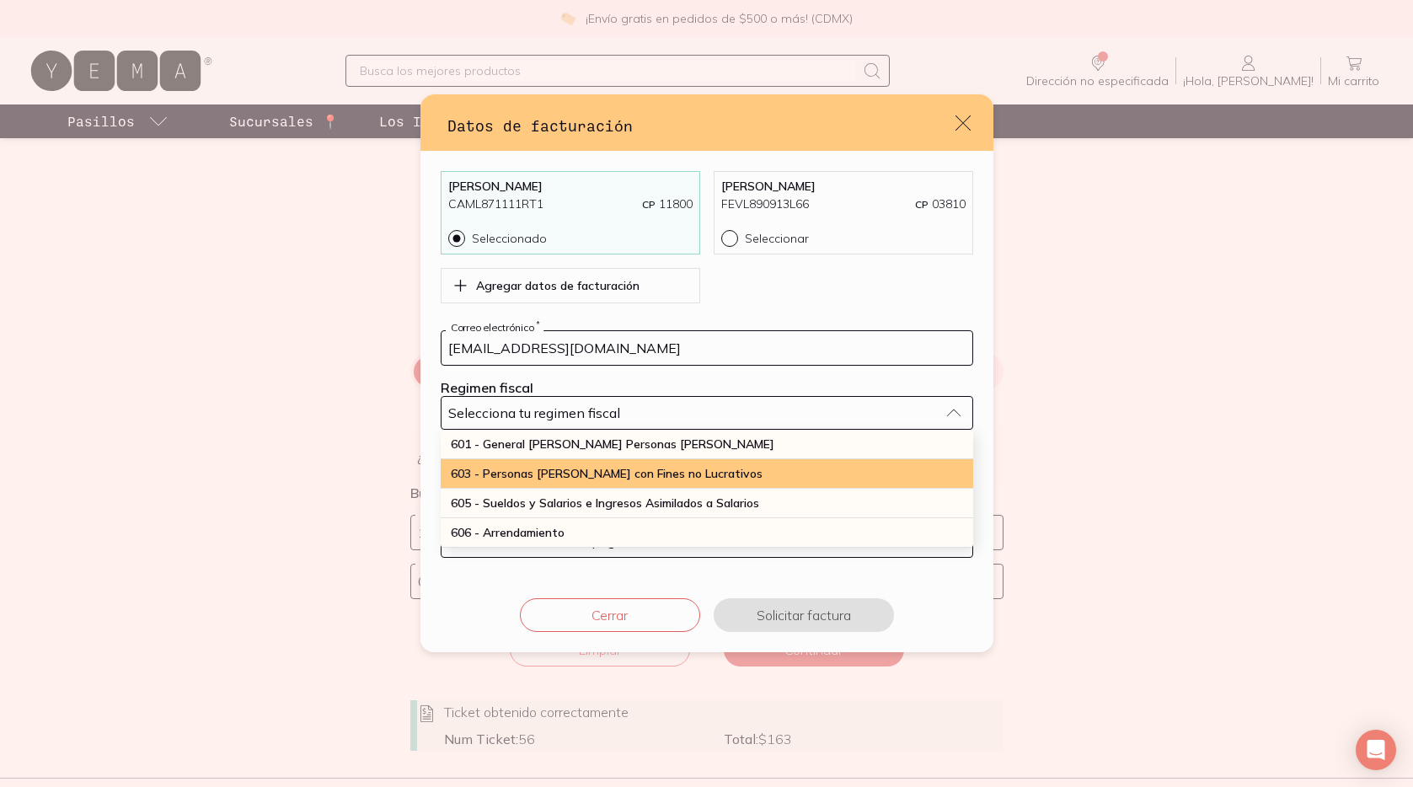
scroll to position [441, 0]
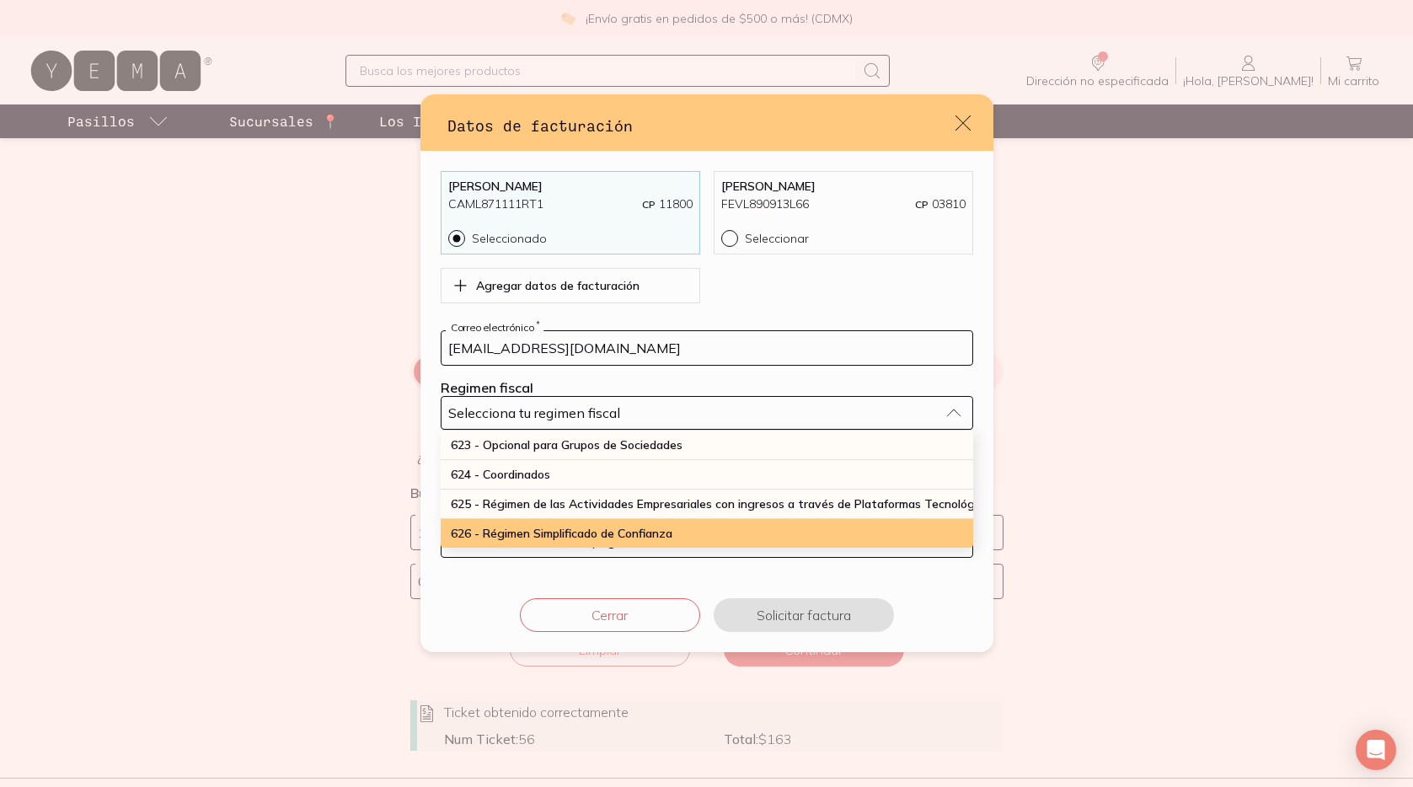
click at [556, 531] on span "626 - Régimen Simplificado de Confianza" at bounding box center [562, 533] width 222 height 15
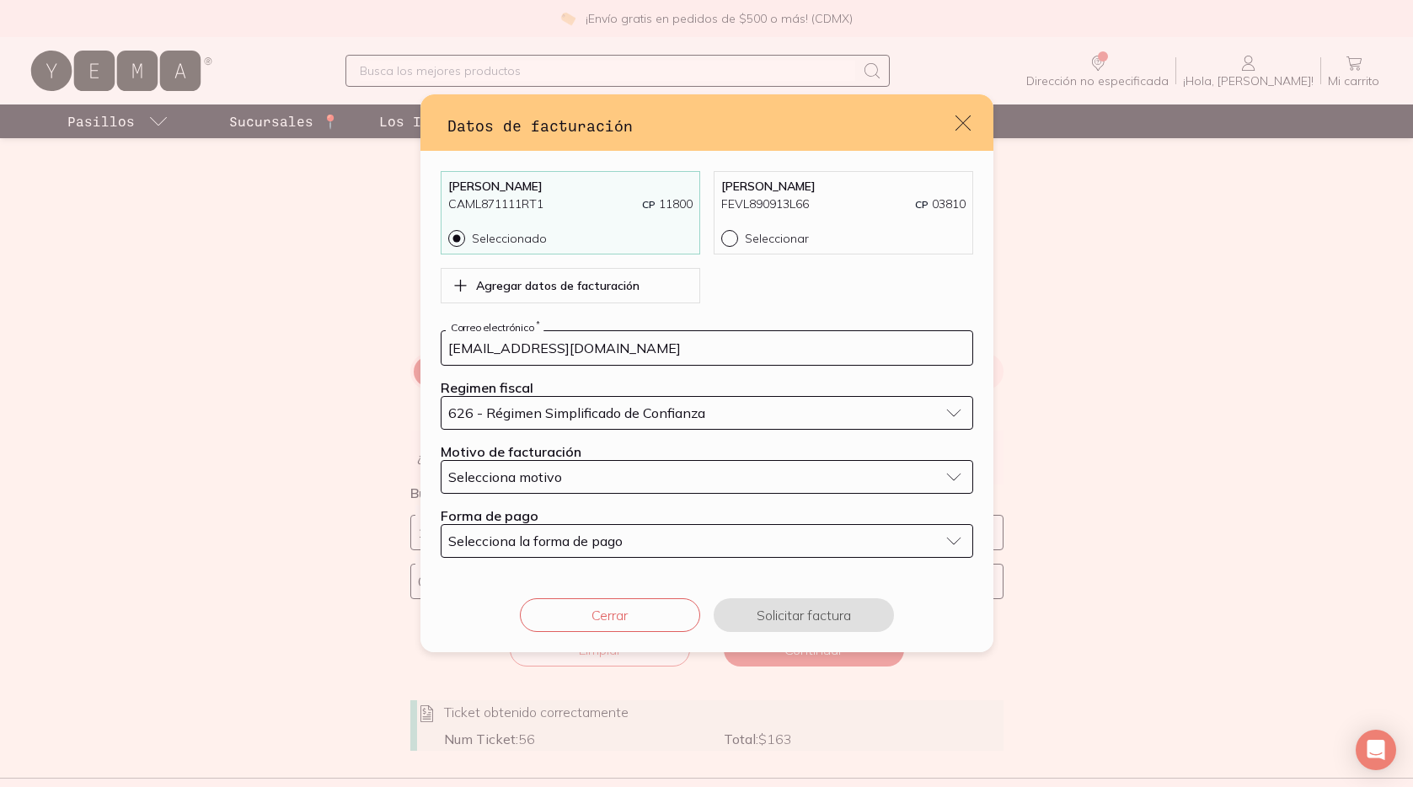
click at [555, 479] on span "Selecciona motivo" at bounding box center [505, 476] width 114 height 17
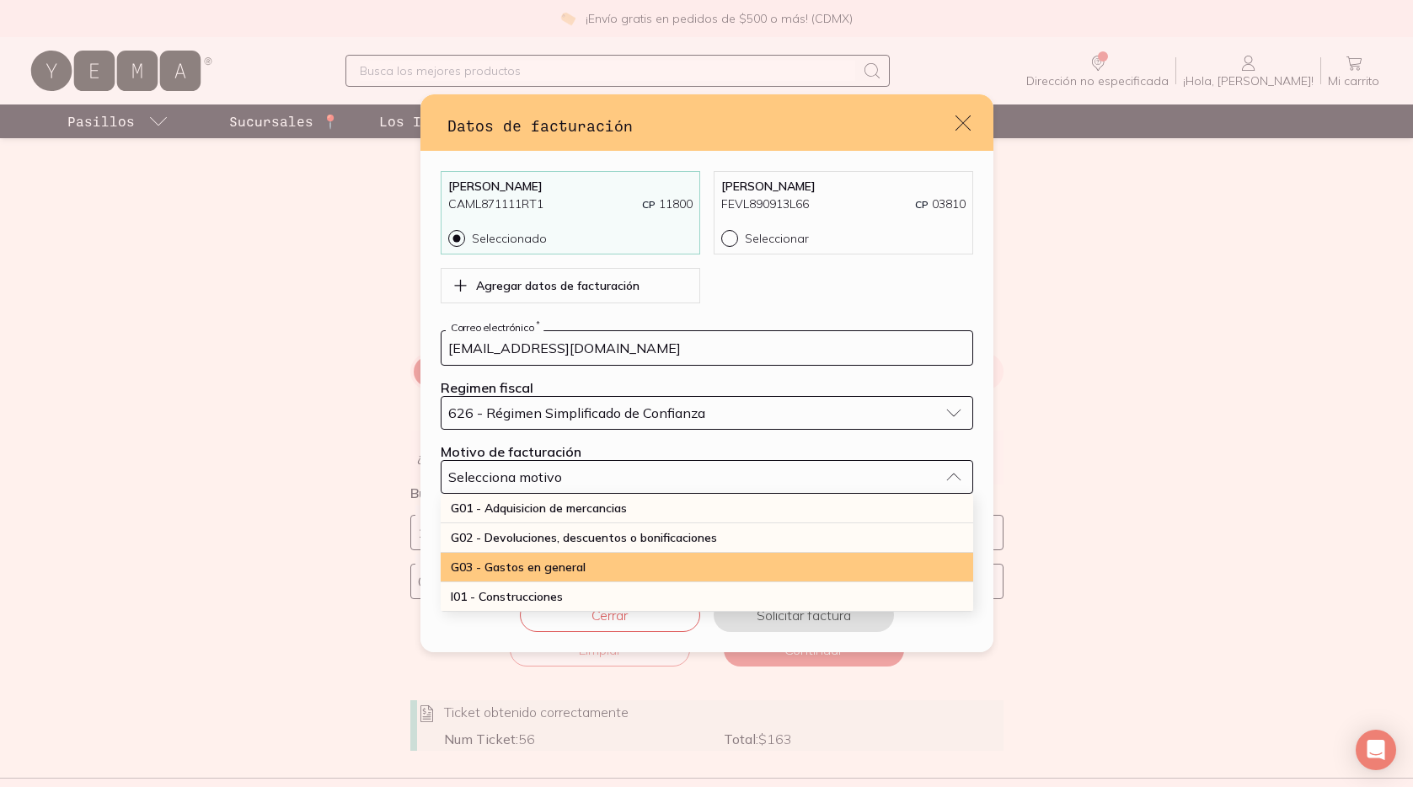
click at [559, 561] on span "G03 - Gastos en general" at bounding box center [518, 566] width 135 height 15
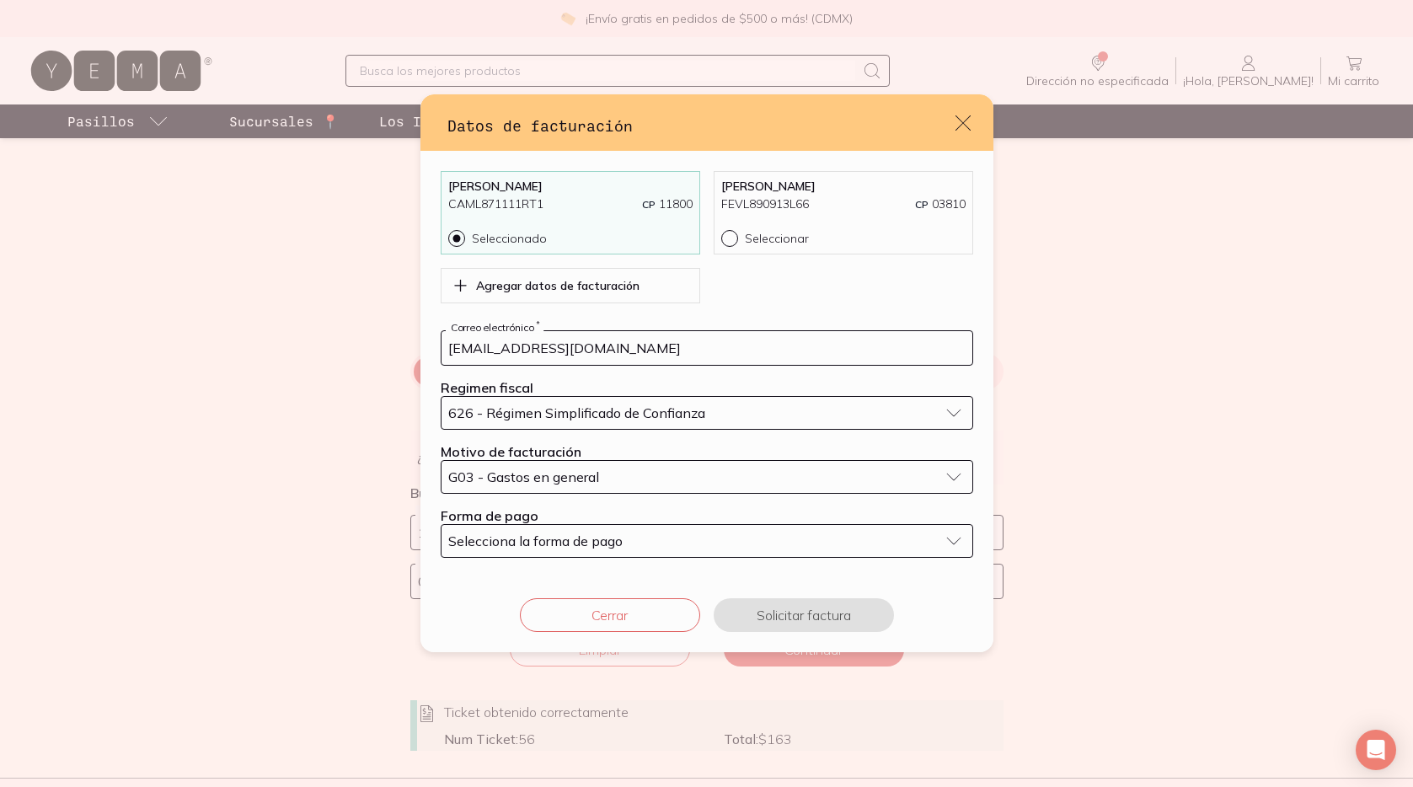
click at [556, 543] on span "Selecciona la forma de pago" at bounding box center [535, 540] width 174 height 17
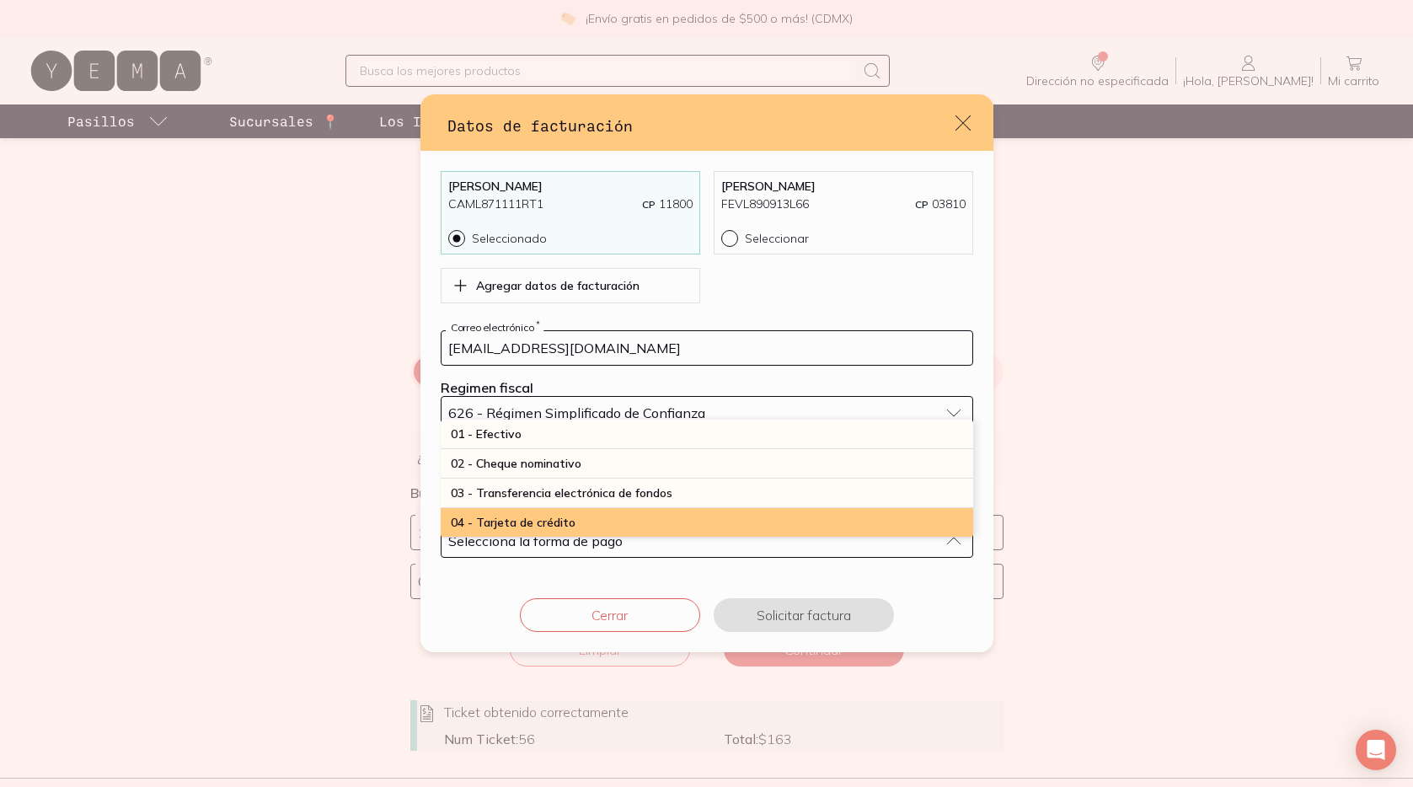
click at [555, 522] on span "04 - Tarjeta de crédito" at bounding box center [513, 522] width 125 height 15
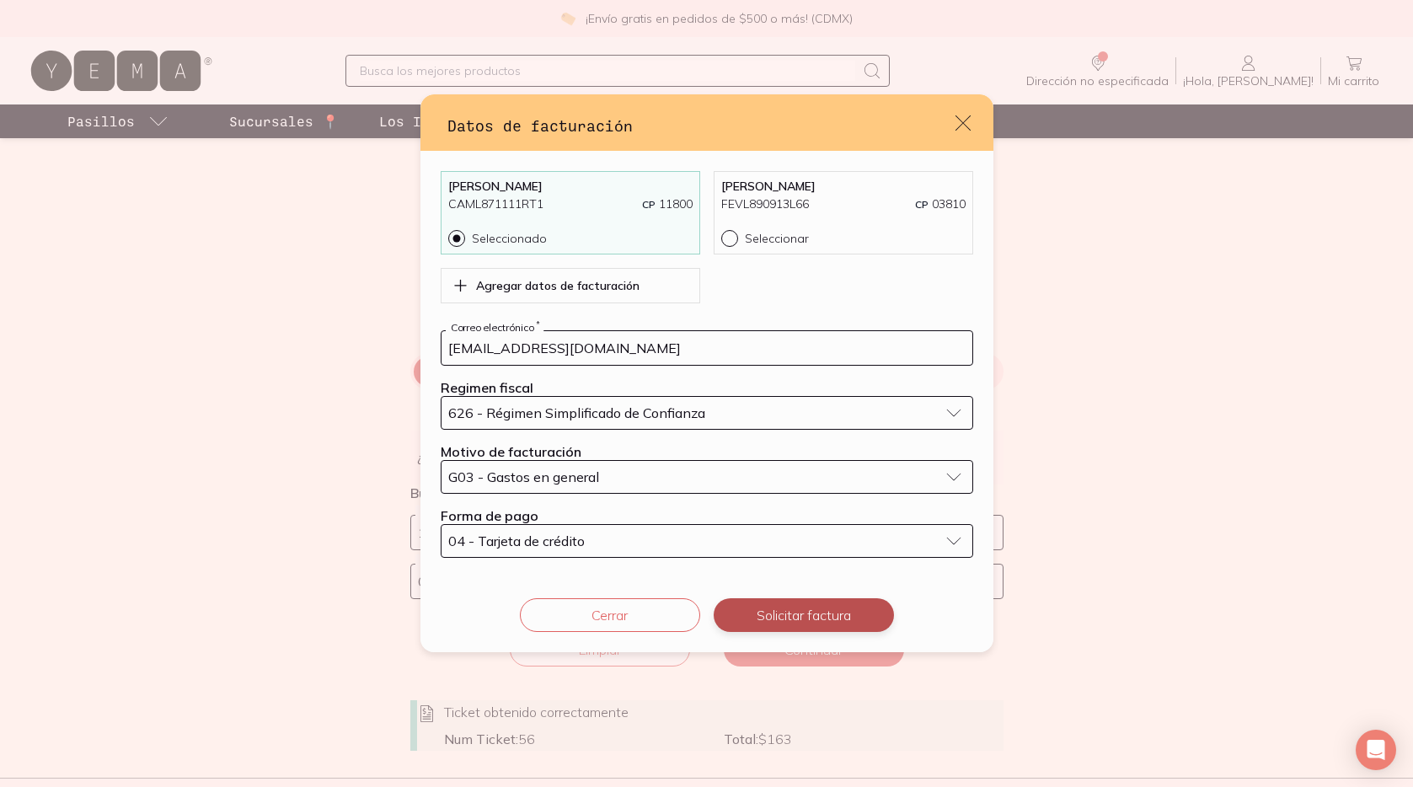
click at [784, 616] on button "Solicitar factura" at bounding box center [804, 615] width 180 height 34
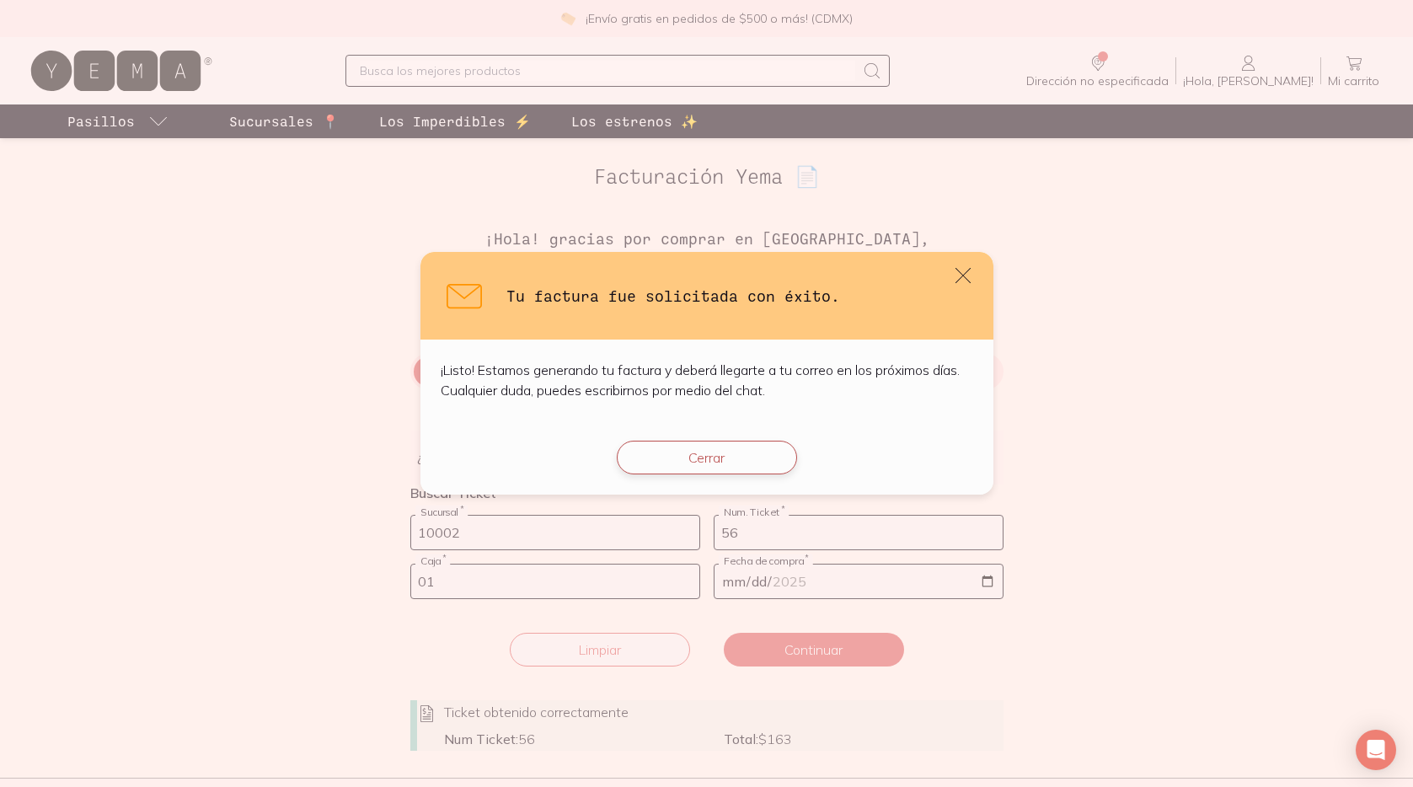
click at [727, 463] on button "Cerrar" at bounding box center [707, 458] width 180 height 34
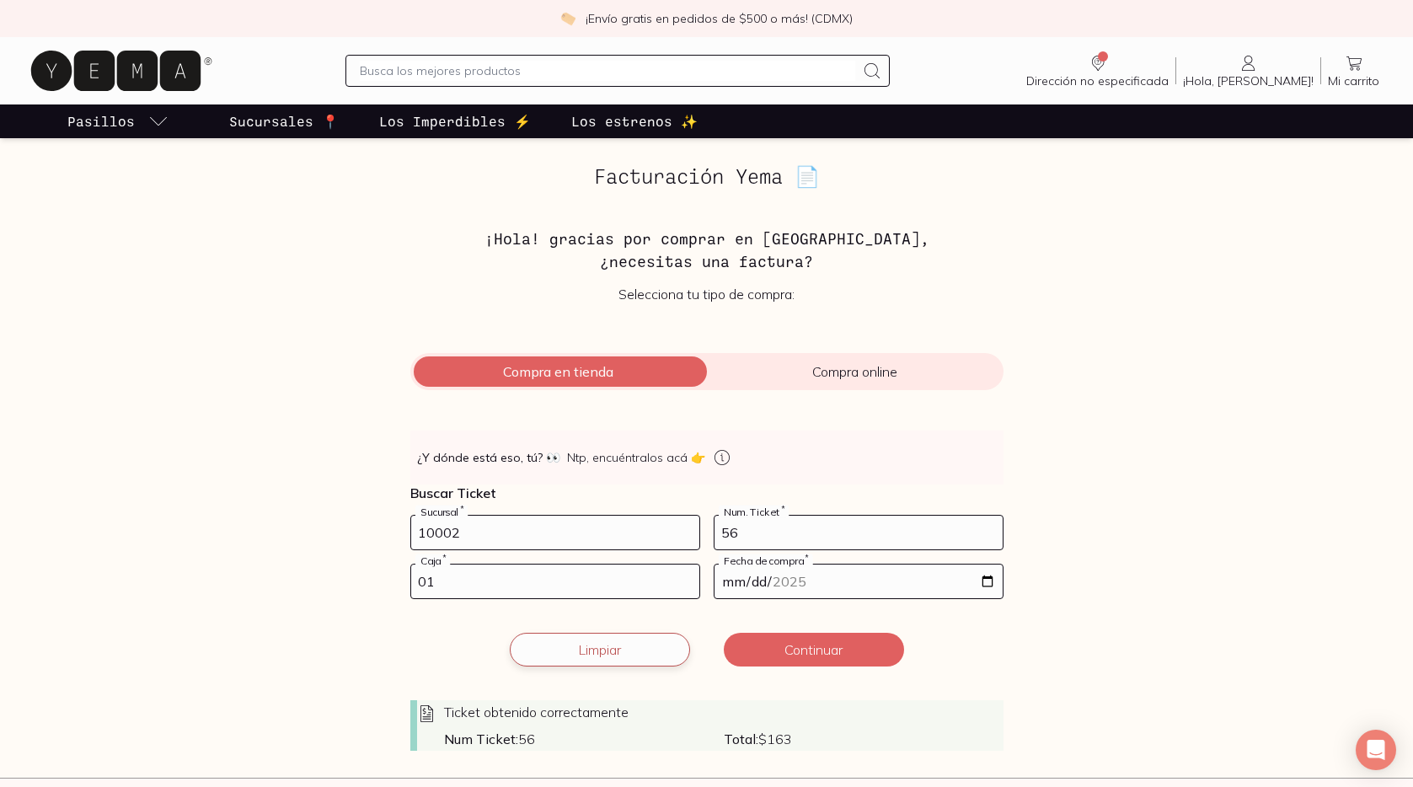
click at [599, 650] on button "Limpiar" at bounding box center [600, 650] width 180 height 34
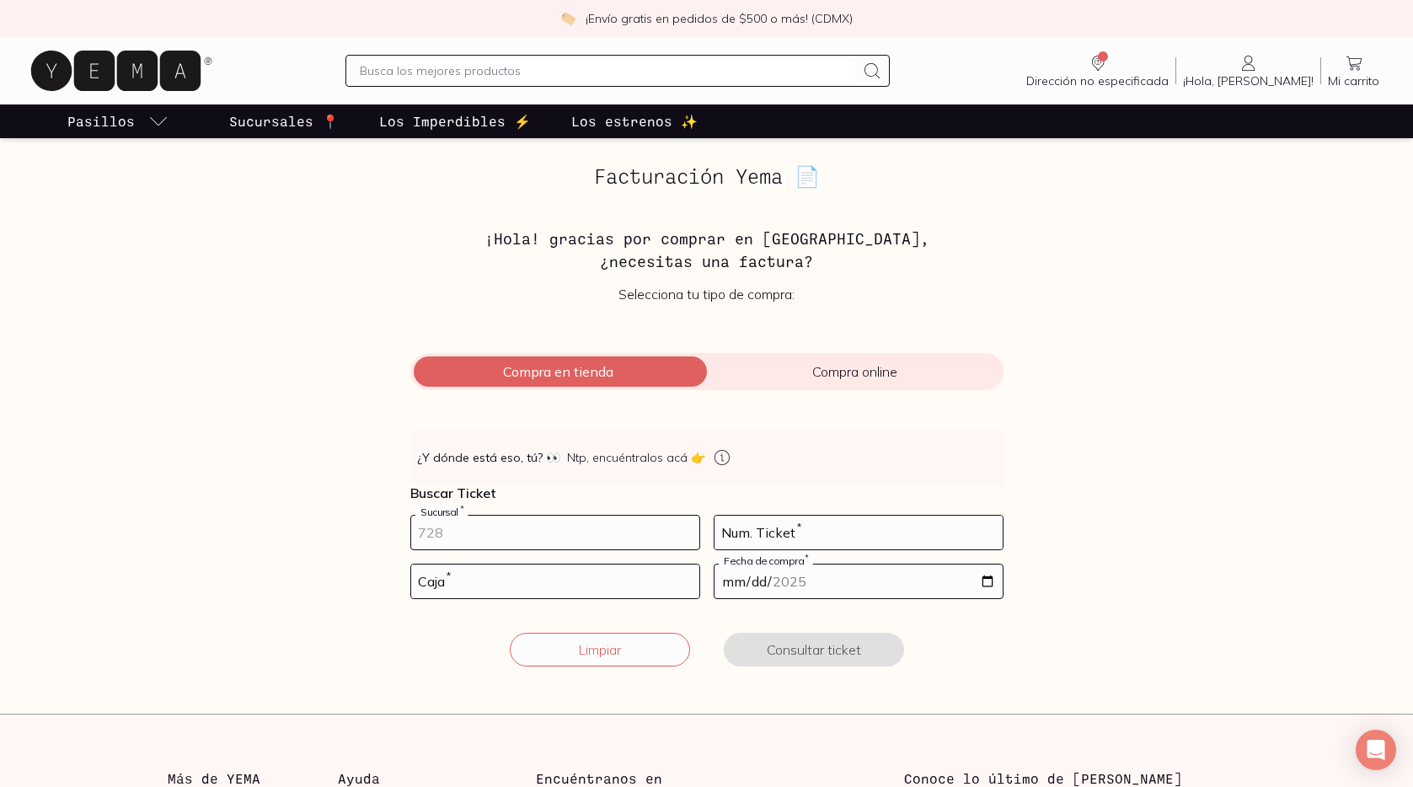
click at [585, 533] on input "number" at bounding box center [555, 533] width 288 height 34
type input "10002"
click at [512, 601] on form "10002 Sucursal * Num. Ticket * Caja * Fecha de compra * Limpiar Consultar ticket" at bounding box center [706, 601] width 593 height 172
click at [502, 582] on input "number" at bounding box center [555, 581] width 288 height 34
type input "02"
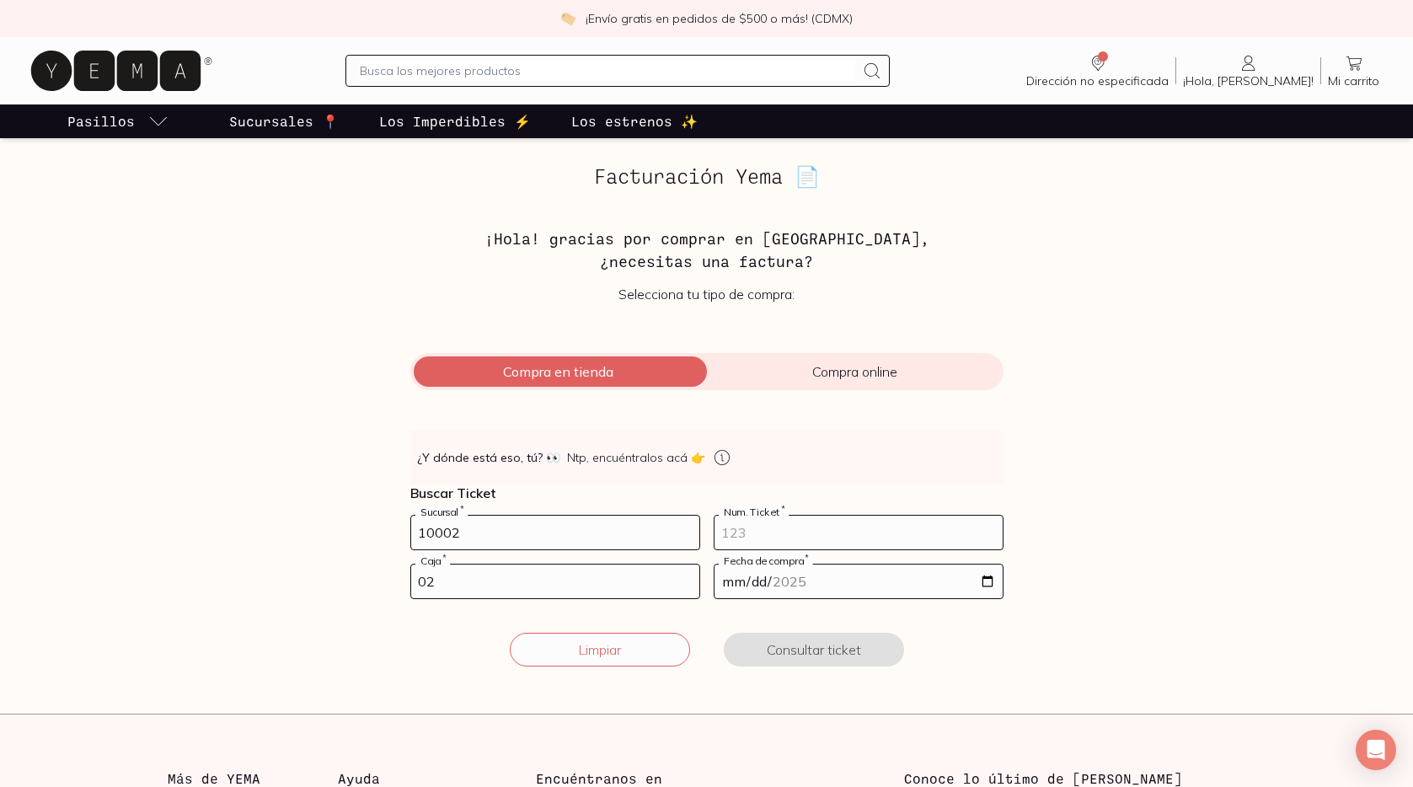
click at [771, 535] on input "number" at bounding box center [858, 533] width 288 height 34
type input "69"
click at [982, 581] on input "date" at bounding box center [858, 581] width 288 height 34
type input "2025-08-18"
click at [797, 645] on button "Consultar ticket" at bounding box center [814, 650] width 180 height 34
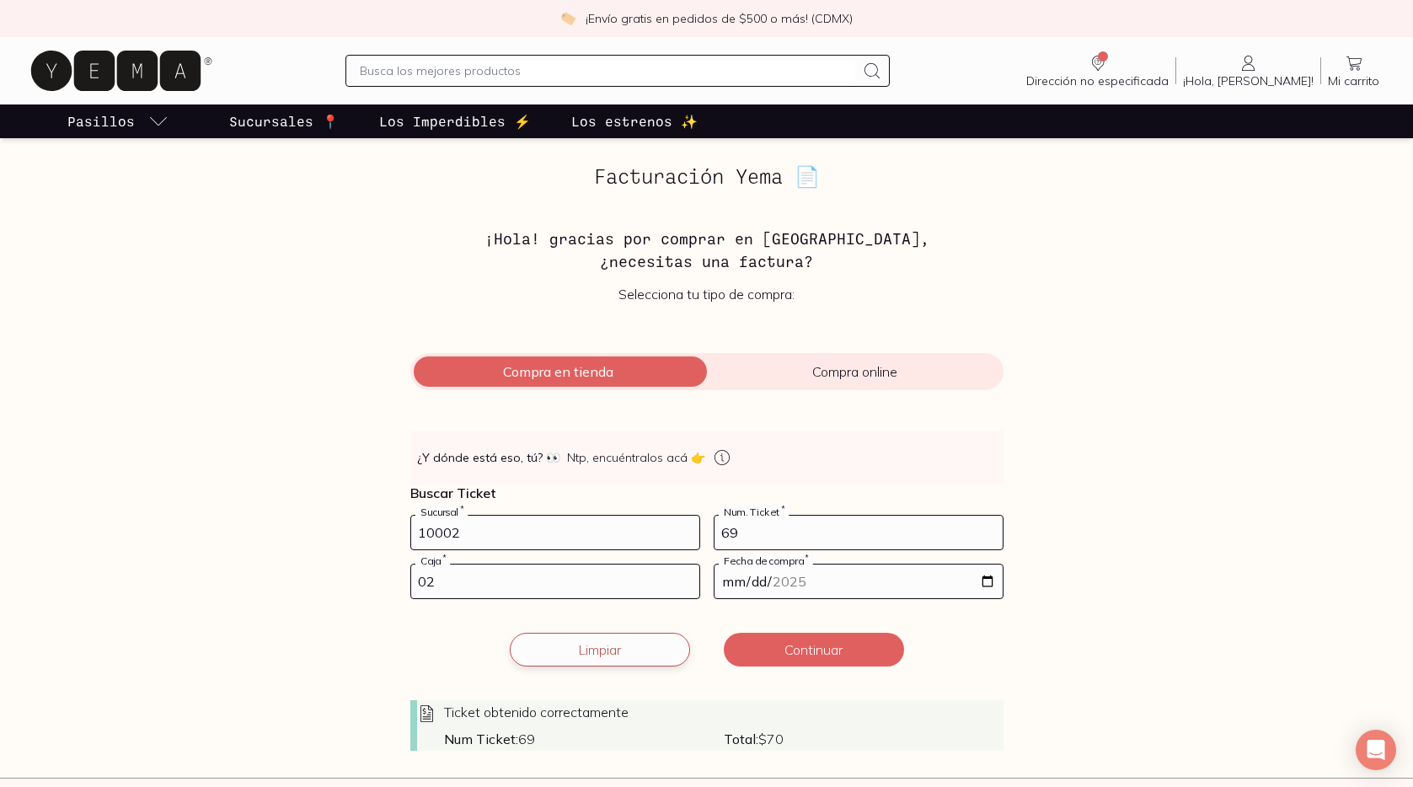
click at [645, 646] on button "Limpiar" at bounding box center [600, 650] width 180 height 34
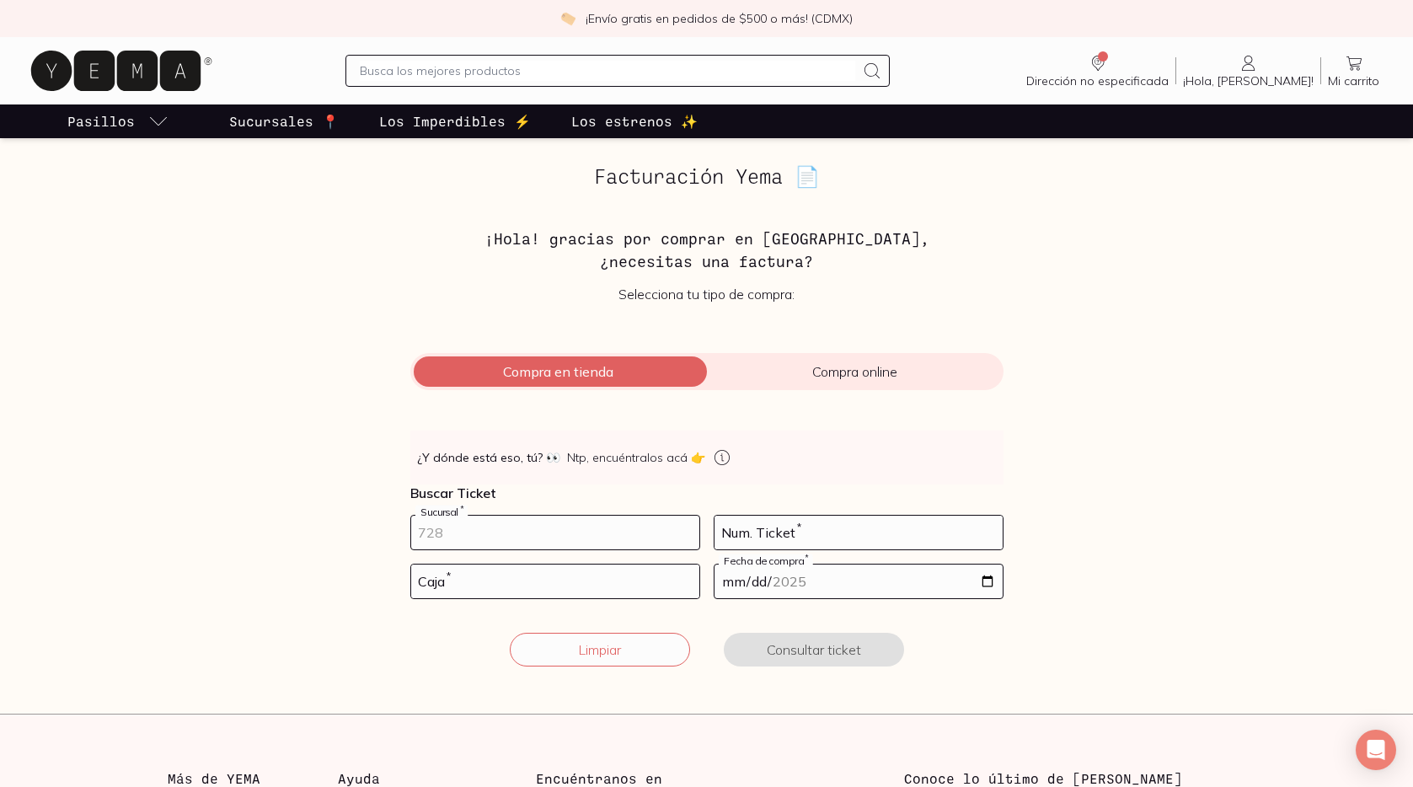
click at [621, 532] on input "number" at bounding box center [555, 533] width 288 height 34
type input "10002"
click at [578, 581] on input "number" at bounding box center [555, 581] width 288 height 34
type input "02"
click at [768, 541] on input "number" at bounding box center [858, 533] width 288 height 34
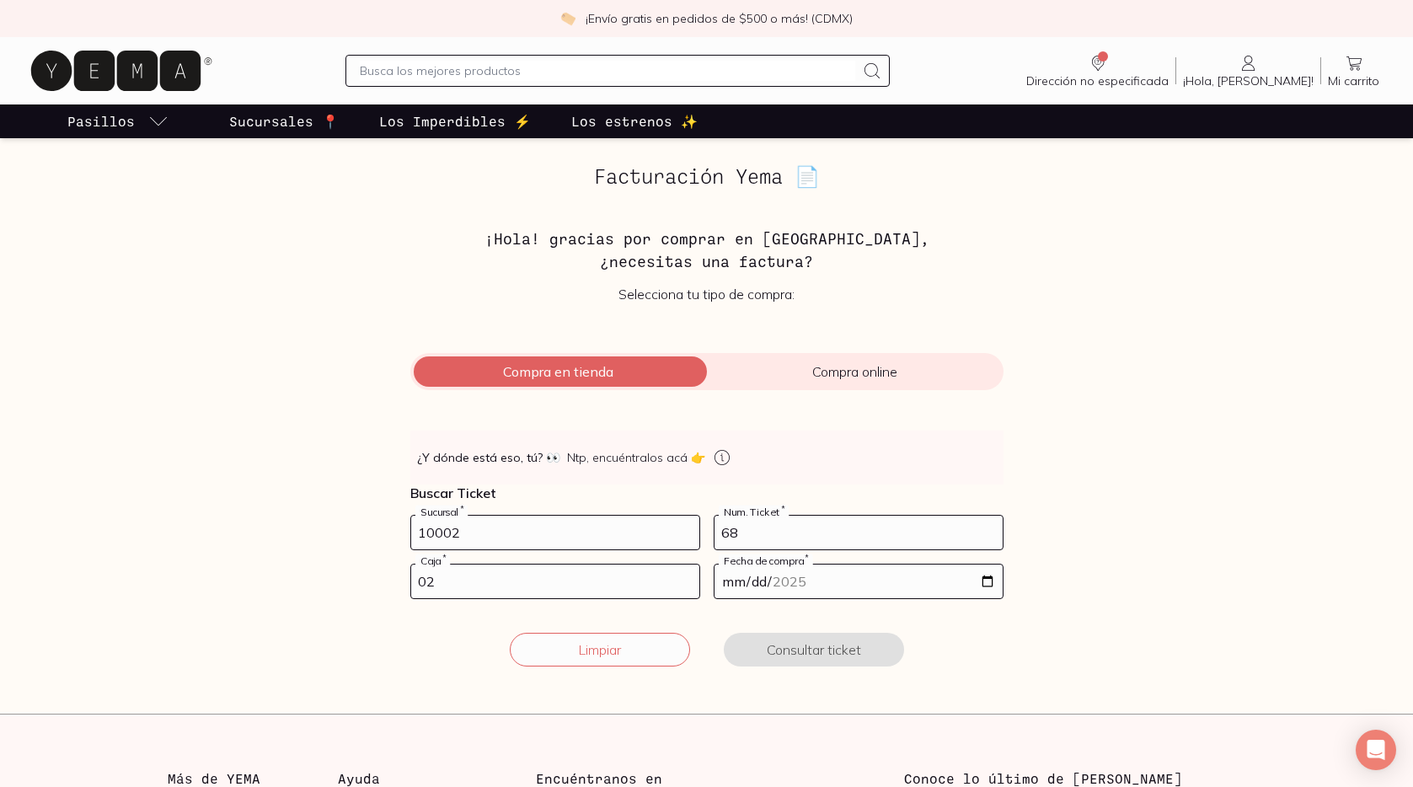
type input "68"
click at [990, 581] on input "date" at bounding box center [858, 581] width 288 height 34
type input "2025-08-18"
click at [787, 650] on button "Consultar ticket" at bounding box center [814, 650] width 180 height 34
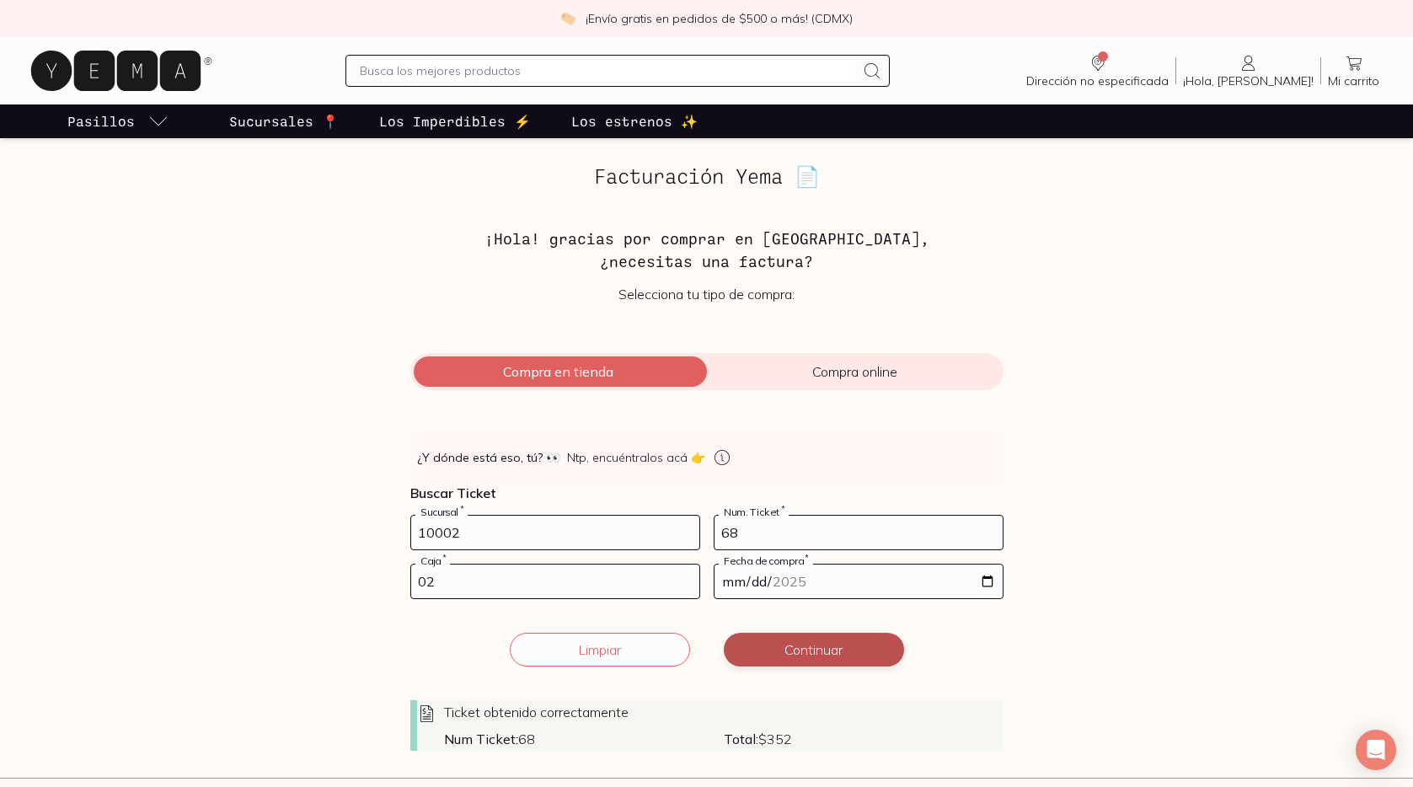
click at [787, 650] on button "Continuar" at bounding box center [814, 650] width 180 height 34
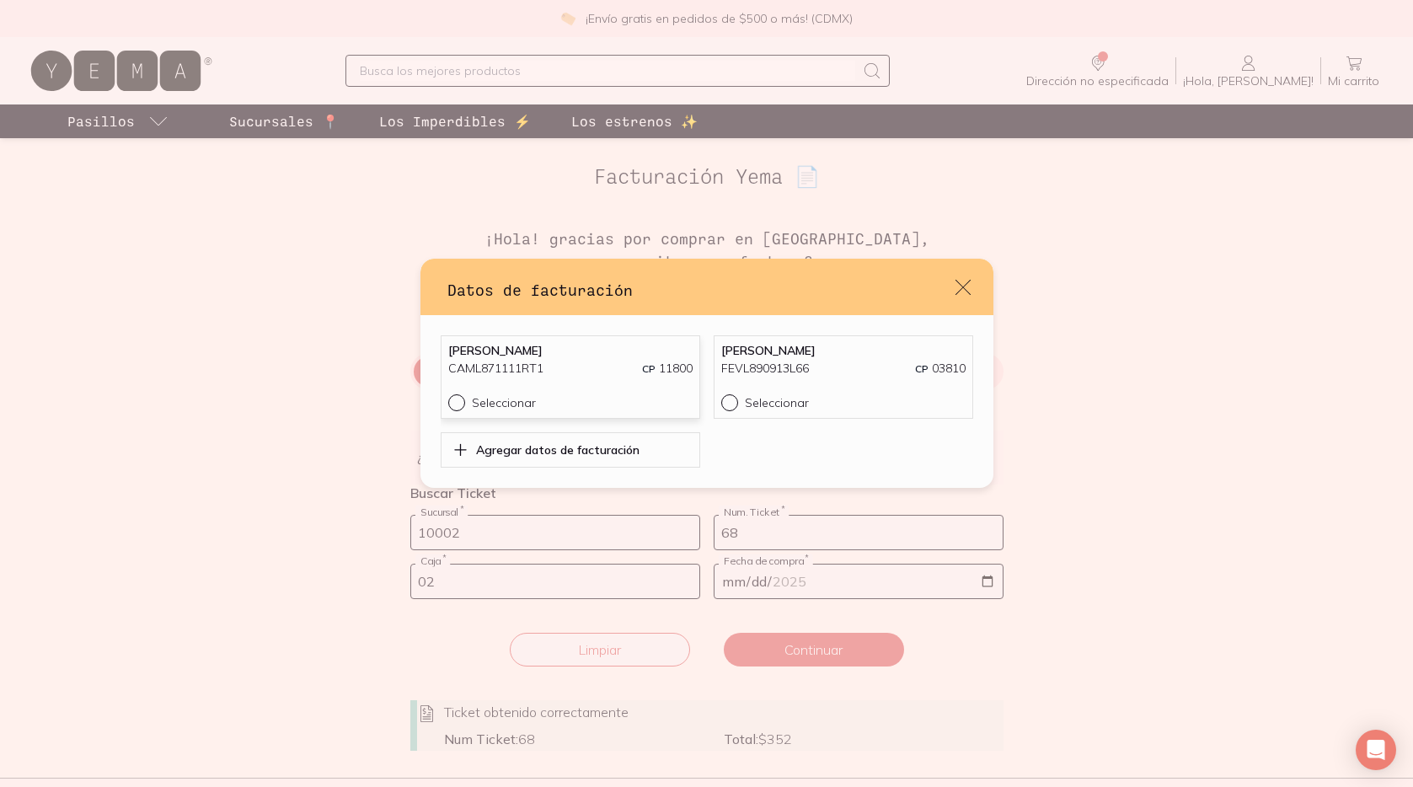
click at [635, 385] on div "LEONARDO CALVILLO MENDEZ CAML871111RT1 CP 11800" at bounding box center [570, 368] width 244 height 51
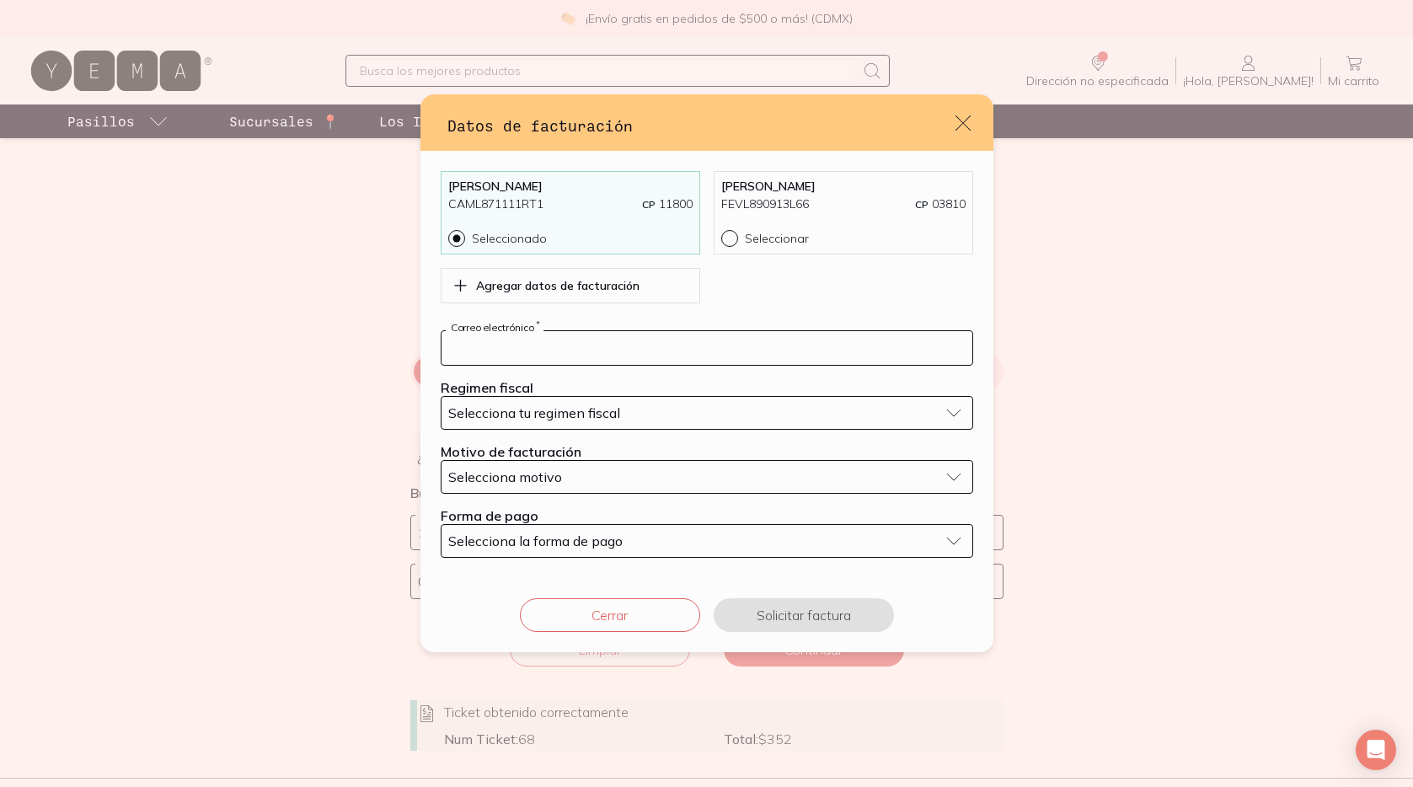
click at [587, 343] on input "default" at bounding box center [706, 348] width 531 height 34
type input "[EMAIL_ADDRESS][DOMAIN_NAME]"
click at [588, 416] on span "Selecciona tu regimen fiscal" at bounding box center [534, 412] width 172 height 17
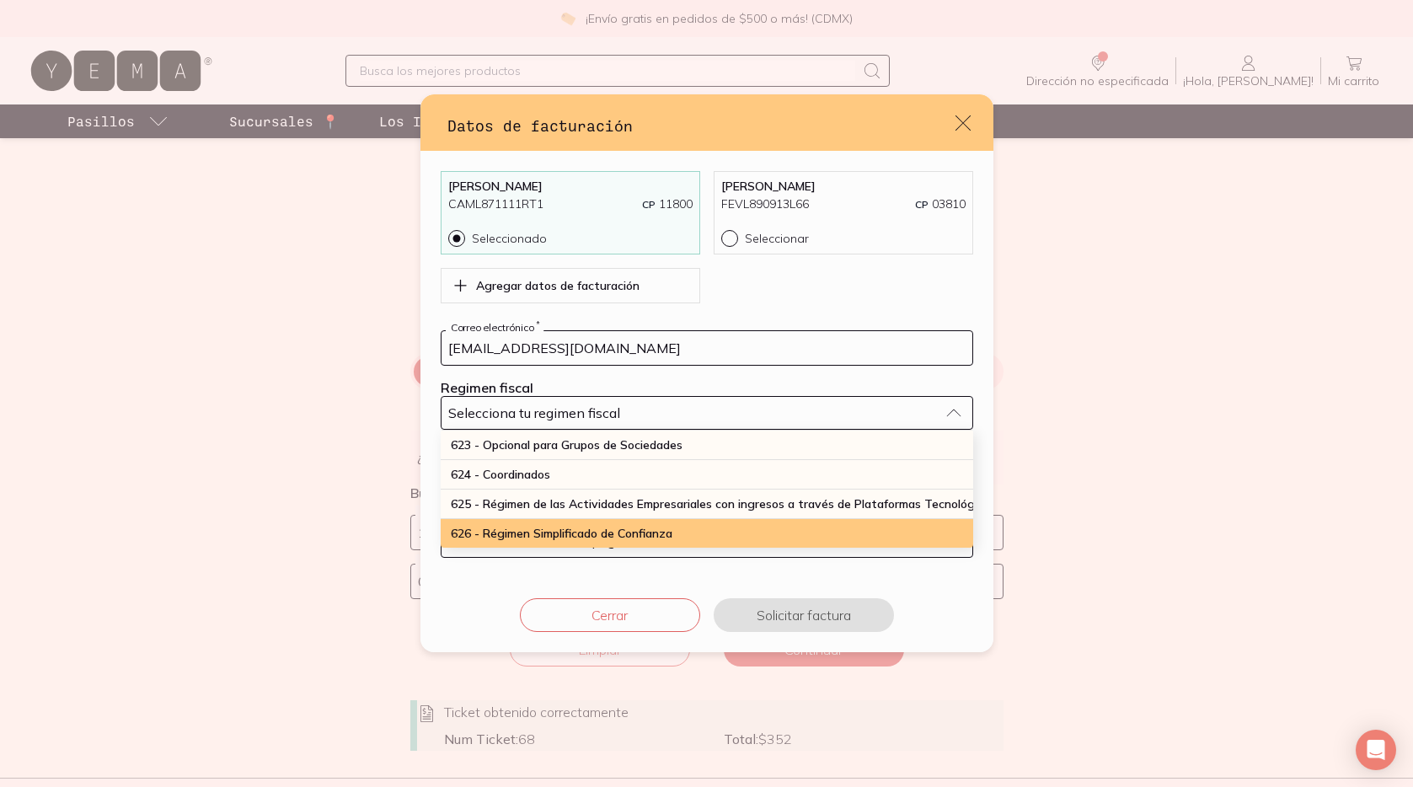
click at [572, 522] on div "626 - Régimen Simplificado de Confianza" at bounding box center [707, 533] width 532 height 29
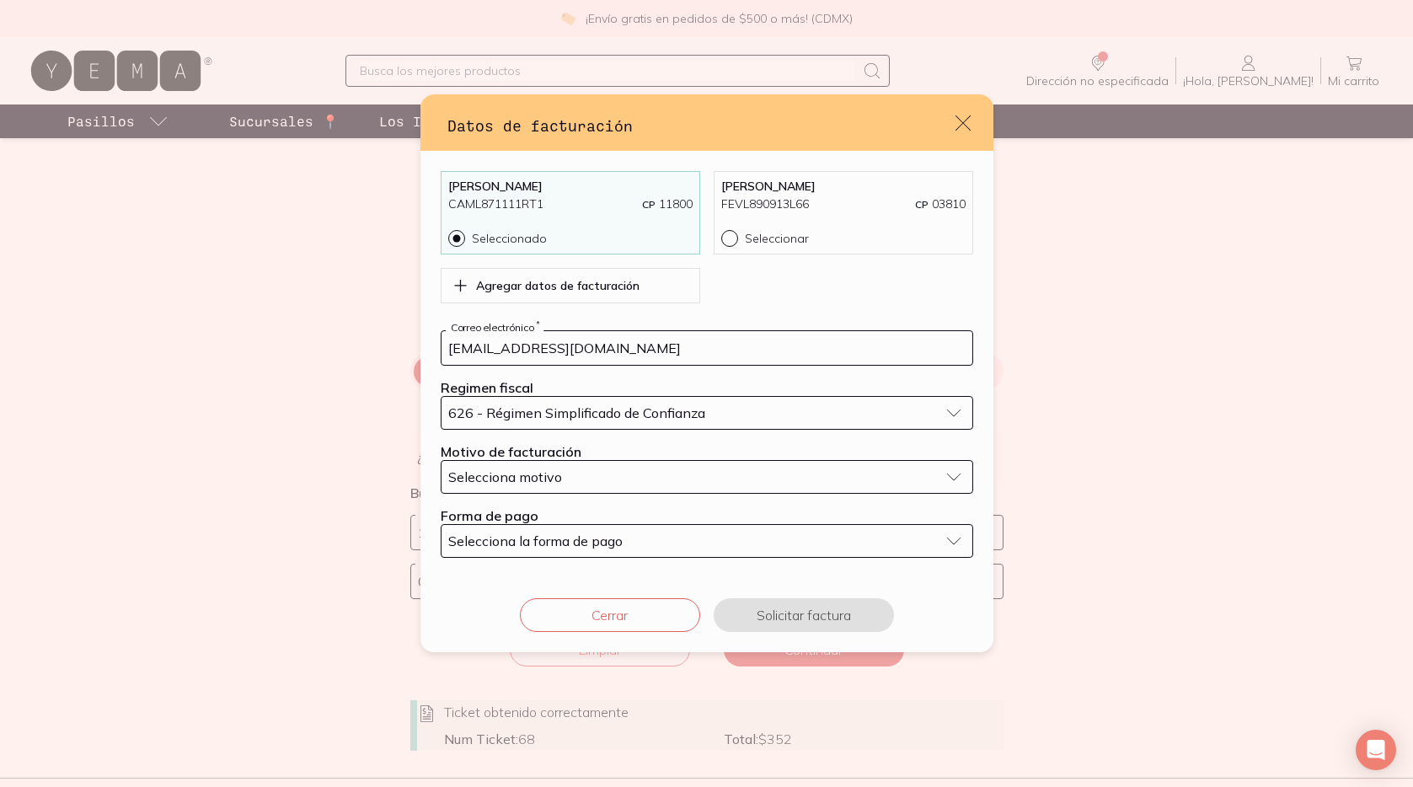
click at [564, 473] on div "Selecciona motivo" at bounding box center [693, 476] width 490 height 17
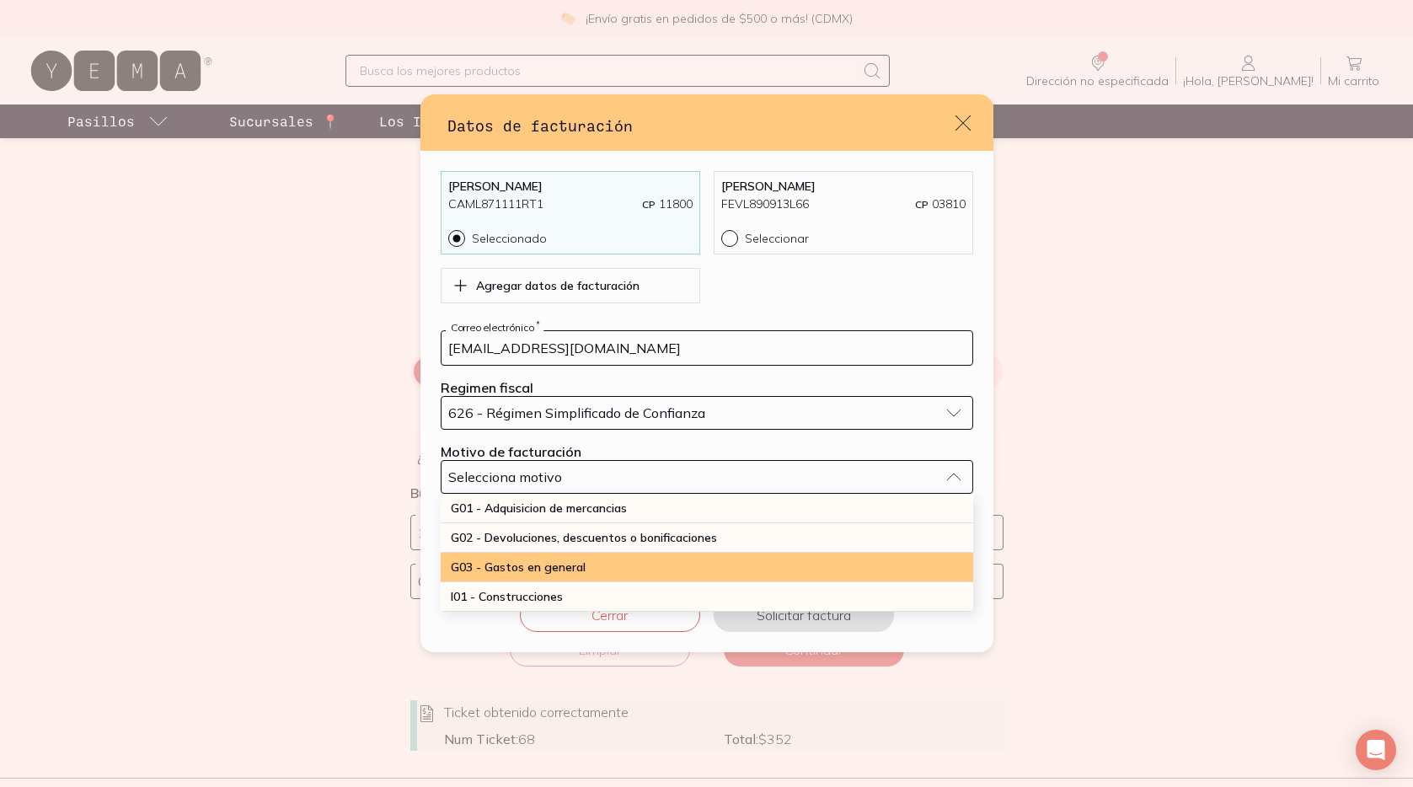
click at [556, 562] on span "G03 - Gastos en general" at bounding box center [518, 566] width 135 height 15
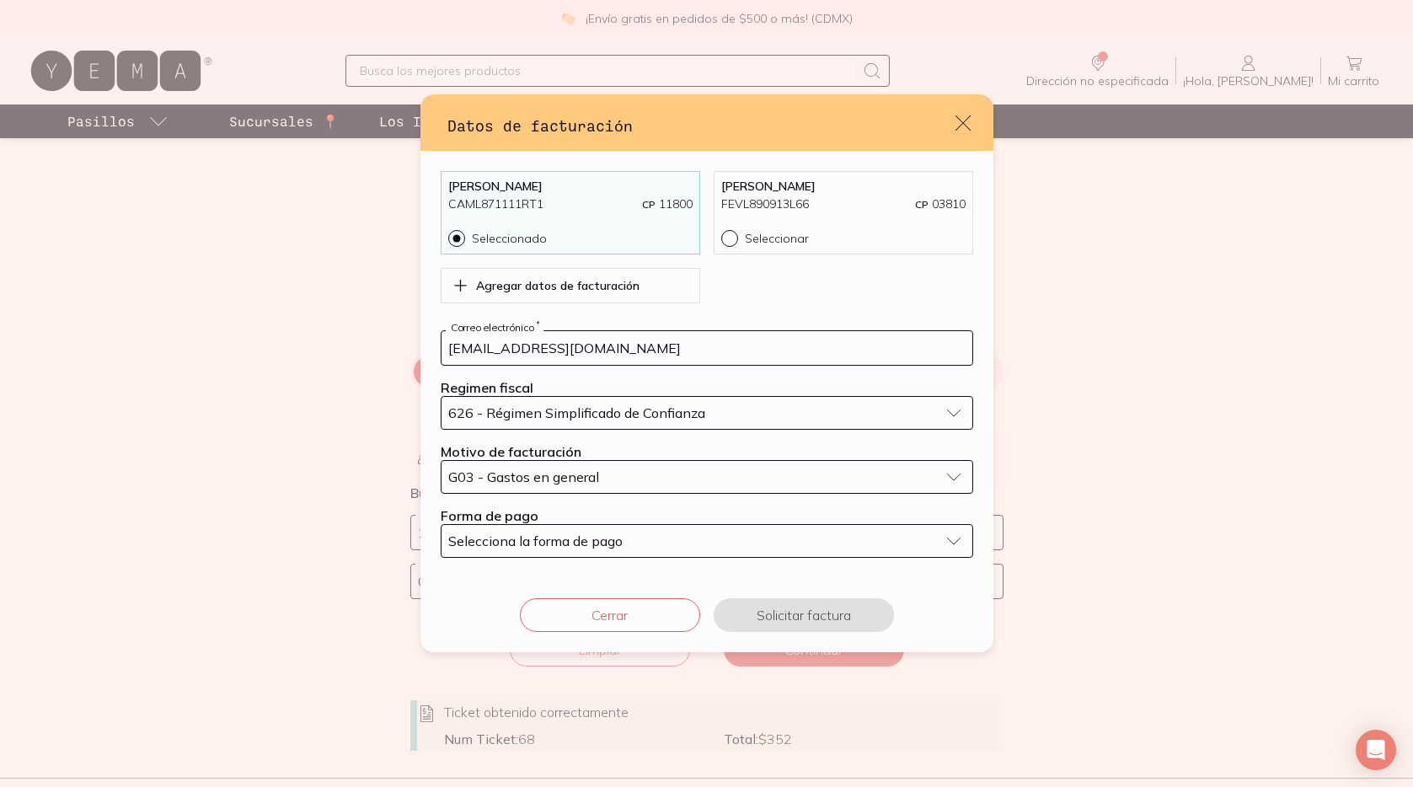
click at [552, 538] on span "Selecciona la forma de pago" at bounding box center [535, 540] width 174 height 17
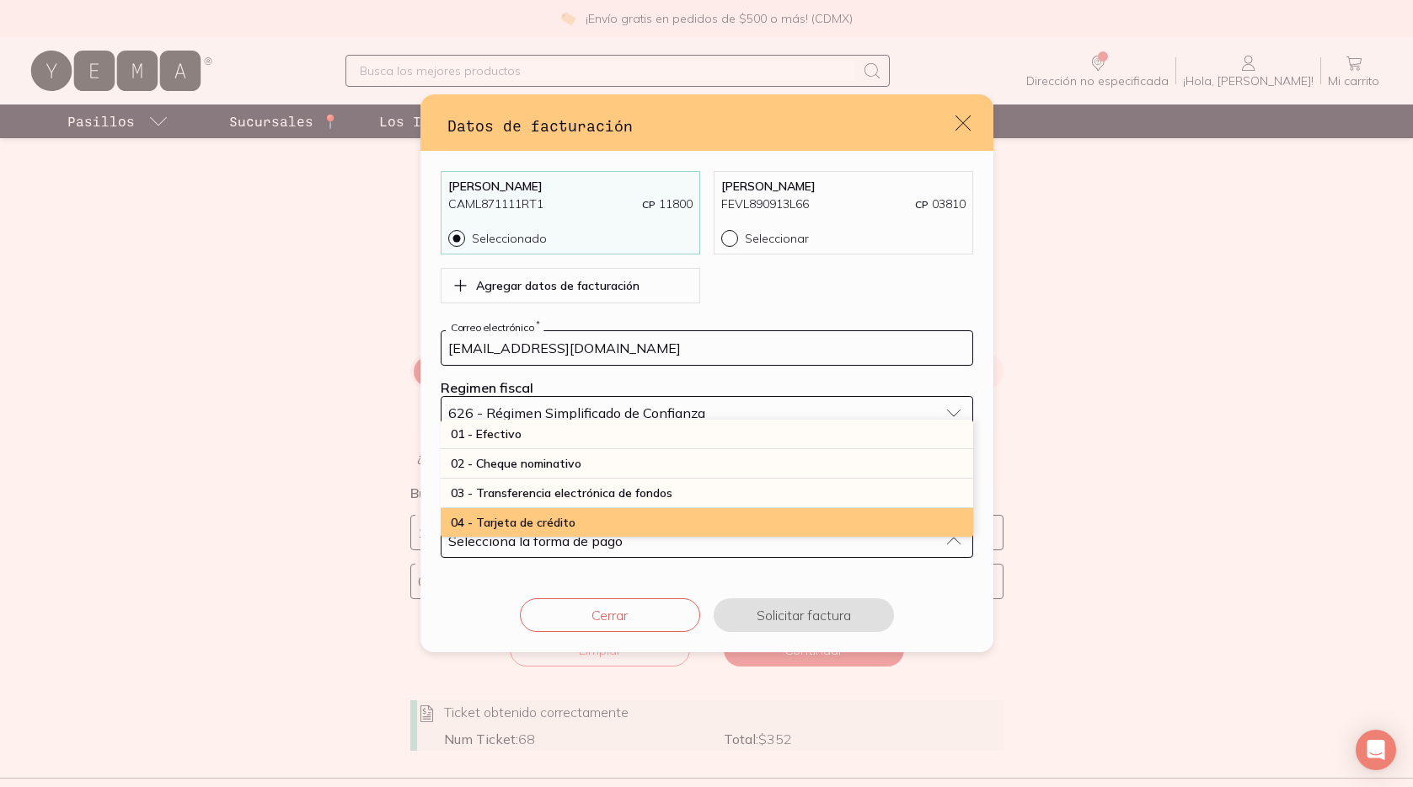
click at [552, 513] on div "04 - Tarjeta de crédito" at bounding box center [707, 522] width 532 height 29
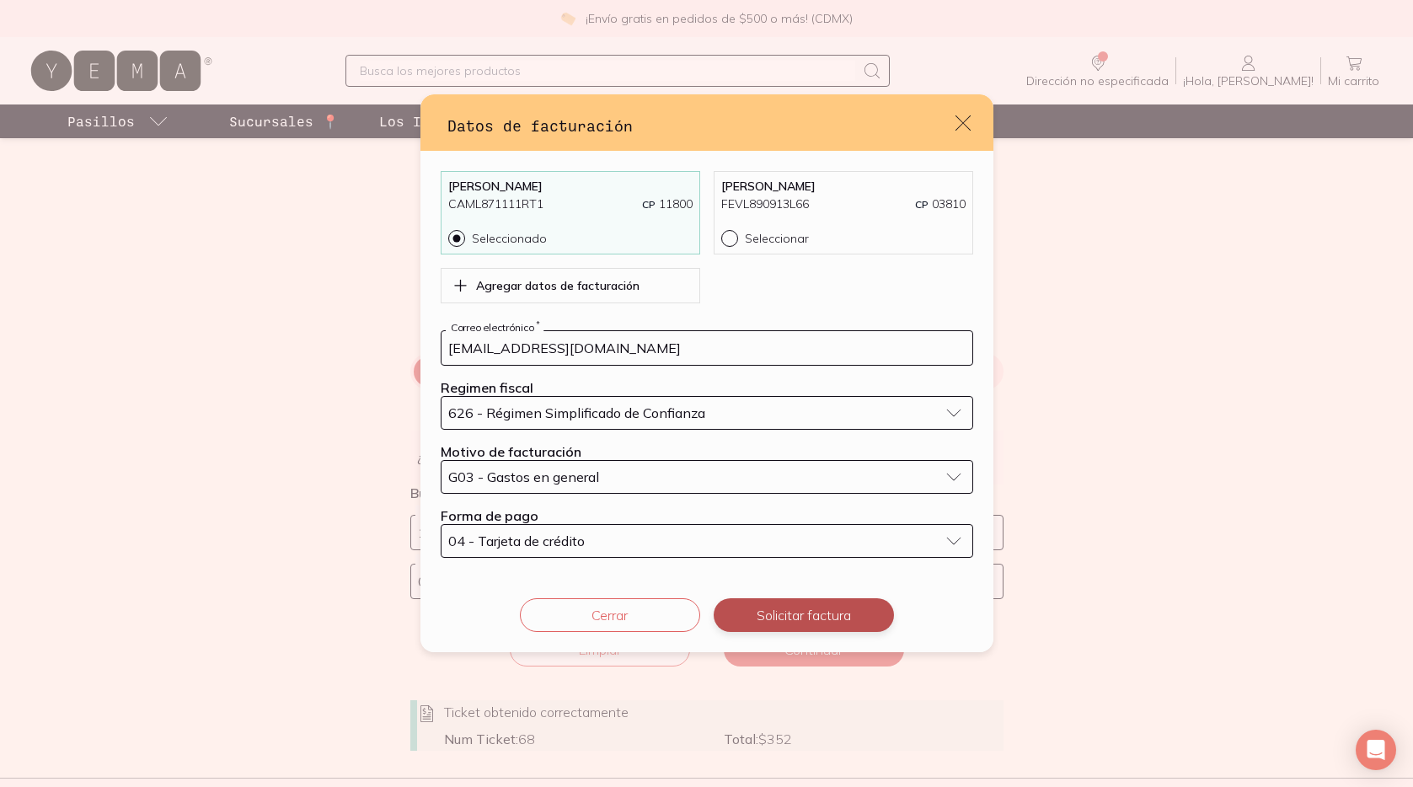
click at [780, 612] on button "Solicitar factura" at bounding box center [804, 615] width 180 height 34
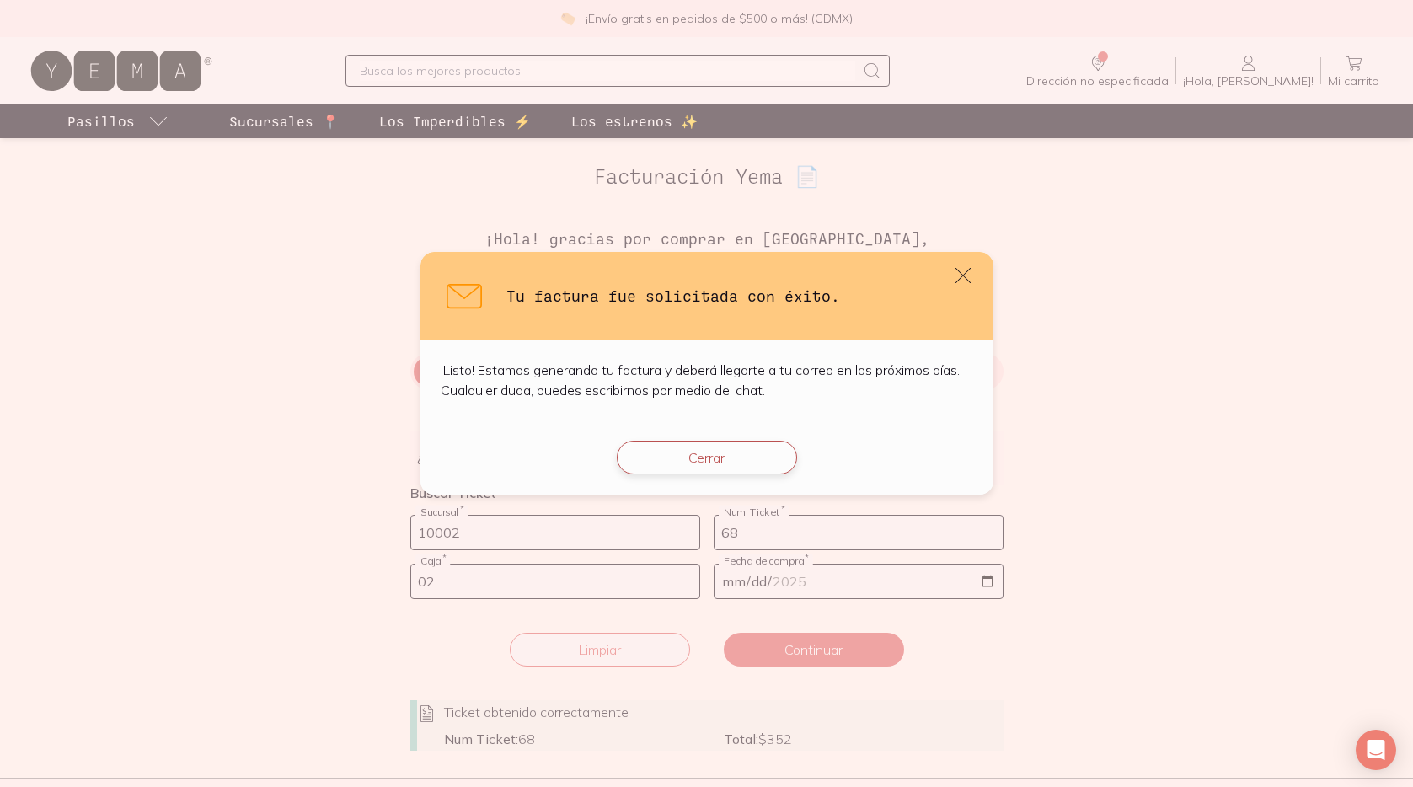
click at [721, 457] on button "Cerrar" at bounding box center [707, 458] width 180 height 34
